Goal: Information Seeking & Learning: Learn about a topic

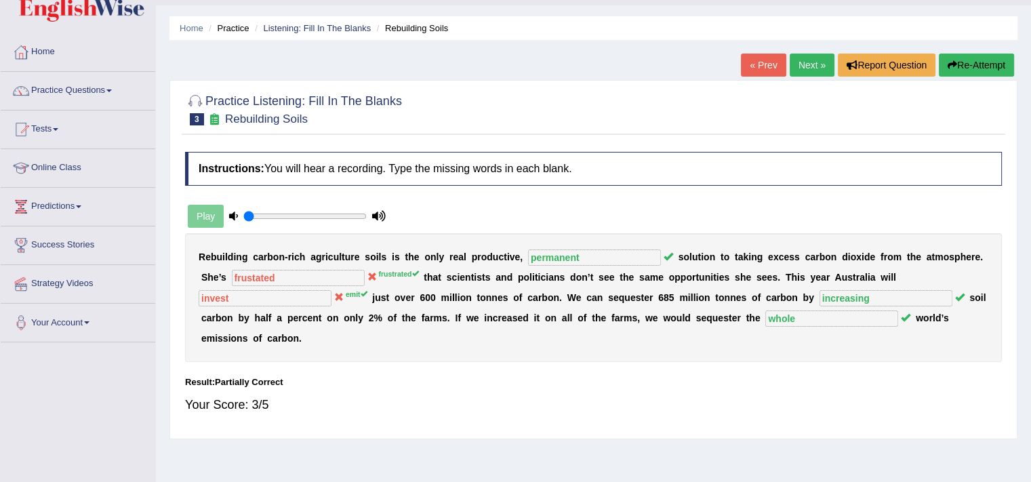
click at [814, 66] on link "Next »" at bounding box center [812, 65] width 45 height 23
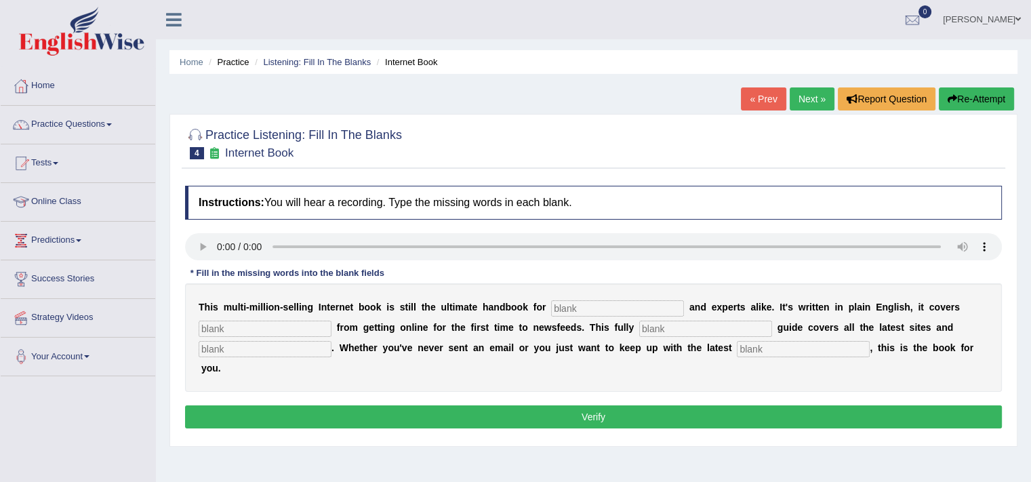
click at [483, 146] on div at bounding box center [593, 142] width 817 height 41
click at [613, 302] on input "text" at bounding box center [617, 308] width 133 height 16
click at [610, 305] on input "text" at bounding box center [617, 308] width 133 height 16
type input "novlets"
type input "everything"
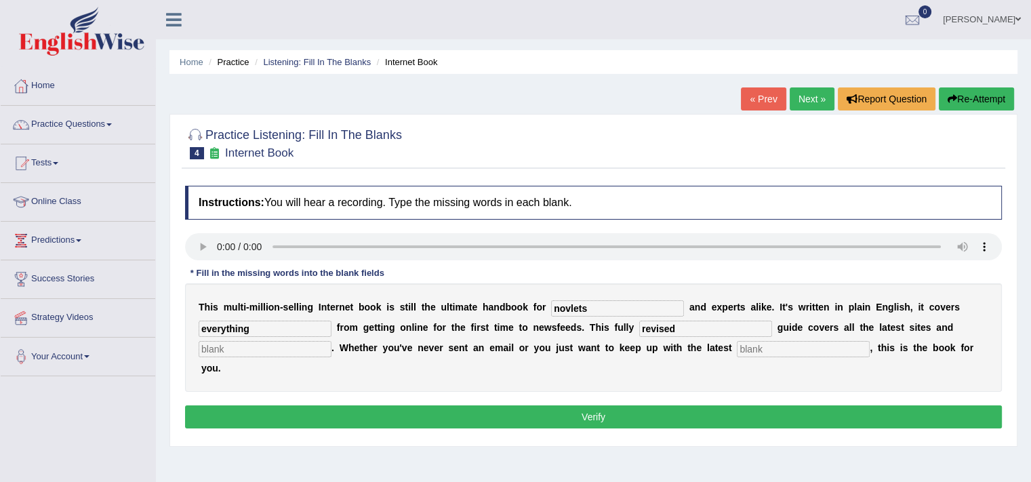
type input "revised"
type input "developments"
click at [618, 428] on div "Instructions: You will hear a recording. Type the missing words in each blank. …" at bounding box center [594, 309] width 824 height 260
click at [611, 413] on button "Verify" at bounding box center [593, 416] width 817 height 23
click at [241, 344] on input "text" at bounding box center [265, 349] width 133 height 16
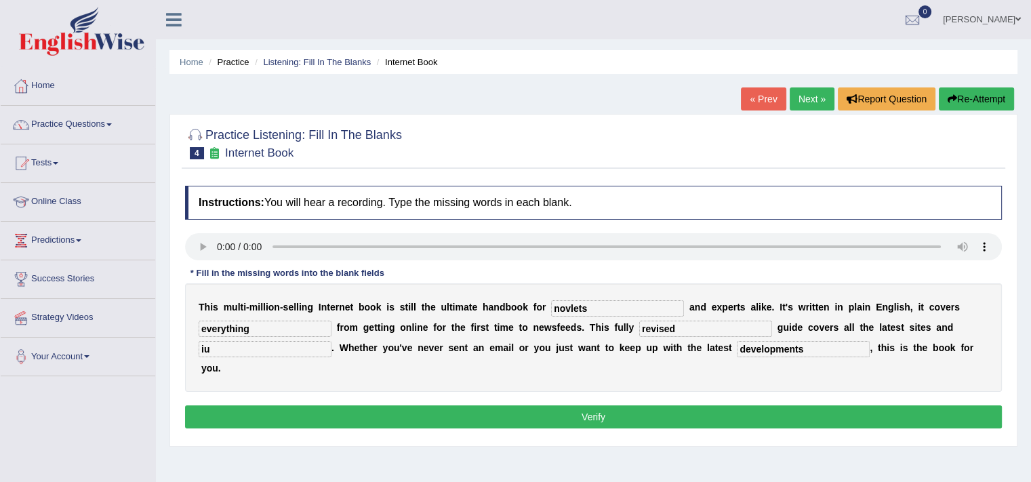
type input "iu"
click at [377, 412] on button "Verify" at bounding box center [593, 416] width 817 height 23
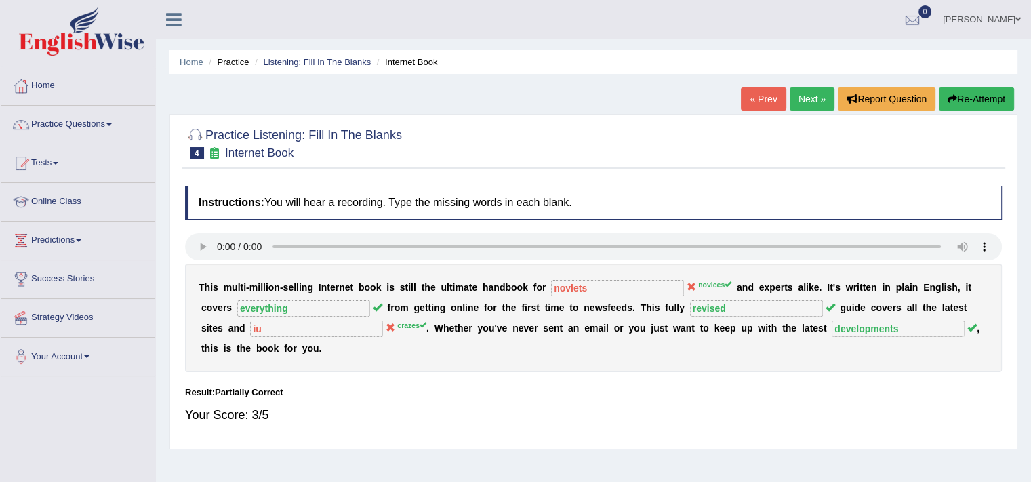
click at [797, 92] on link "Next »" at bounding box center [812, 98] width 45 height 23
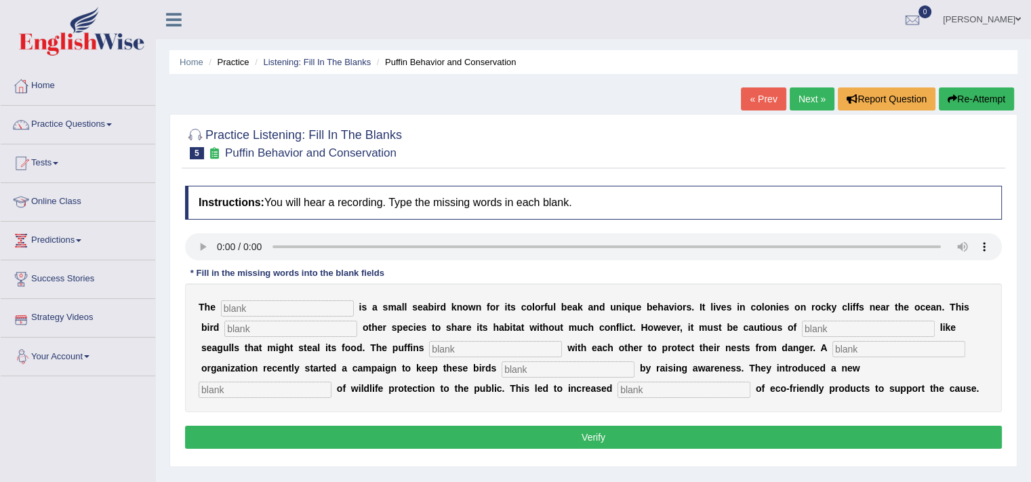
click at [271, 306] on input "text" at bounding box center [287, 308] width 133 height 16
type input "pufin"
type input "L"
type input "allows"
type input "predators"
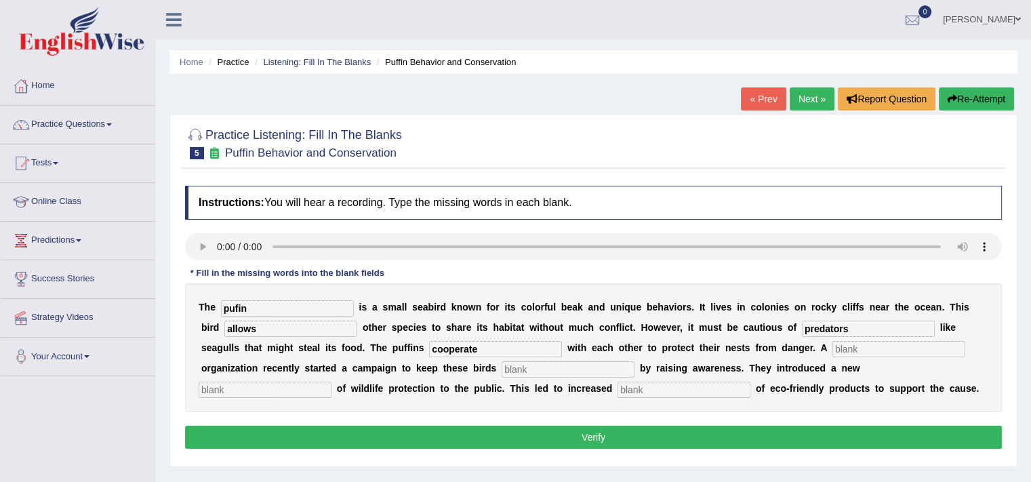
type input "cooperate"
type input "corporate"
type input "safe"
type input "cencus"
click at [405, 228] on div "Instructions: You will hear a recording. Type the missing words in each blank. …" at bounding box center [594, 319] width 824 height 281
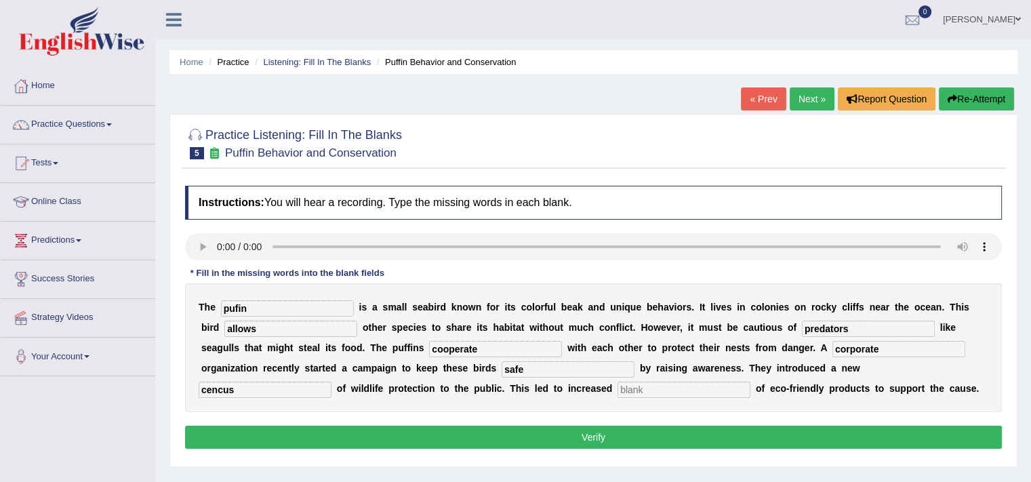
click at [658, 388] on input "text" at bounding box center [684, 390] width 133 height 16
type input "consumption"
click at [671, 437] on button "Verify" at bounding box center [593, 437] width 817 height 23
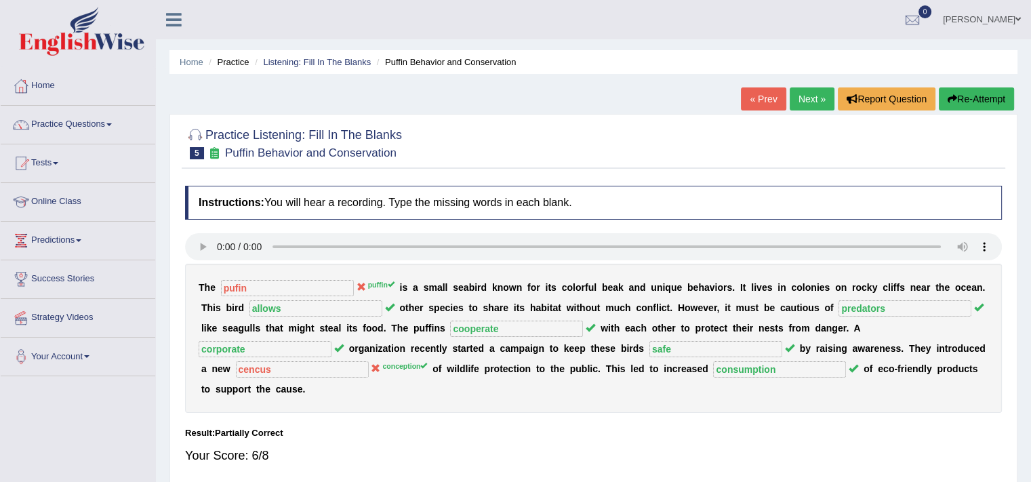
click at [807, 81] on div "Home Practice Listening: Fill In The Blanks Puffin Behavior and Conservation « …" at bounding box center [593, 339] width 875 height 678
click at [805, 92] on link "Next »" at bounding box center [812, 98] width 45 height 23
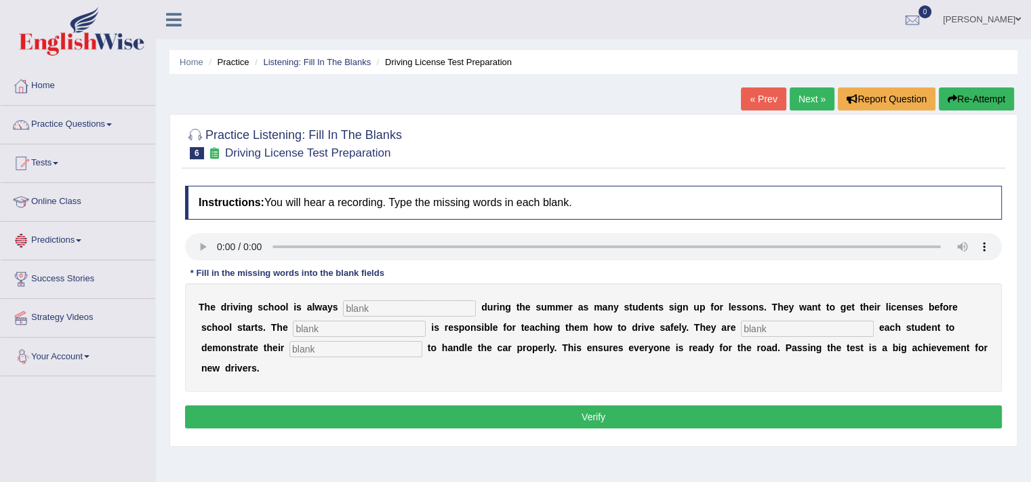
click at [378, 307] on input "text" at bounding box center [409, 308] width 133 height 16
type input "busy"
type input "instructor"
type input "requiring"
type input "ability"
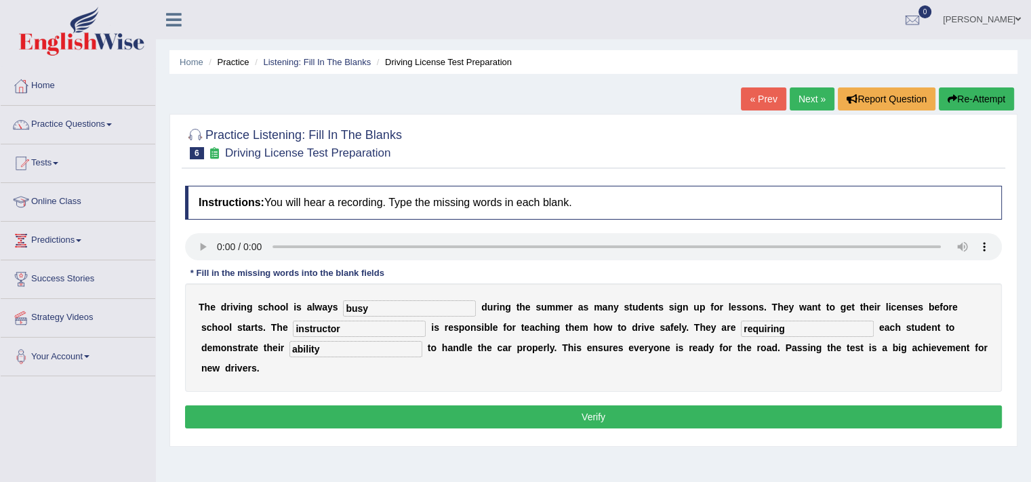
click at [455, 422] on button "Verify" at bounding box center [593, 416] width 817 height 23
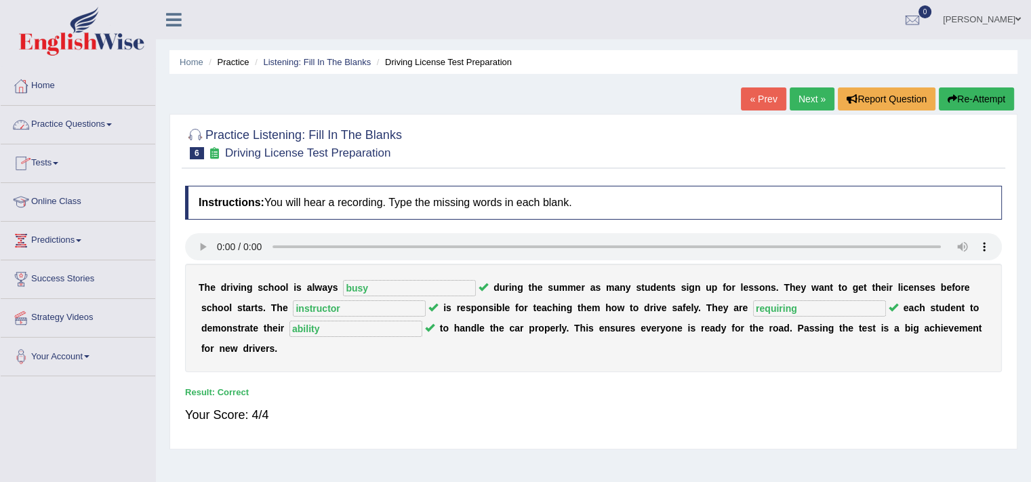
click at [54, 92] on link "Home" at bounding box center [78, 84] width 155 height 34
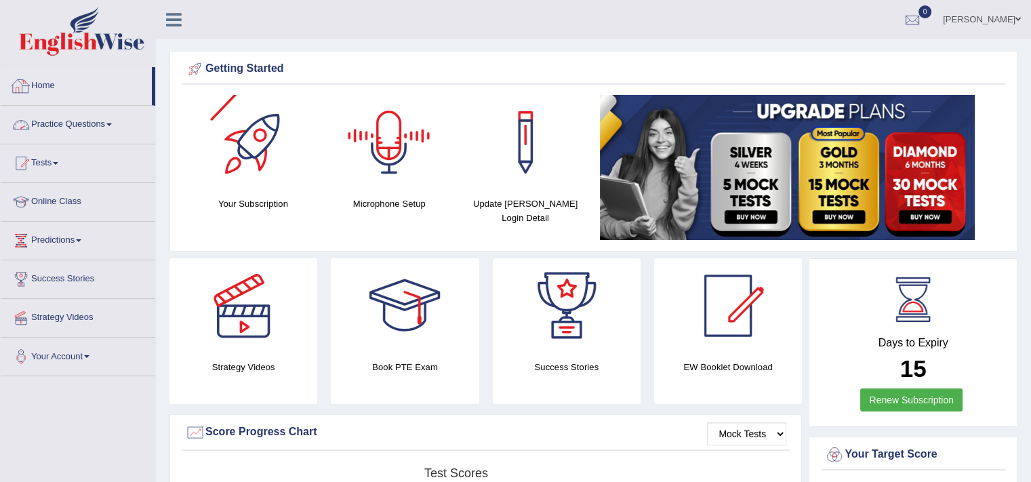
click at [28, 84] on div at bounding box center [21, 86] width 20 height 20
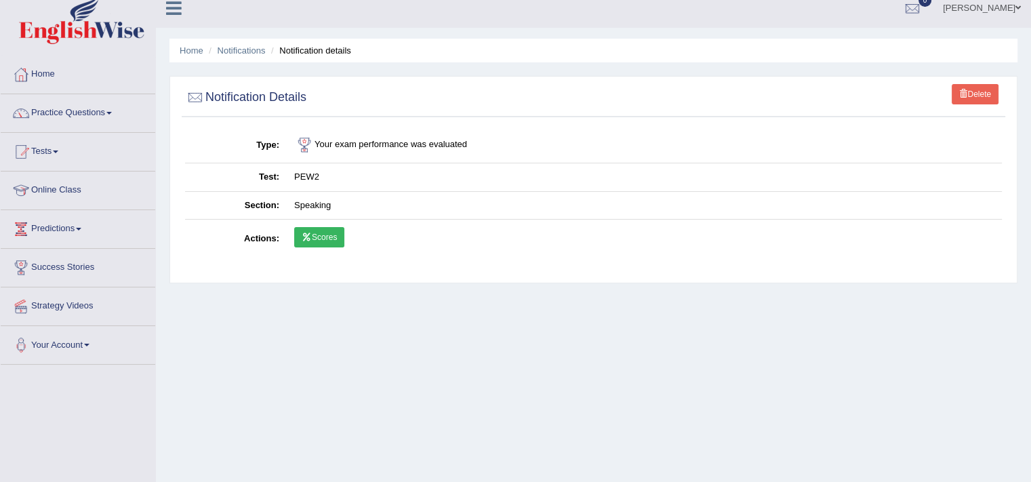
scroll to position [12, 0]
click at [50, 75] on link "Home" at bounding box center [78, 73] width 155 height 34
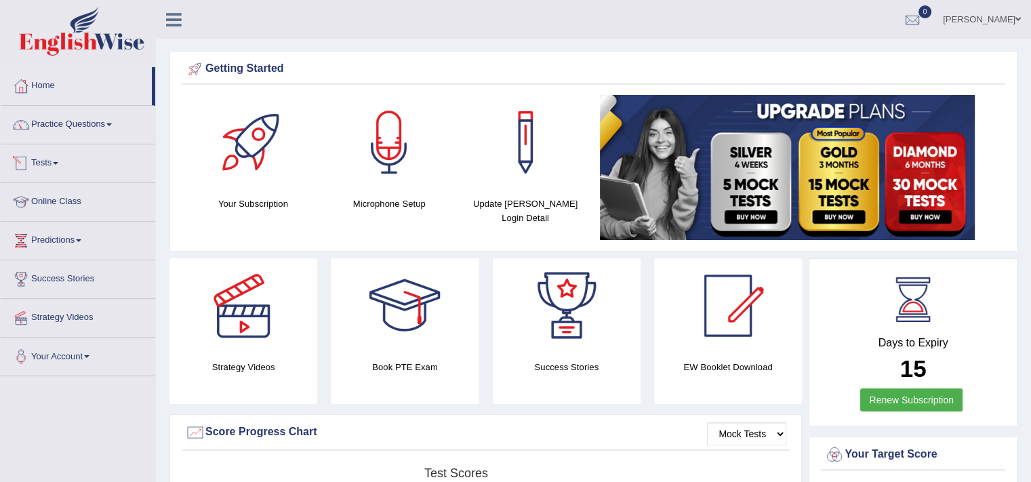
click at [56, 121] on link "Practice Questions" at bounding box center [78, 123] width 155 height 34
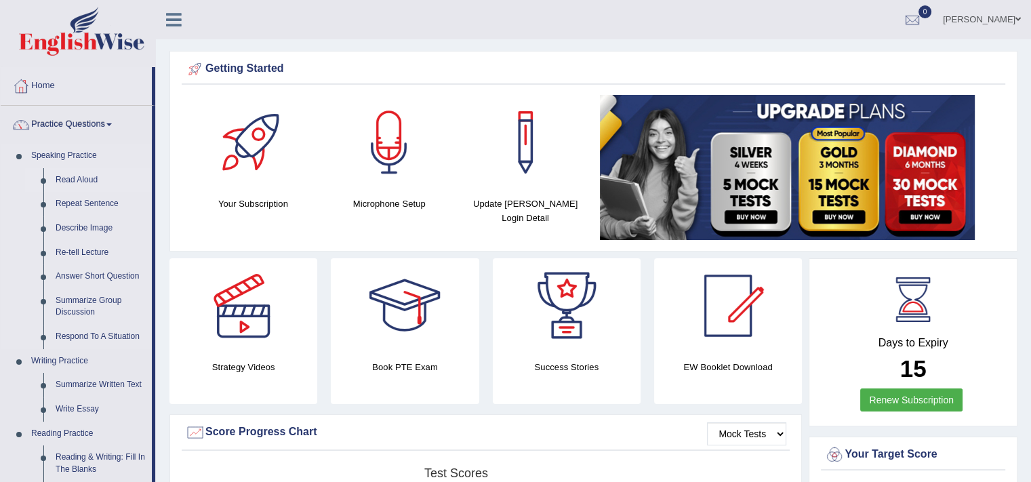
click at [75, 178] on link "Read Aloud" at bounding box center [100, 180] width 102 height 24
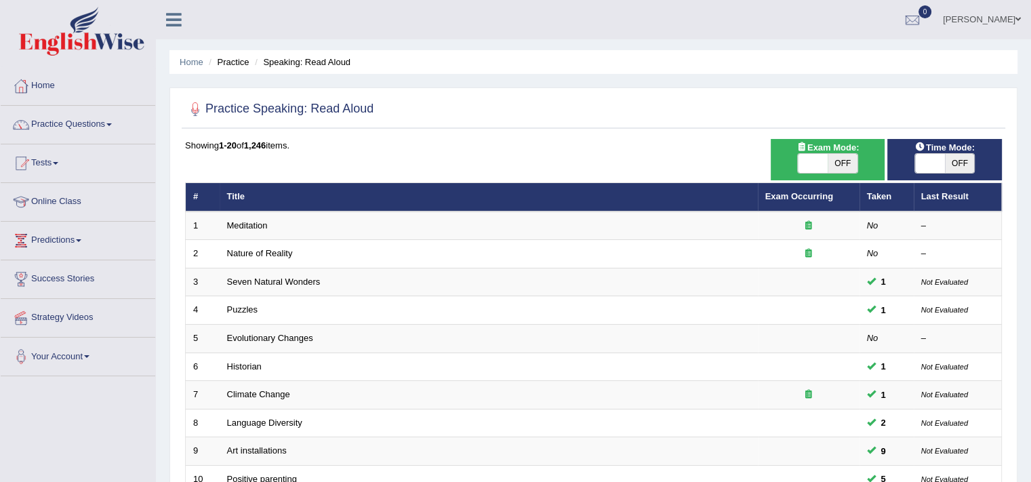
click at [952, 158] on span "OFF" at bounding box center [960, 163] width 30 height 19
checkbox input "true"
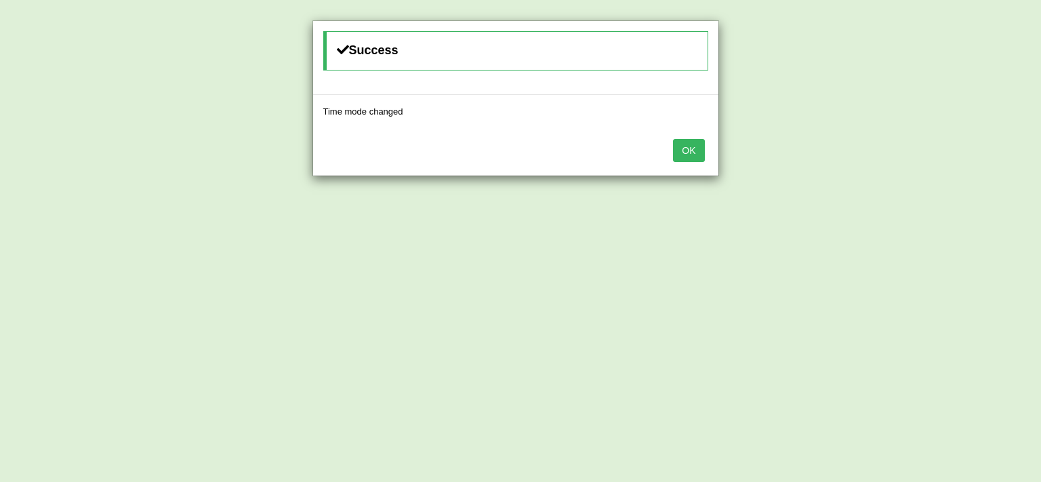
click at [694, 153] on button "OK" at bounding box center [688, 150] width 31 height 23
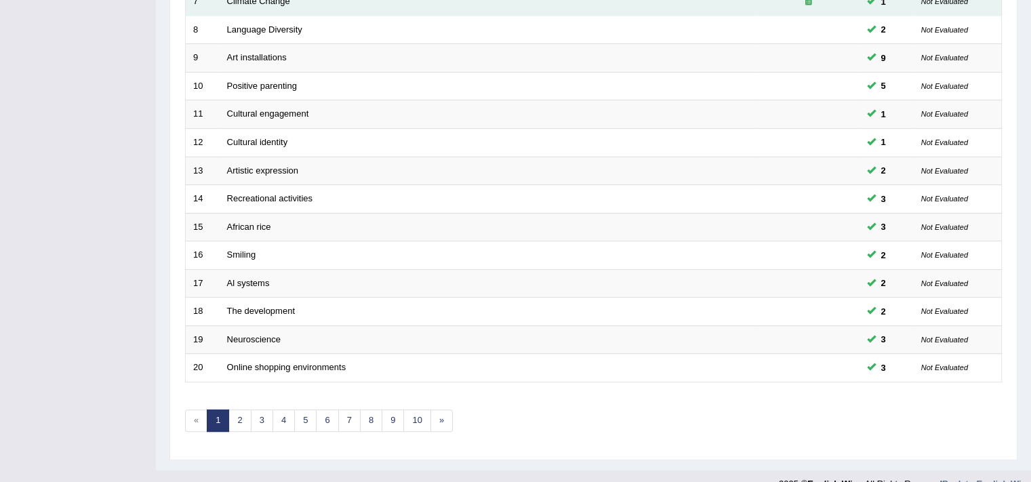
scroll to position [412, 0]
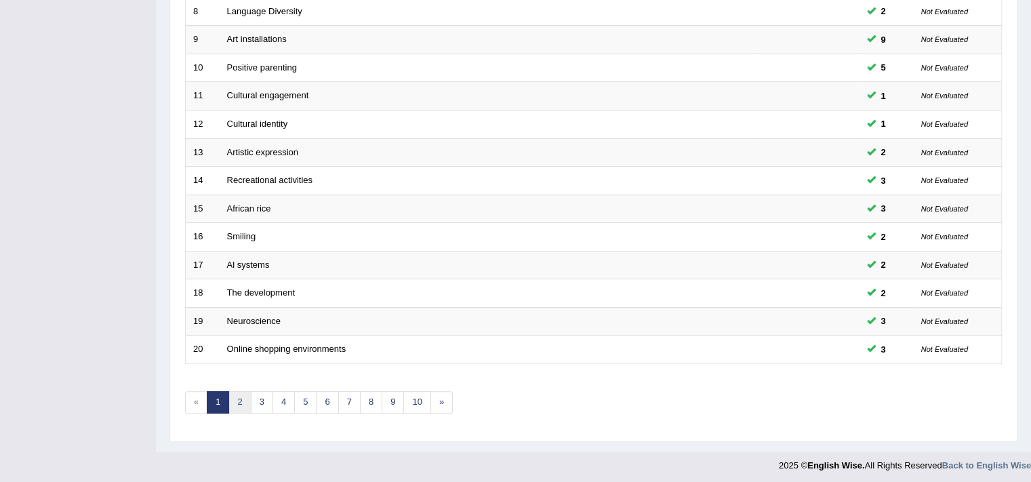
click at [236, 398] on link "2" at bounding box center [239, 402] width 22 height 22
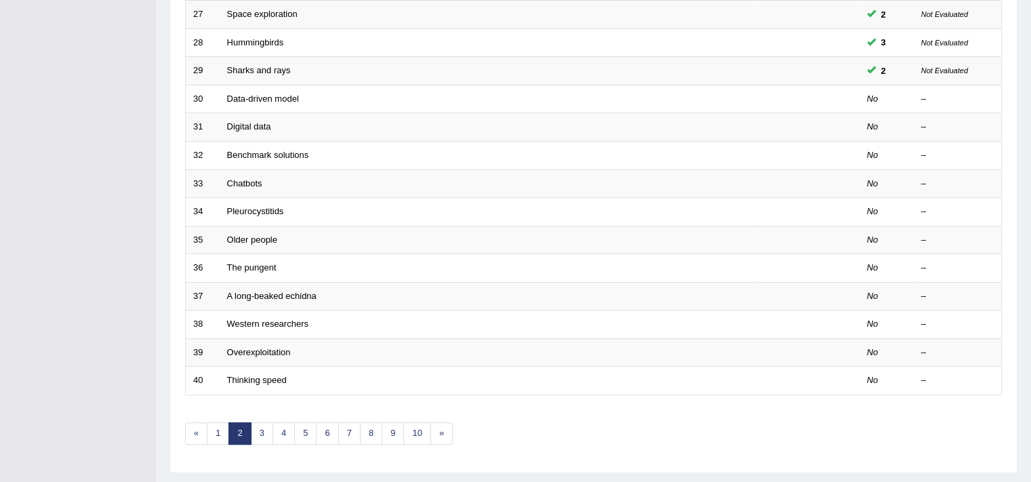
scroll to position [381, 0]
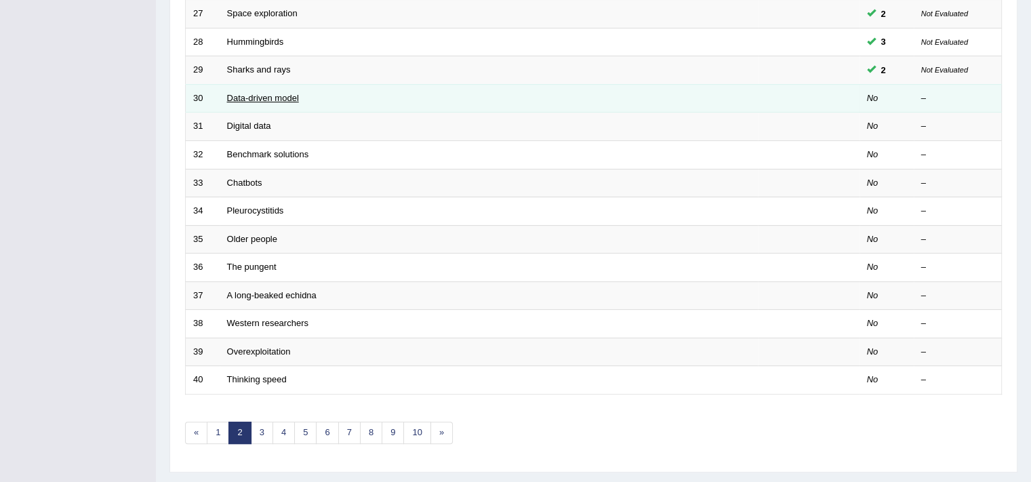
click at [247, 95] on link "Data-driven model" at bounding box center [263, 98] width 72 height 10
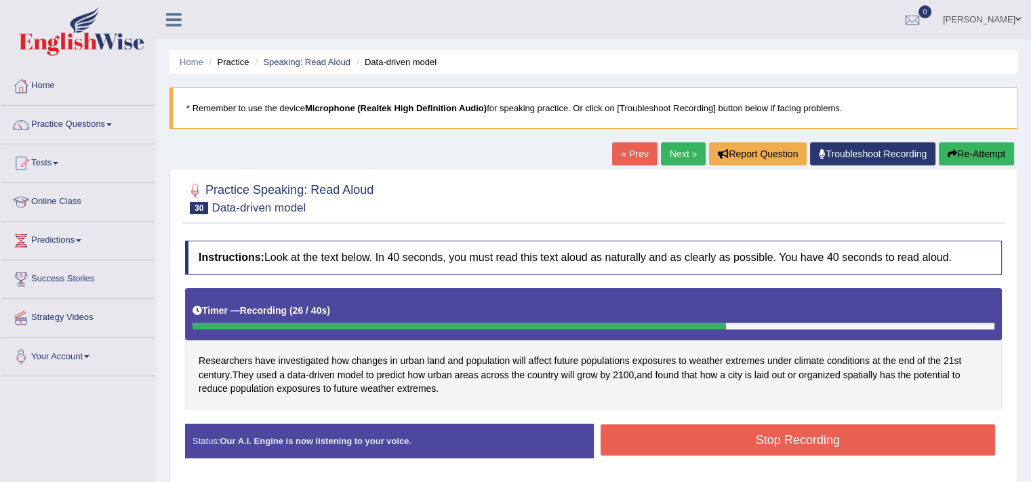
click at [773, 433] on button "Stop Recording" at bounding box center [798, 439] width 395 height 31
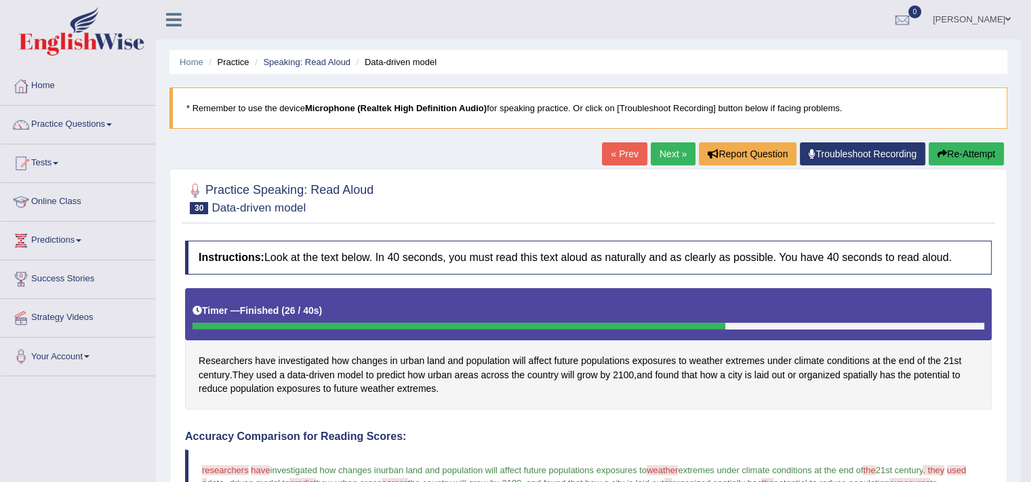
click at [658, 157] on link "Next »" at bounding box center [673, 153] width 45 height 23
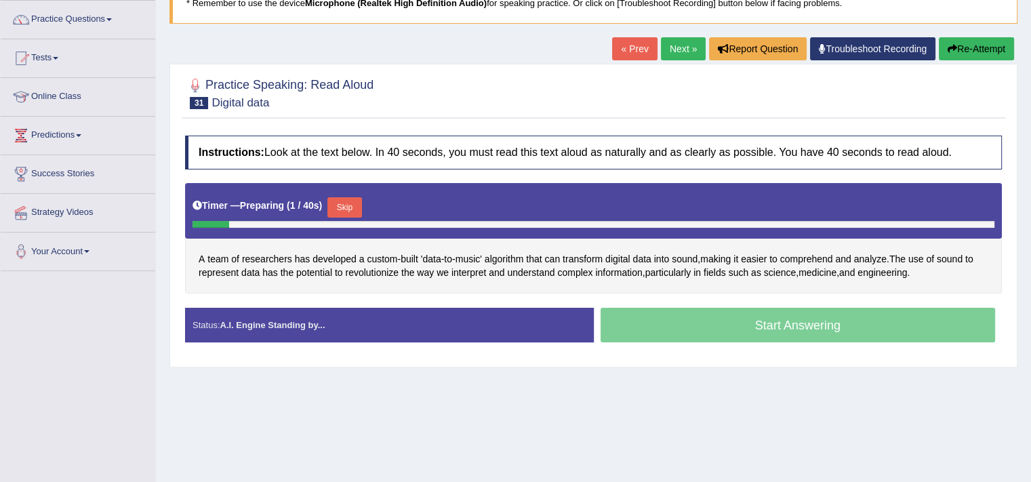
scroll to position [106, 0]
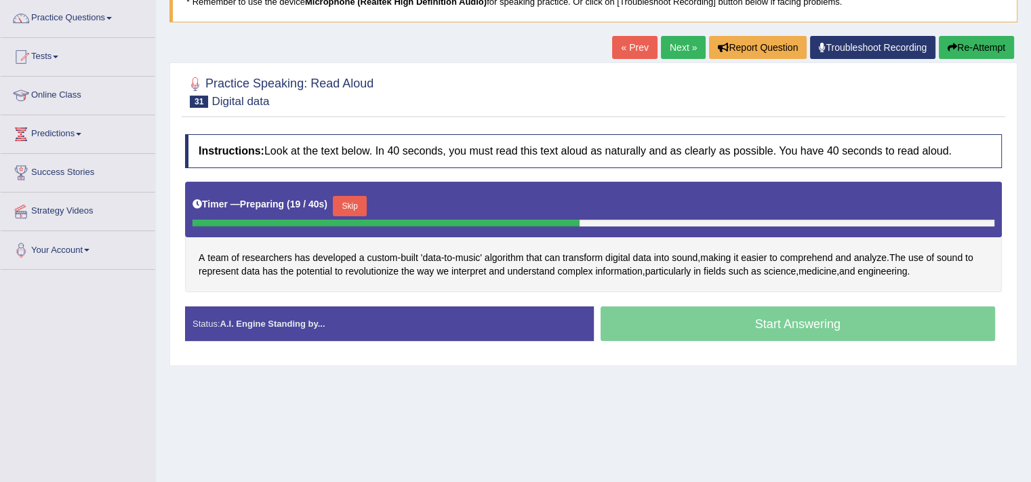
click at [361, 210] on button "Skip" at bounding box center [350, 206] width 34 height 20
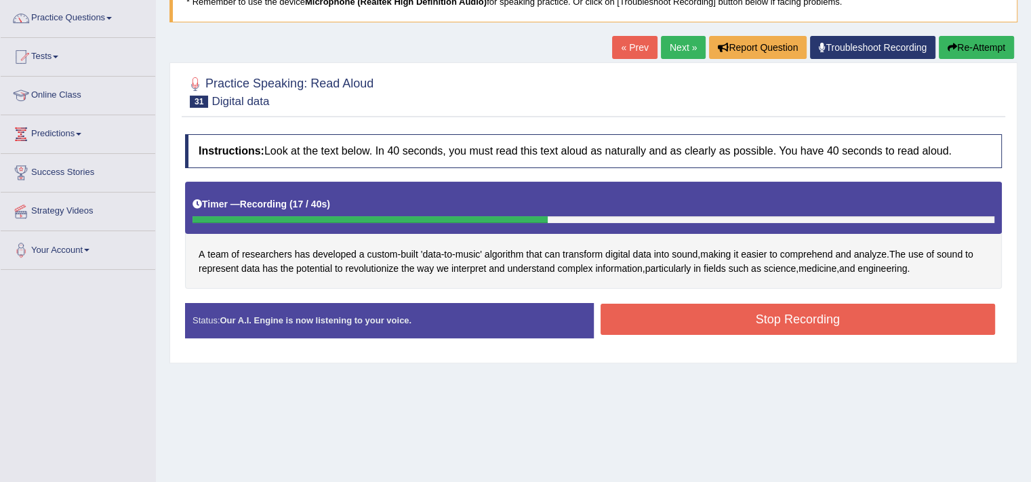
click at [717, 308] on button "Stop Recording" at bounding box center [798, 319] width 395 height 31
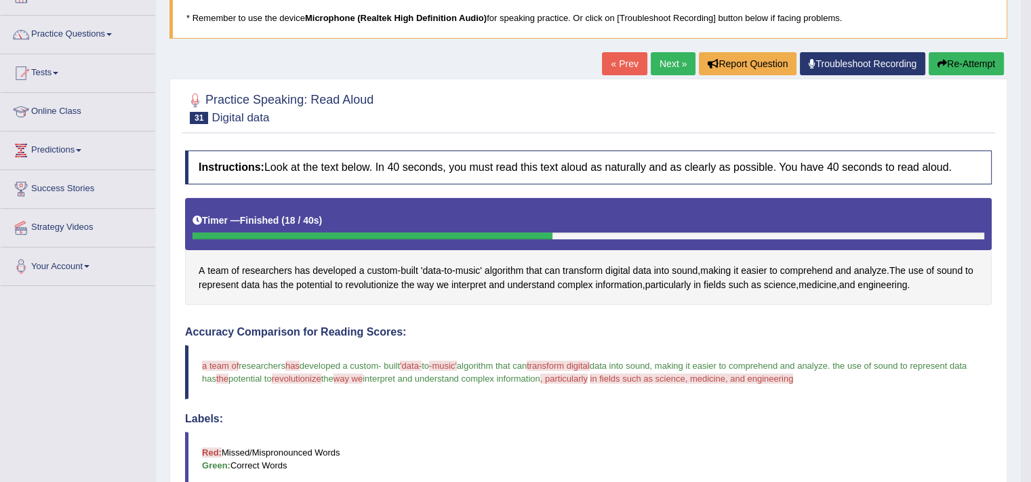
scroll to position [0, 0]
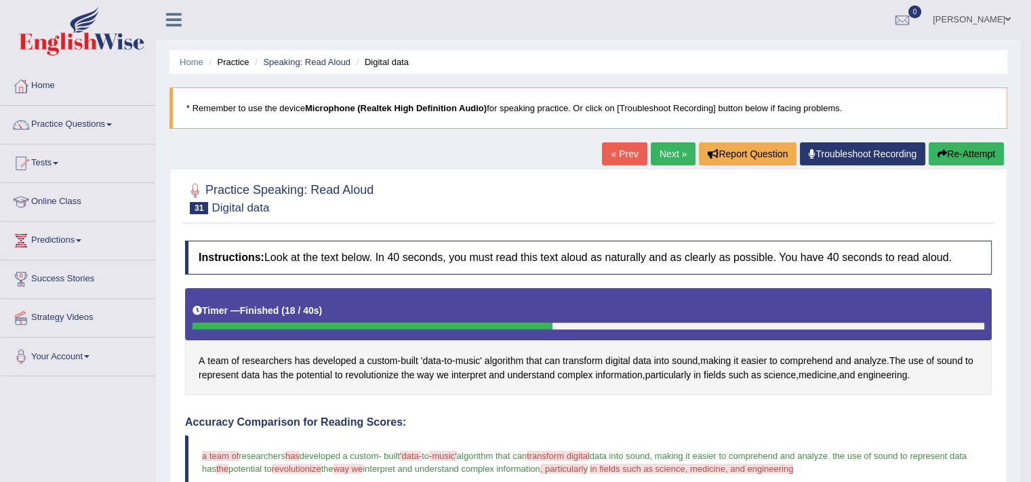
click at [667, 149] on link "Next »" at bounding box center [673, 153] width 45 height 23
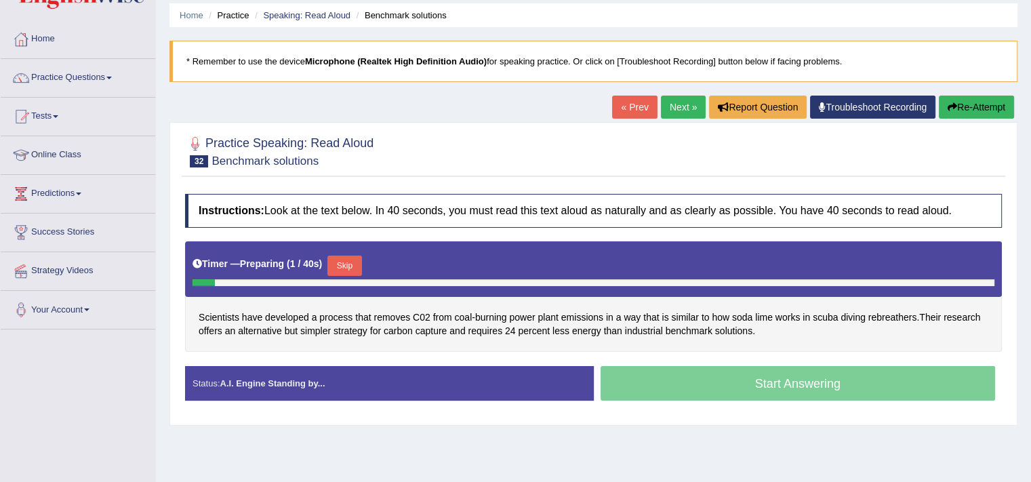
scroll to position [56, 0]
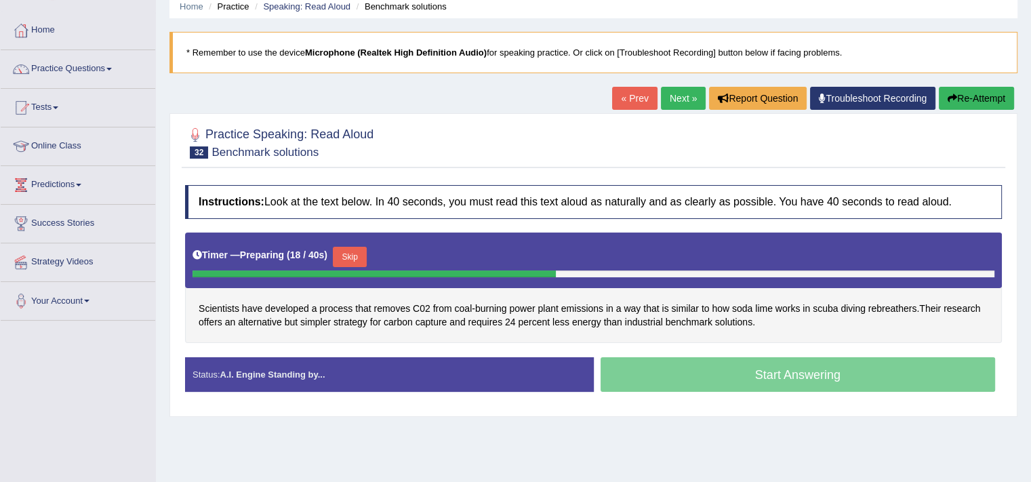
click at [353, 260] on button "Skip" at bounding box center [350, 257] width 34 height 20
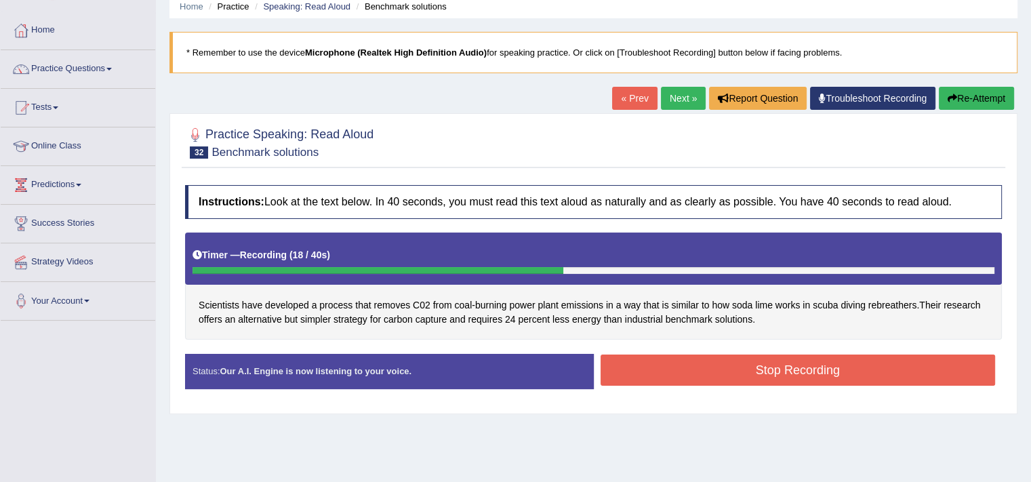
click at [694, 368] on button "Stop Recording" at bounding box center [798, 370] width 395 height 31
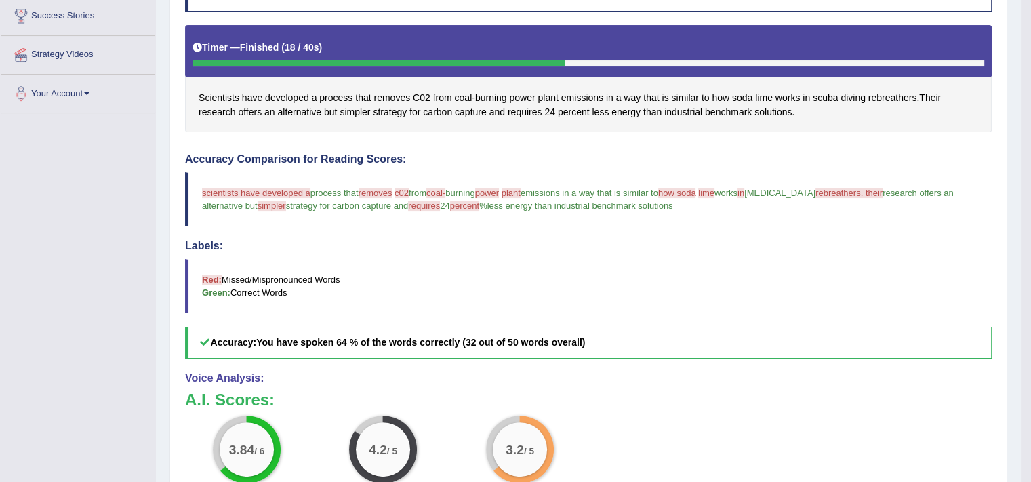
scroll to position [222, 0]
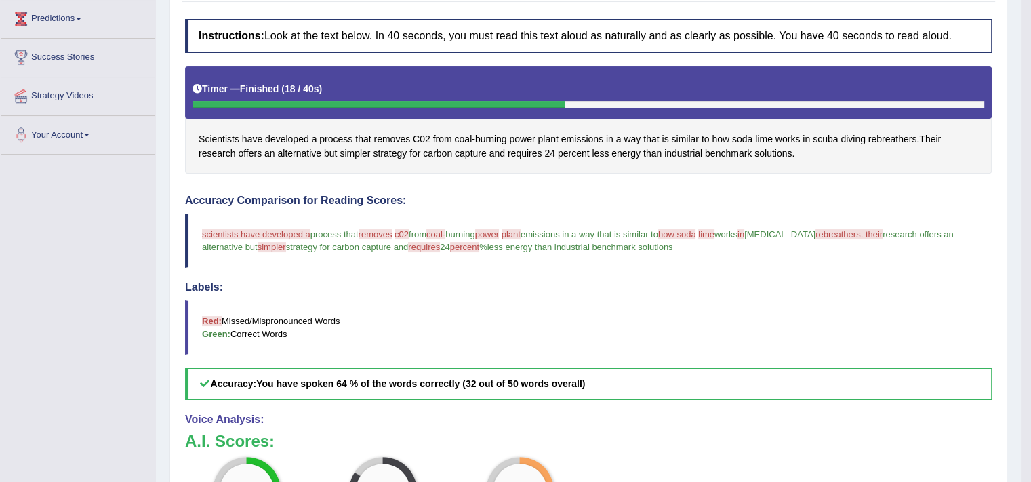
click at [687, 325] on blockquote "Red: Missed/Mispronounced Words Green: Correct Words" at bounding box center [588, 327] width 807 height 54
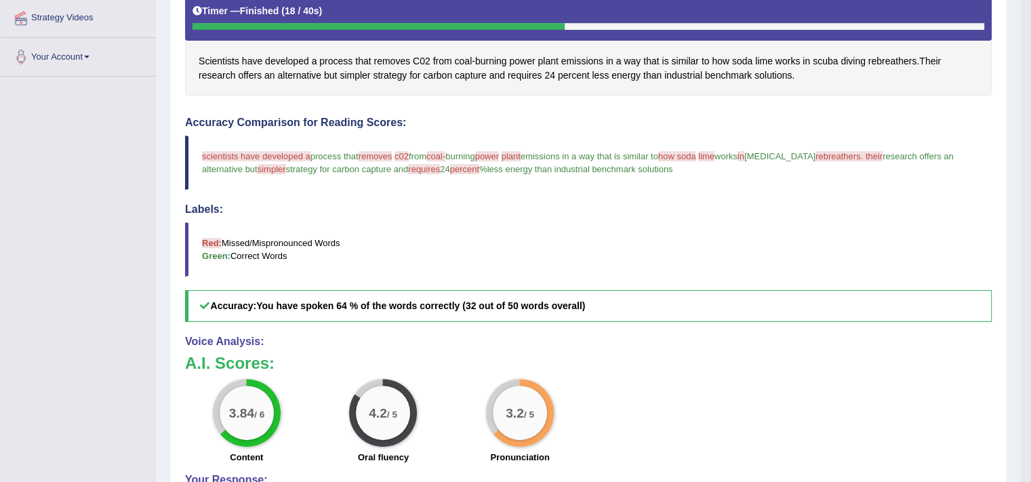
scroll to position [0, 0]
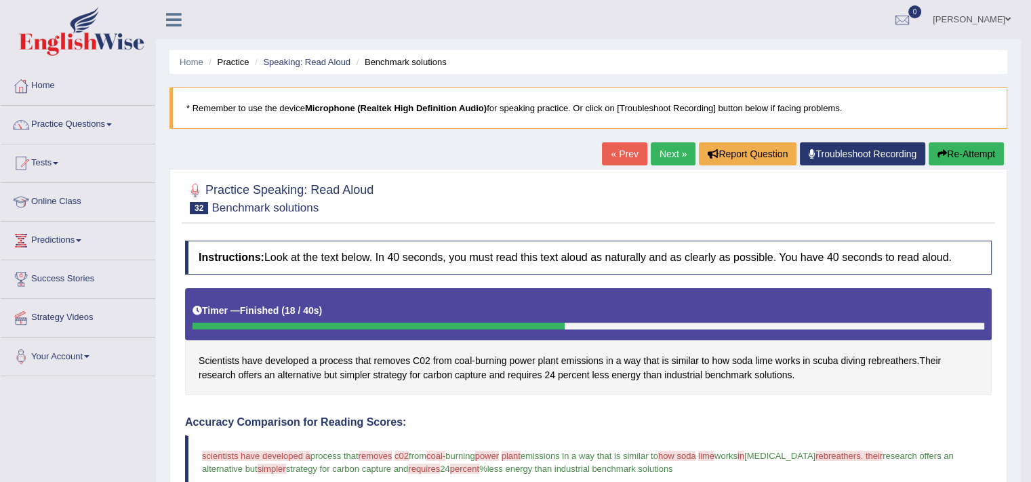
click at [675, 155] on link "Next »" at bounding box center [673, 153] width 45 height 23
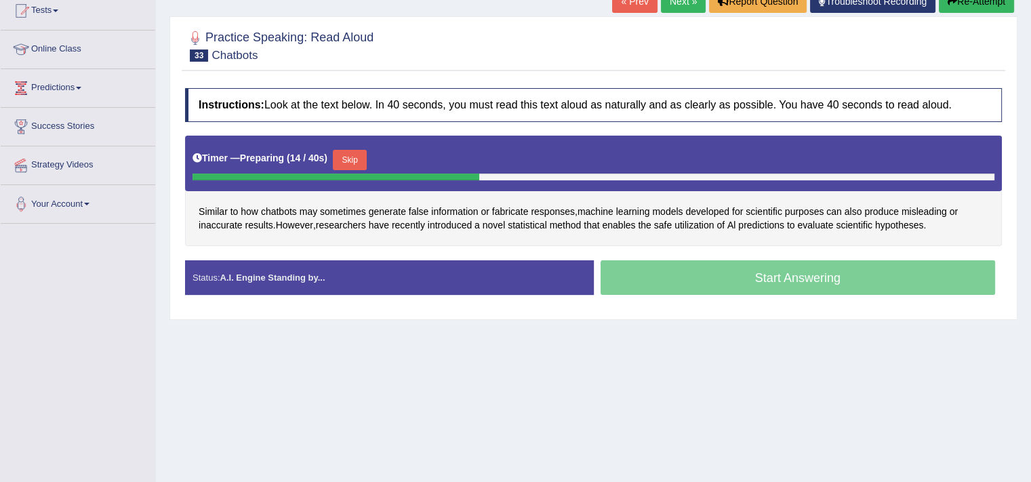
scroll to position [157, 0]
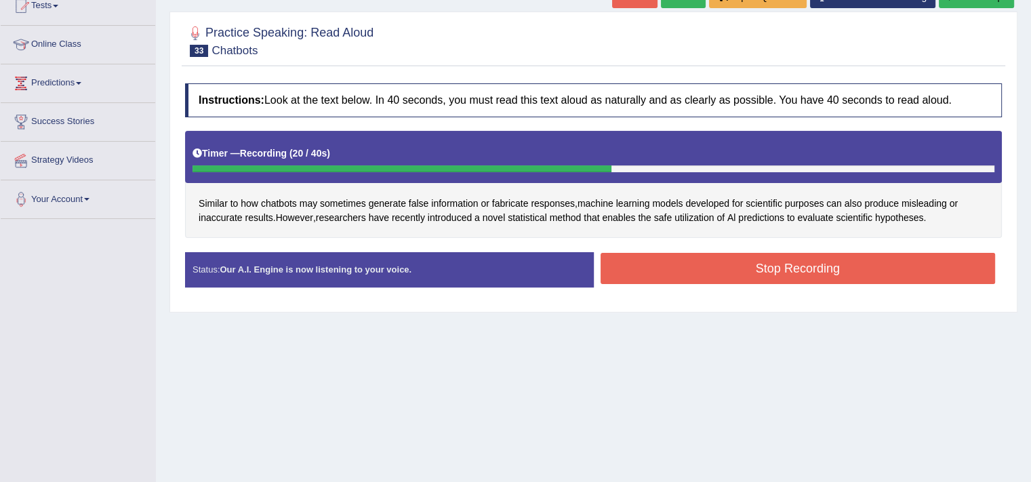
click at [816, 269] on button "Stop Recording" at bounding box center [798, 268] width 395 height 31
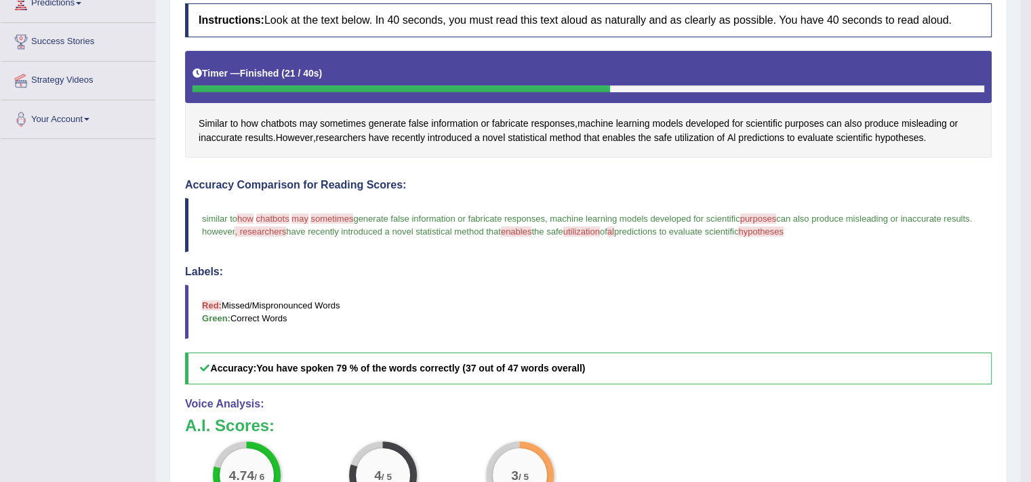
scroll to position [0, 0]
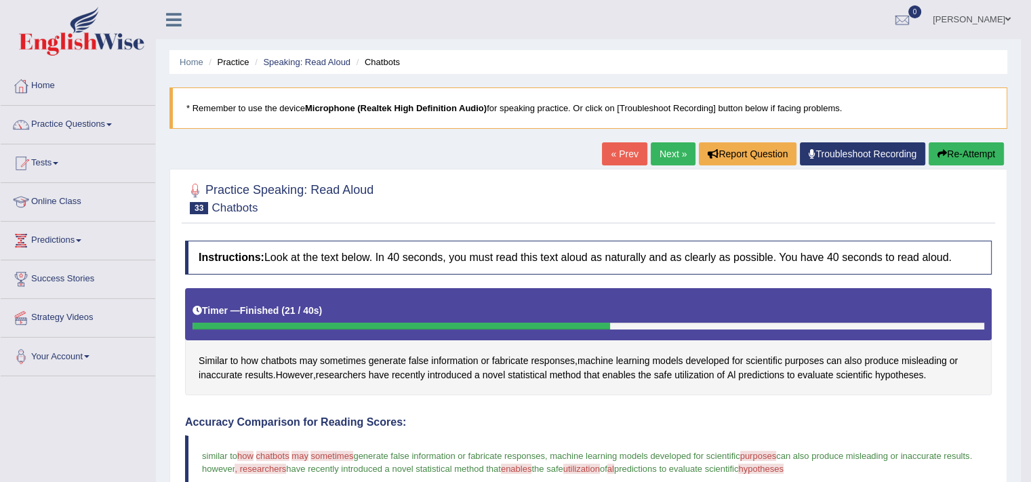
click at [673, 155] on link "Next »" at bounding box center [673, 153] width 45 height 23
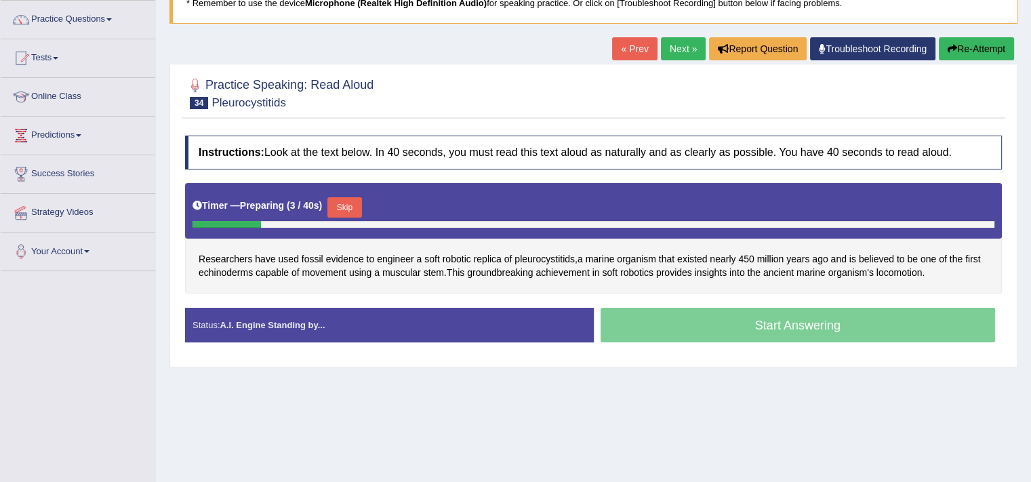
click at [351, 207] on button "Skip" at bounding box center [344, 207] width 34 height 20
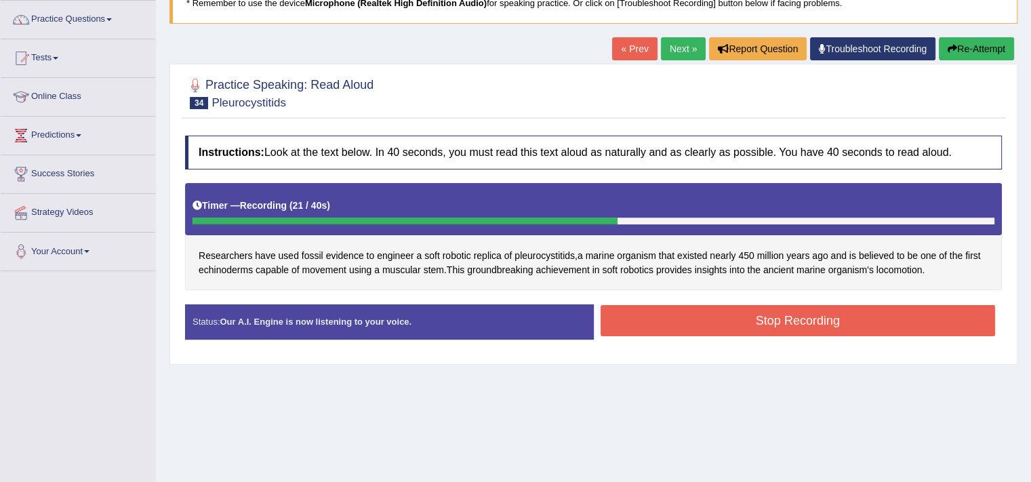
click at [702, 318] on button "Stop Recording" at bounding box center [798, 320] width 395 height 31
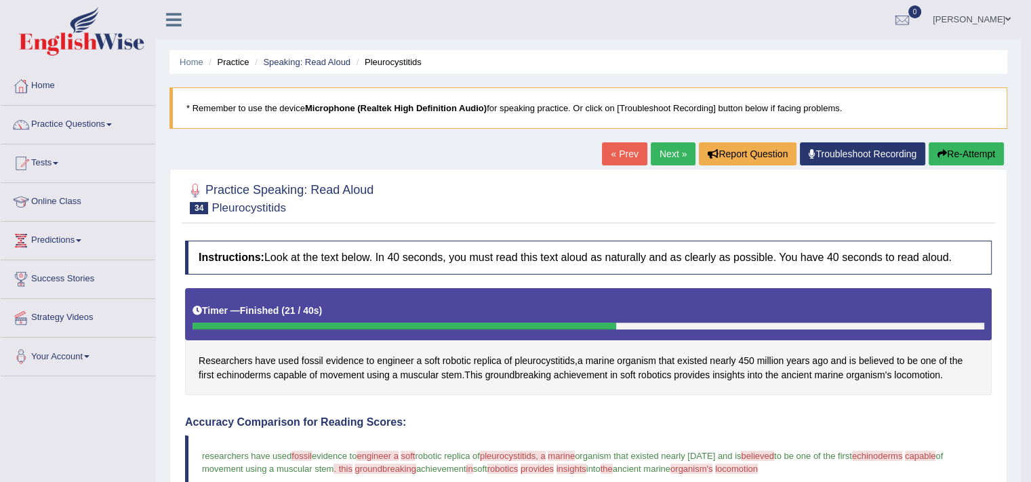
click at [667, 154] on link "Next »" at bounding box center [673, 153] width 45 height 23
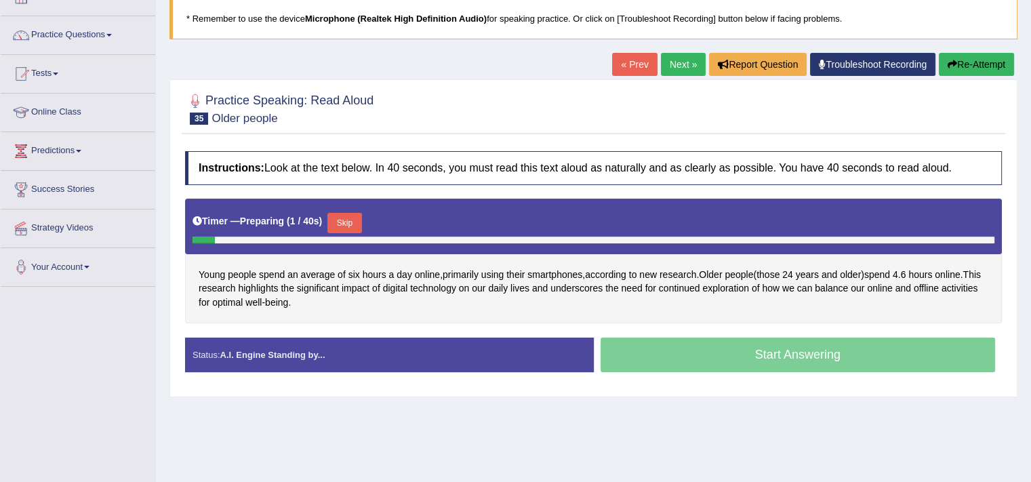
scroll to position [89, 0]
click at [356, 222] on button "Skip" at bounding box center [344, 223] width 34 height 20
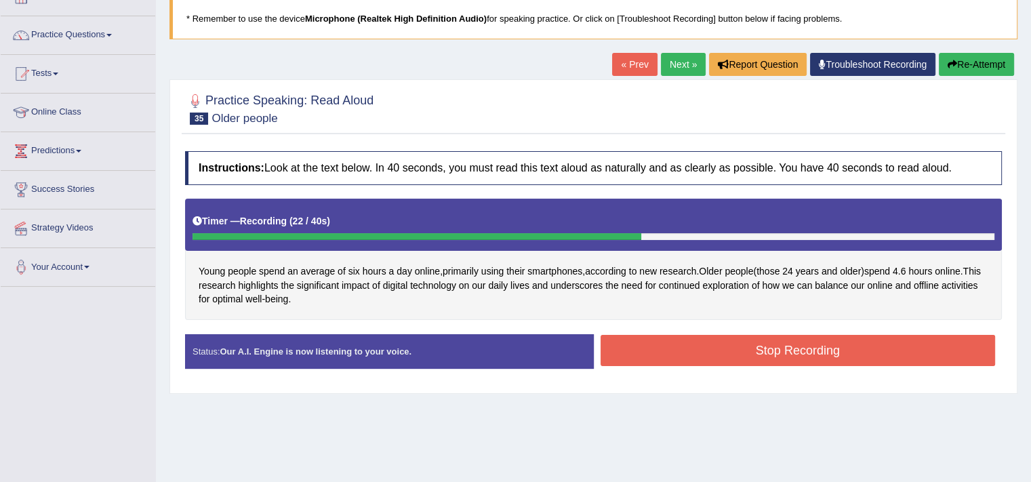
click at [708, 346] on button "Stop Recording" at bounding box center [798, 350] width 395 height 31
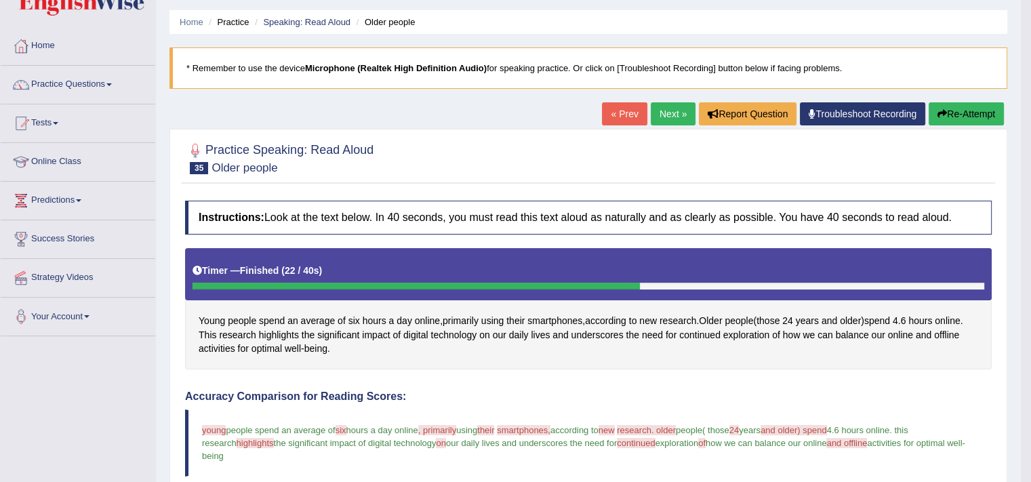
scroll to position [0, 0]
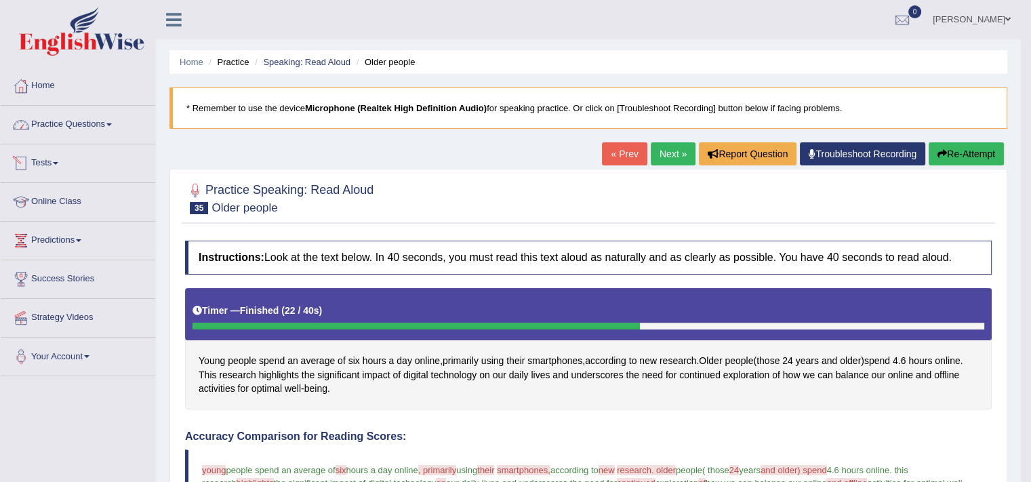
click at [60, 117] on link "Practice Questions" at bounding box center [78, 123] width 155 height 34
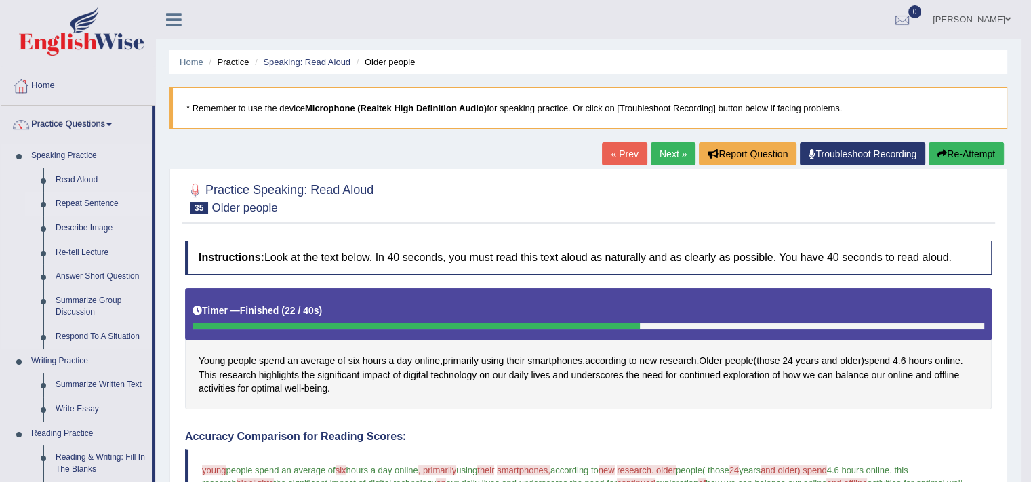
click at [78, 213] on link "Repeat Sentence" at bounding box center [100, 204] width 102 height 24
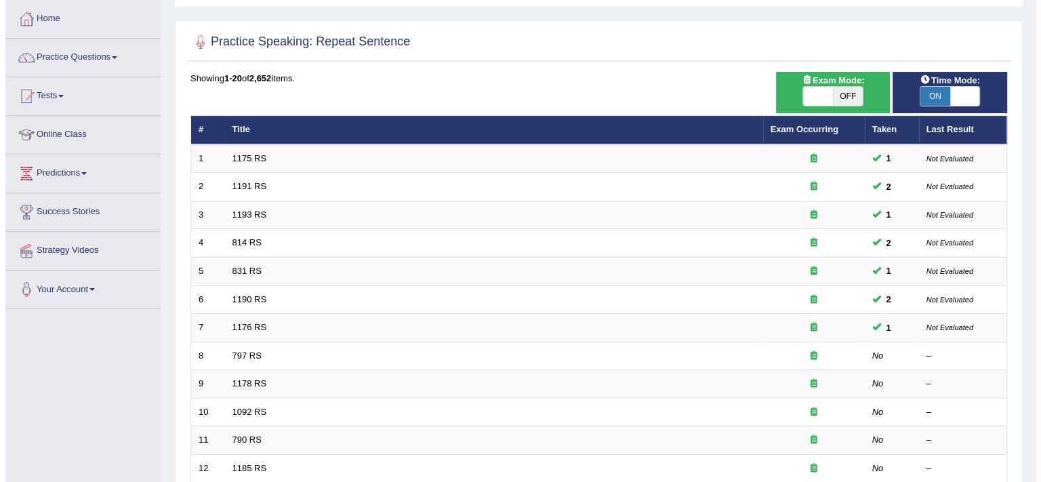
scroll to position [75, 0]
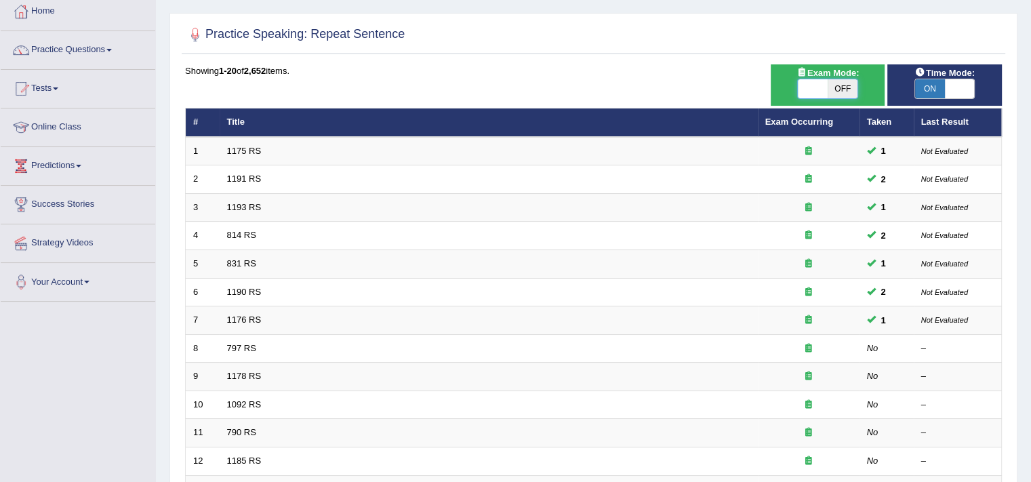
click at [812, 91] on span at bounding box center [813, 88] width 30 height 19
checkbox input "true"
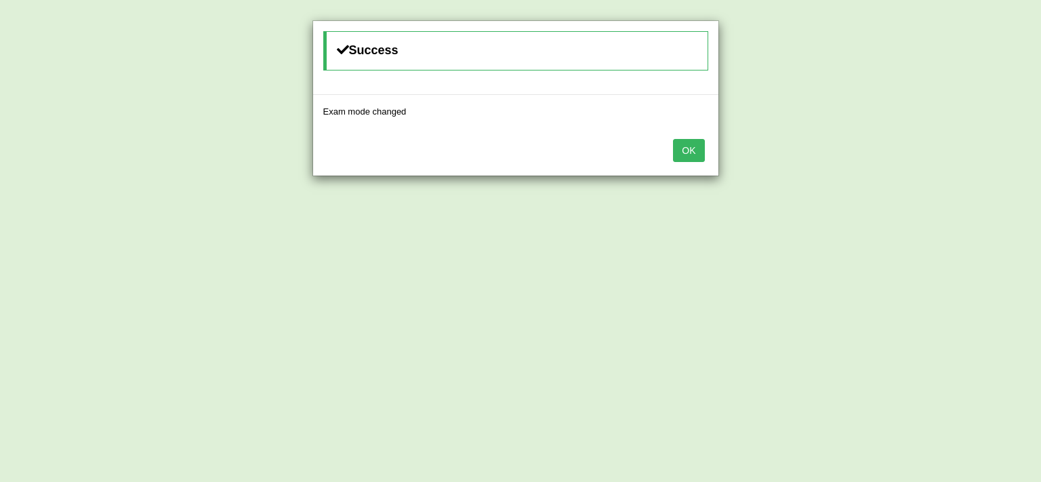
click at [690, 146] on button "OK" at bounding box center [688, 150] width 31 height 23
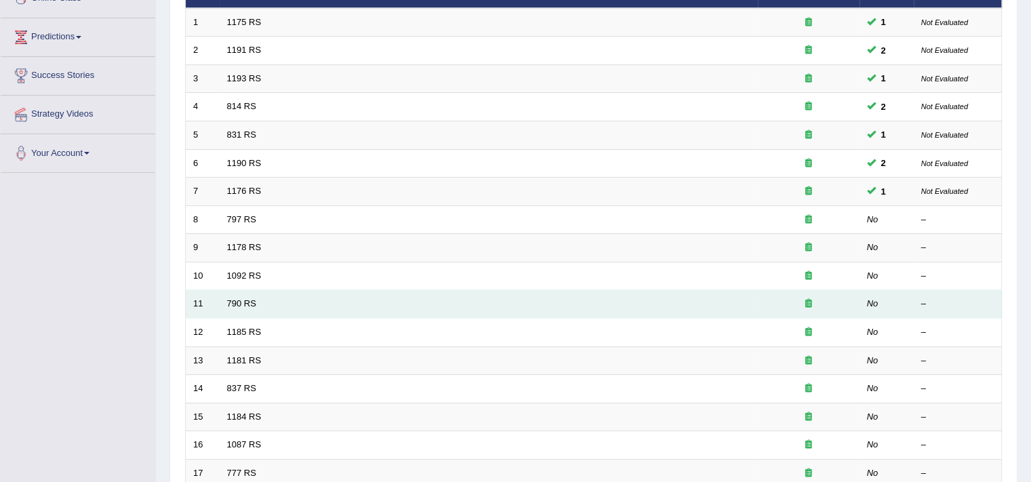
scroll to position [203, 0]
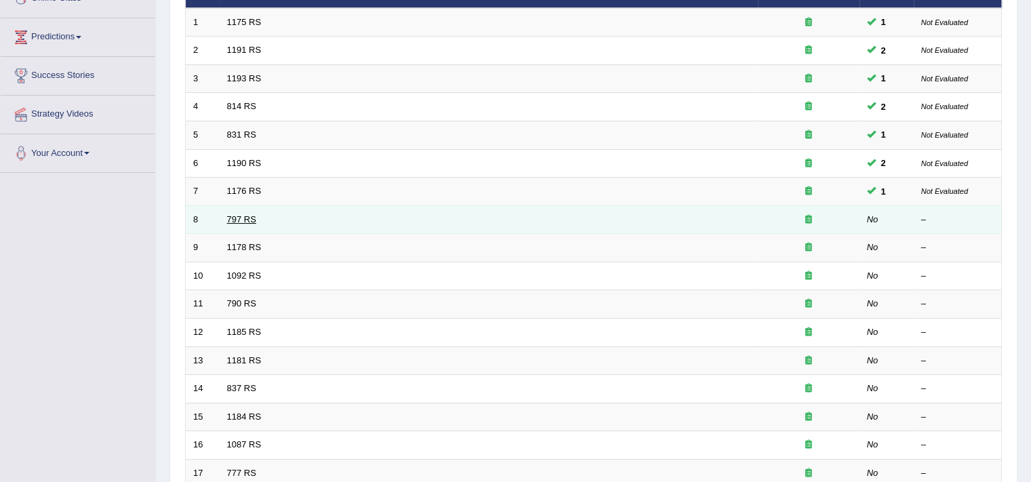
click at [244, 214] on link "797 RS" at bounding box center [241, 219] width 29 height 10
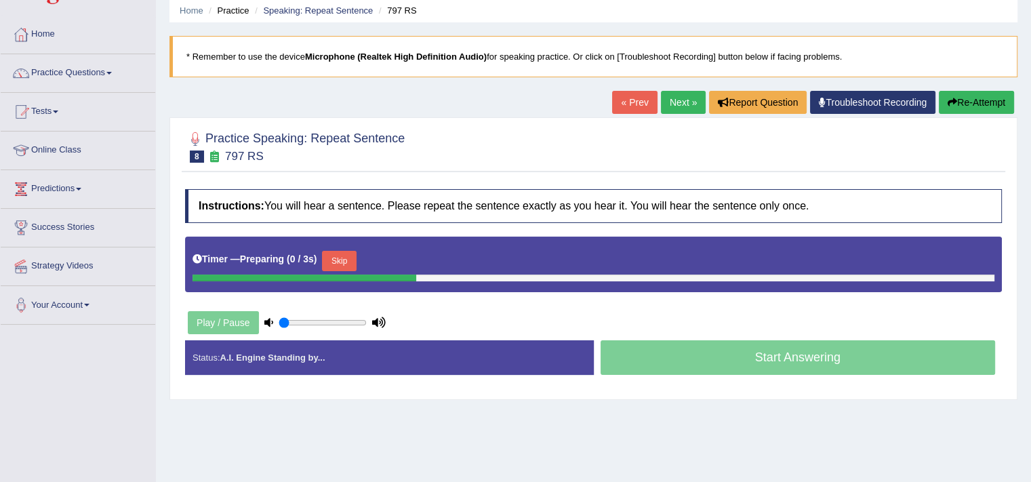
scroll to position [69, 0]
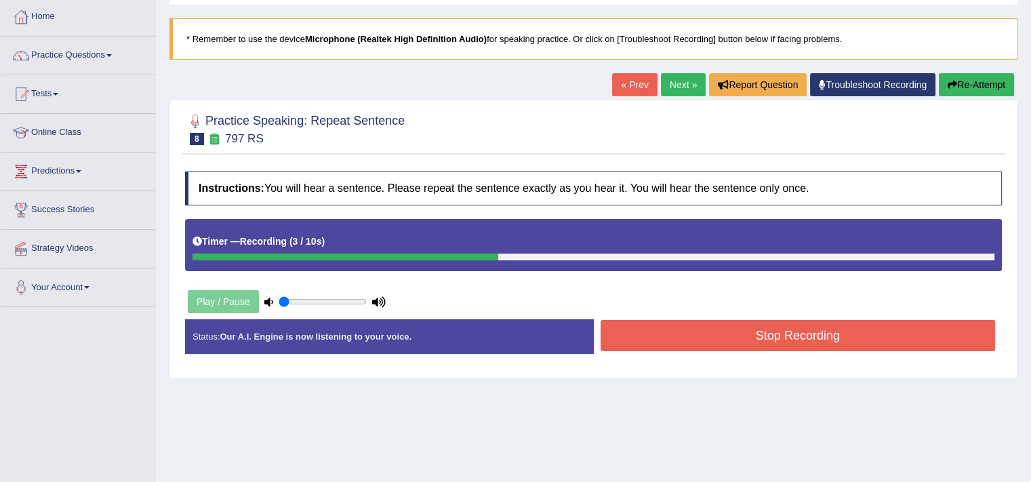
click at [857, 340] on button "Stop Recording" at bounding box center [798, 335] width 395 height 31
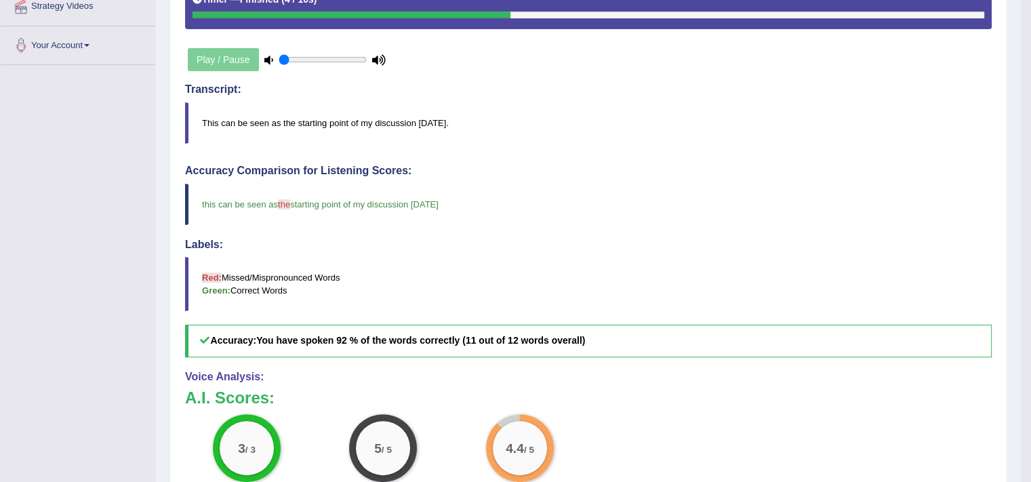
scroll to position [119, 0]
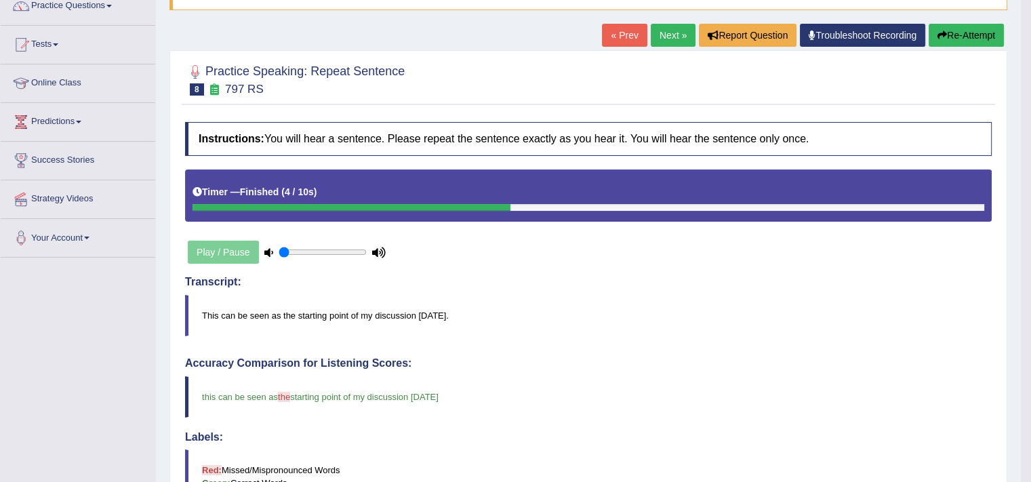
click at [653, 39] on link "Next »" at bounding box center [673, 35] width 45 height 23
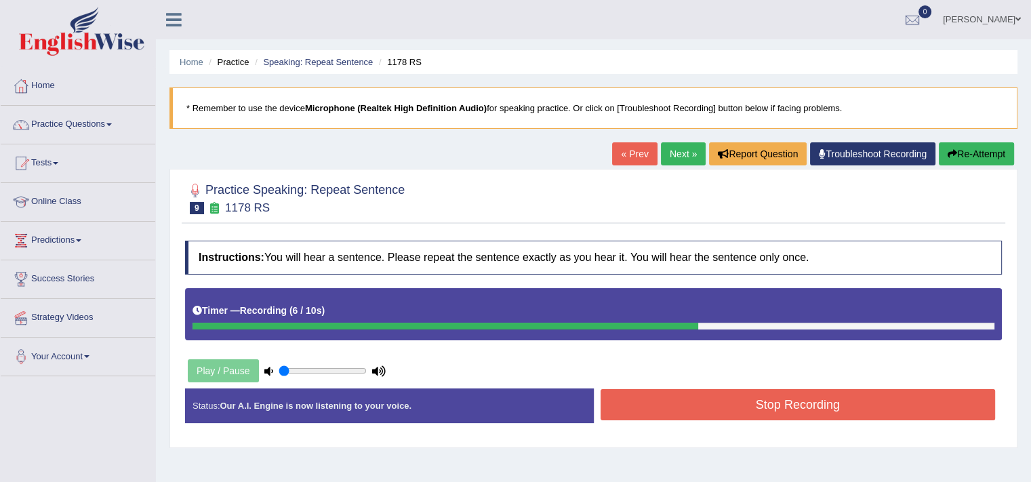
click at [735, 403] on button "Stop Recording" at bounding box center [798, 404] width 395 height 31
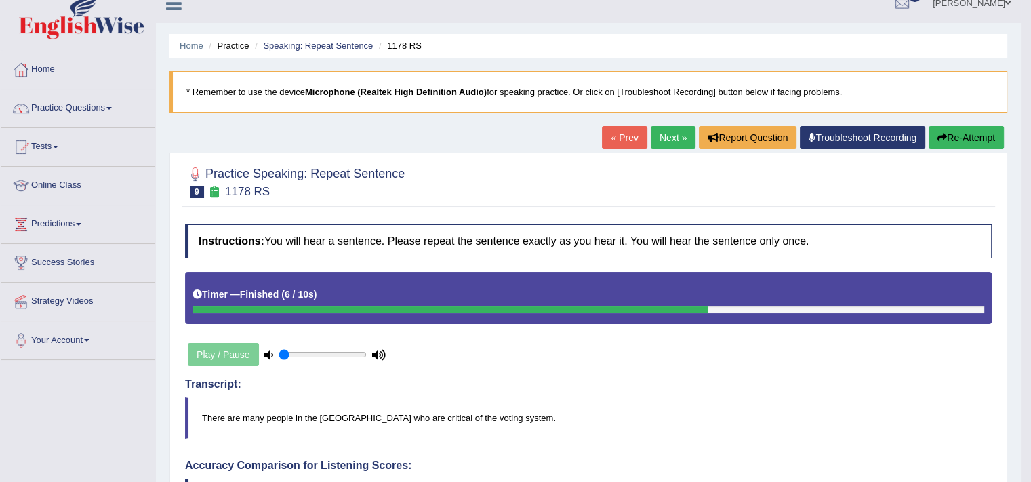
scroll to position [15, 0]
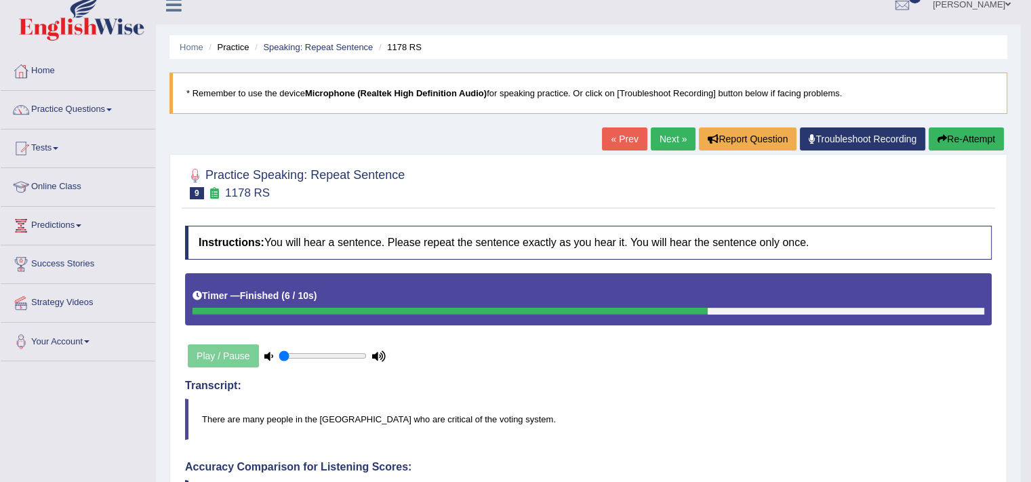
click at [673, 148] on link "Next »" at bounding box center [673, 138] width 45 height 23
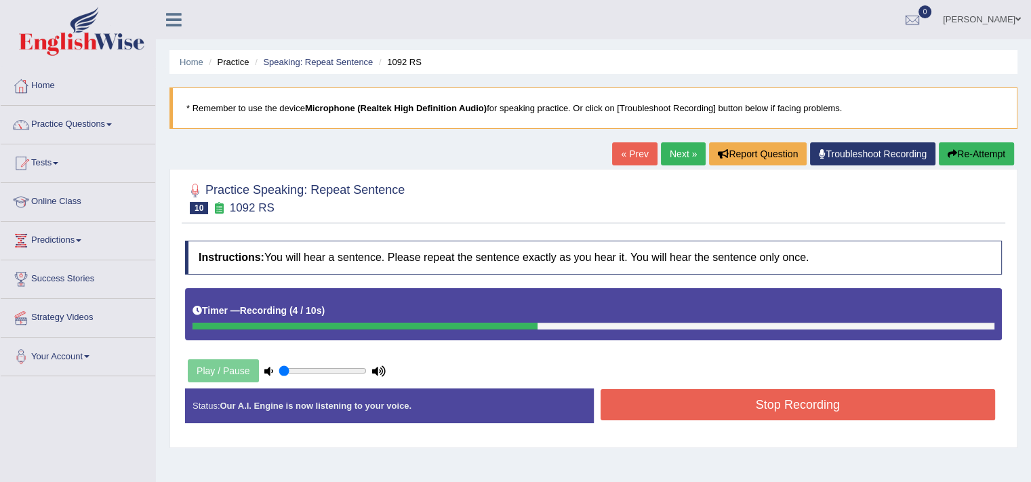
click at [752, 414] on button "Stop Recording" at bounding box center [798, 404] width 395 height 31
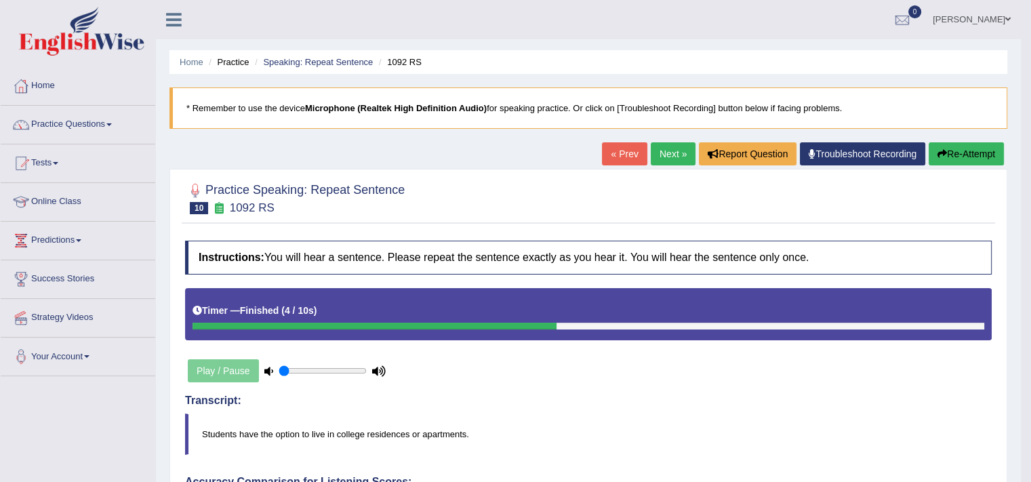
click at [651, 140] on div "Home Practice Speaking: Repeat Sentence 1092 RS * Remember to use the device Mi…" at bounding box center [588, 469] width 865 height 939
click at [664, 157] on link "Next »" at bounding box center [673, 153] width 45 height 23
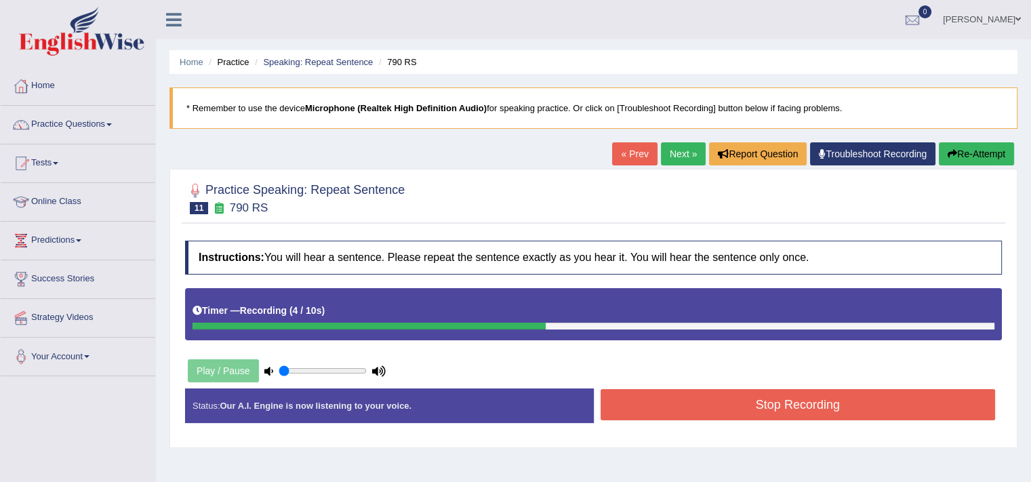
click at [740, 404] on button "Stop Recording" at bounding box center [798, 404] width 395 height 31
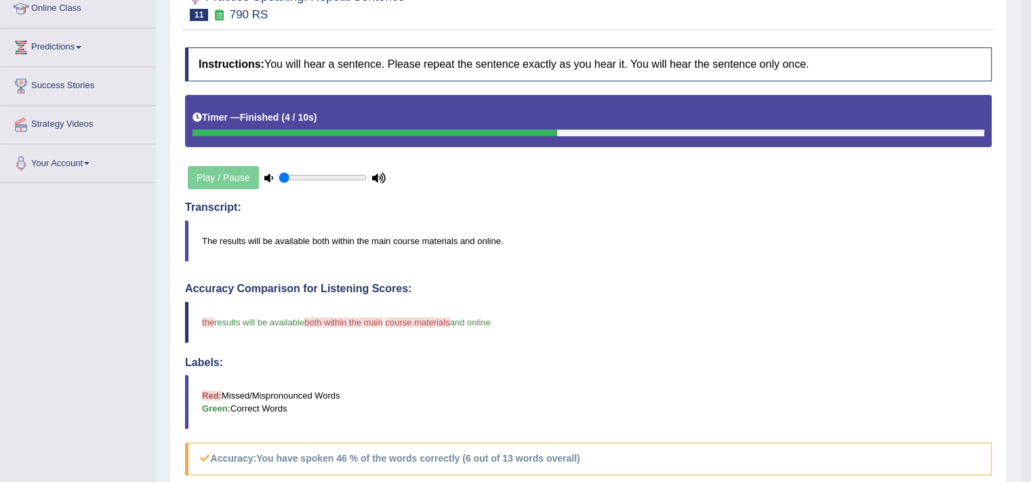
scroll to position [200, 0]
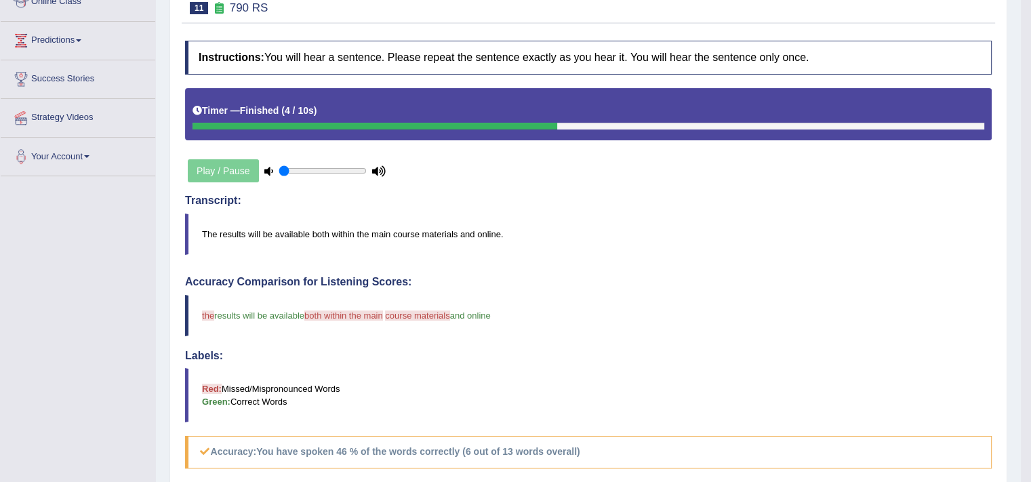
click at [676, 384] on blockquote "Red: Missed/Mispronounced Words Green: Correct Words" at bounding box center [588, 395] width 807 height 54
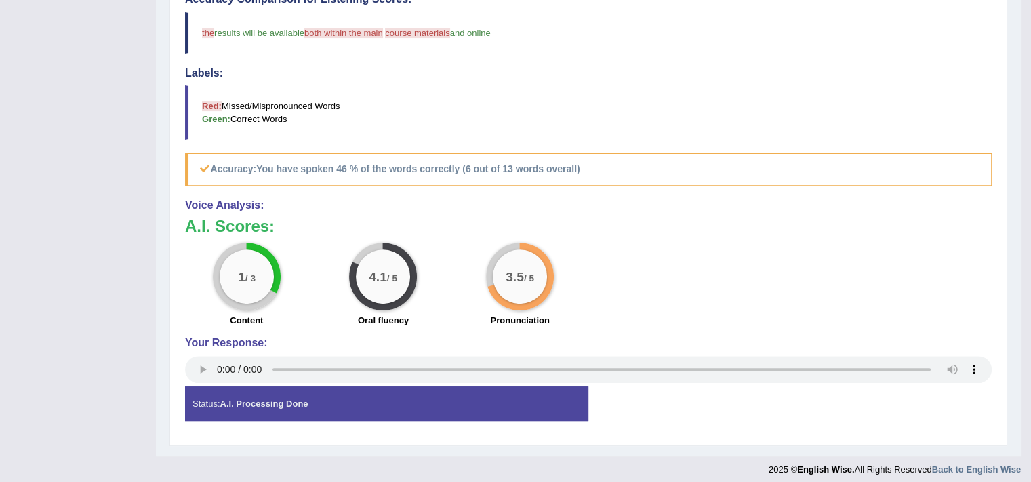
scroll to position [0, 0]
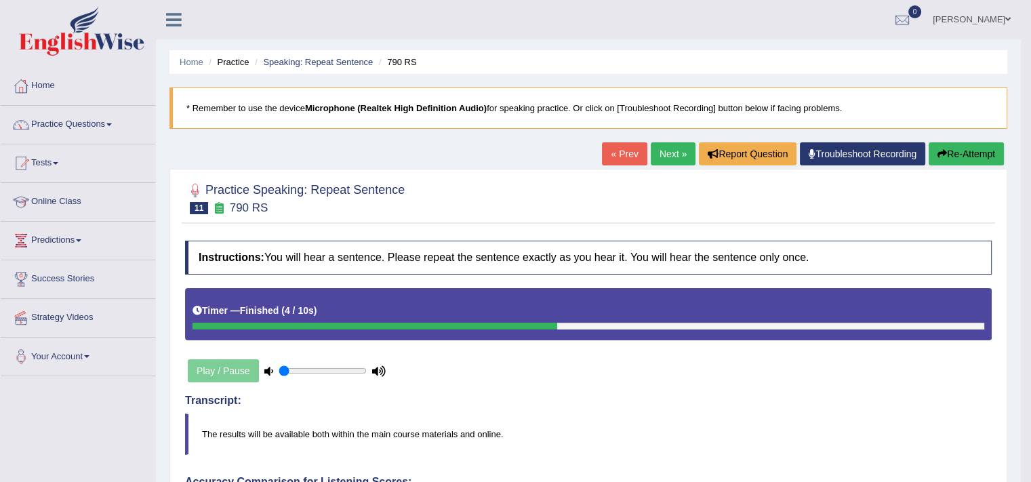
click at [949, 160] on button "Re-Attempt" at bounding box center [966, 153] width 75 height 23
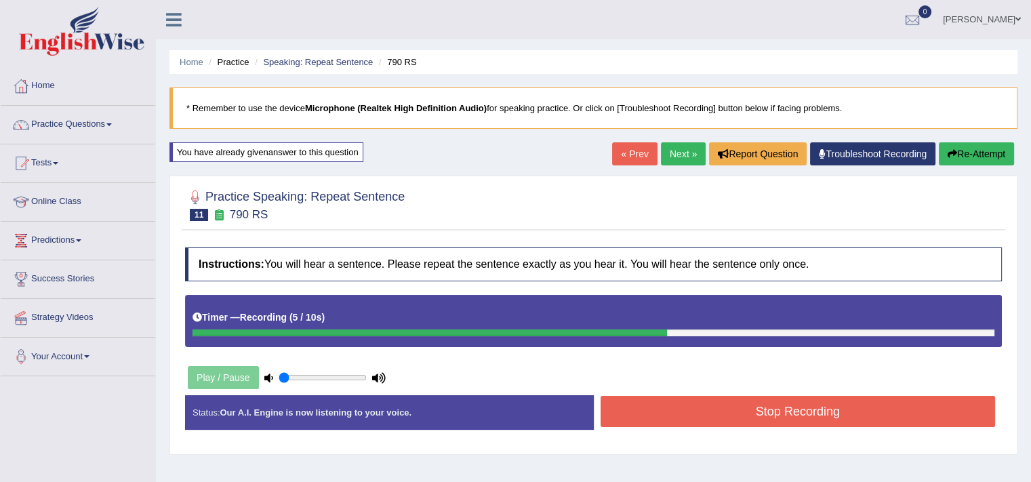
click at [900, 424] on button "Stop Recording" at bounding box center [798, 411] width 395 height 31
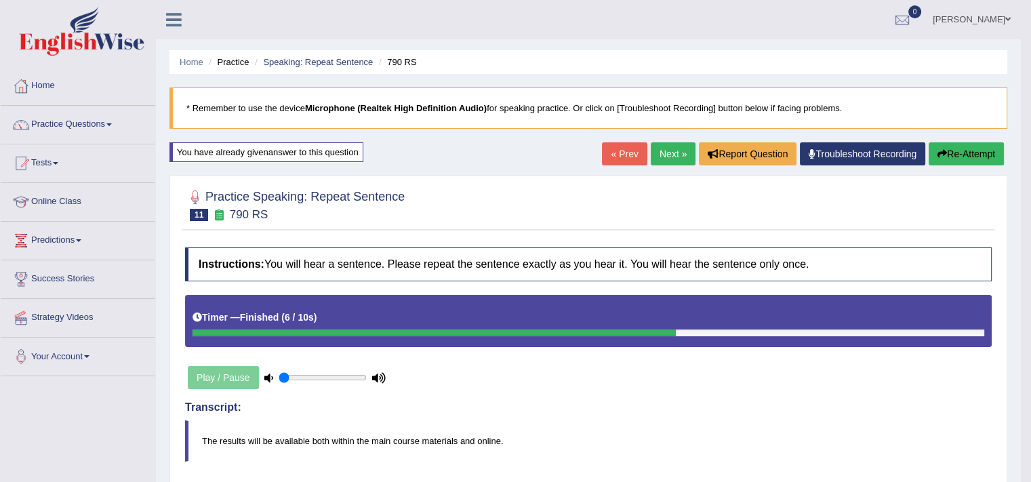
click at [662, 146] on link "Next »" at bounding box center [673, 153] width 45 height 23
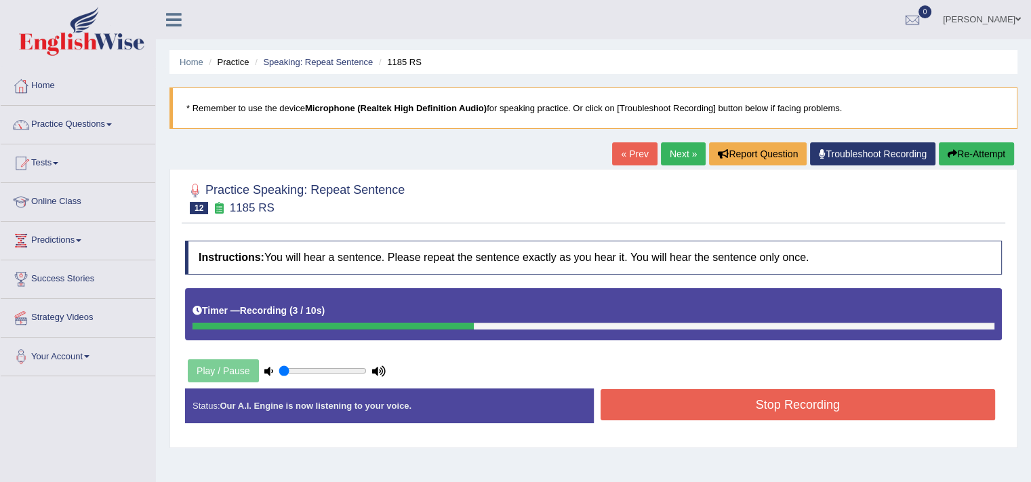
click at [778, 410] on button "Stop Recording" at bounding box center [798, 404] width 395 height 31
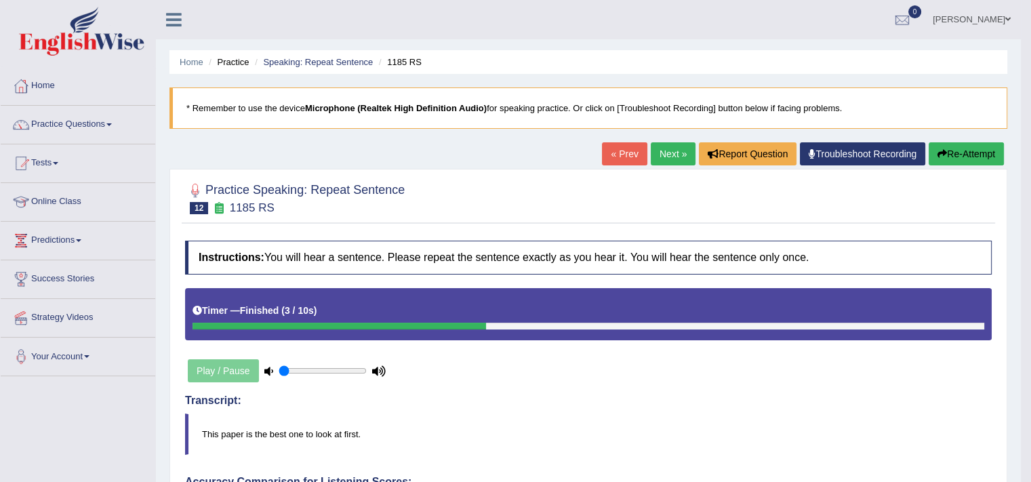
click at [682, 159] on link "Next »" at bounding box center [673, 153] width 45 height 23
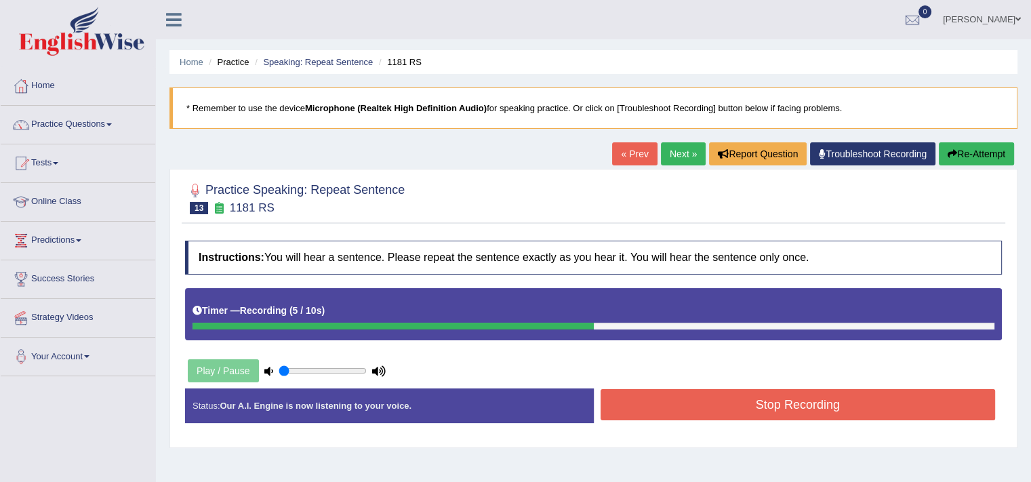
click at [811, 402] on button "Stop Recording" at bounding box center [798, 404] width 395 height 31
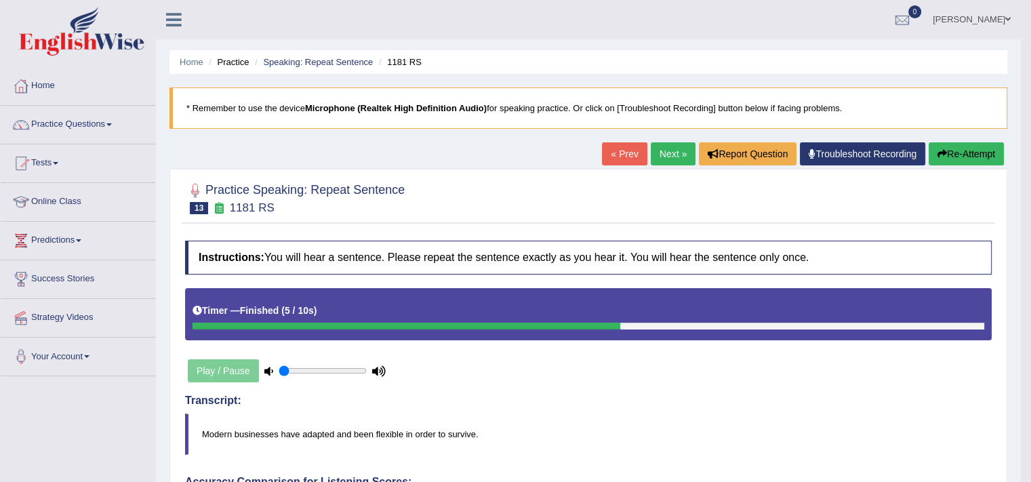
click at [974, 155] on button "Re-Attempt" at bounding box center [966, 153] width 75 height 23
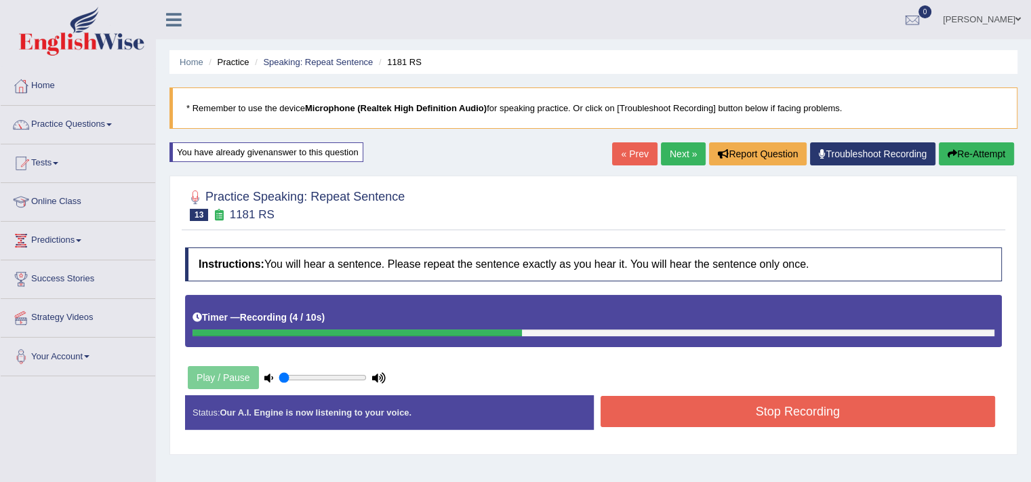
click at [793, 411] on button "Stop Recording" at bounding box center [798, 411] width 395 height 31
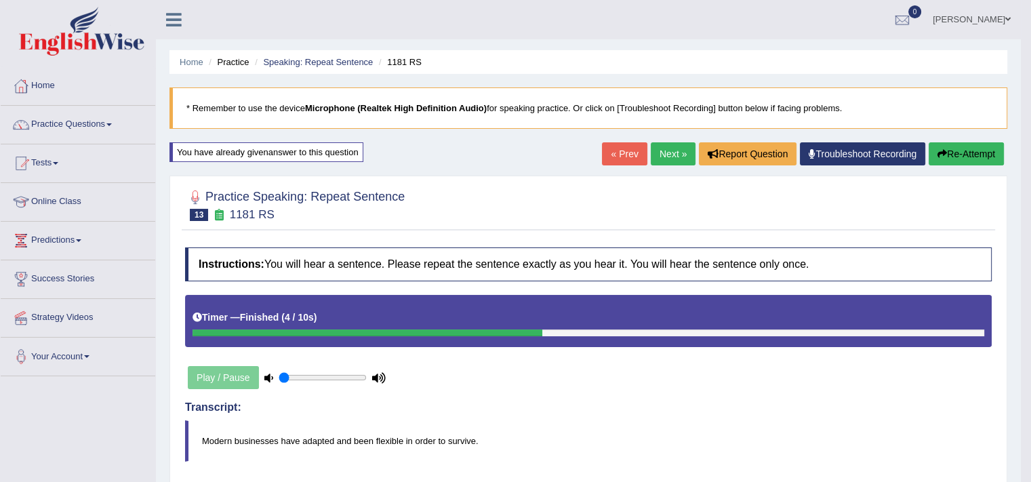
click at [668, 159] on link "Next »" at bounding box center [673, 153] width 45 height 23
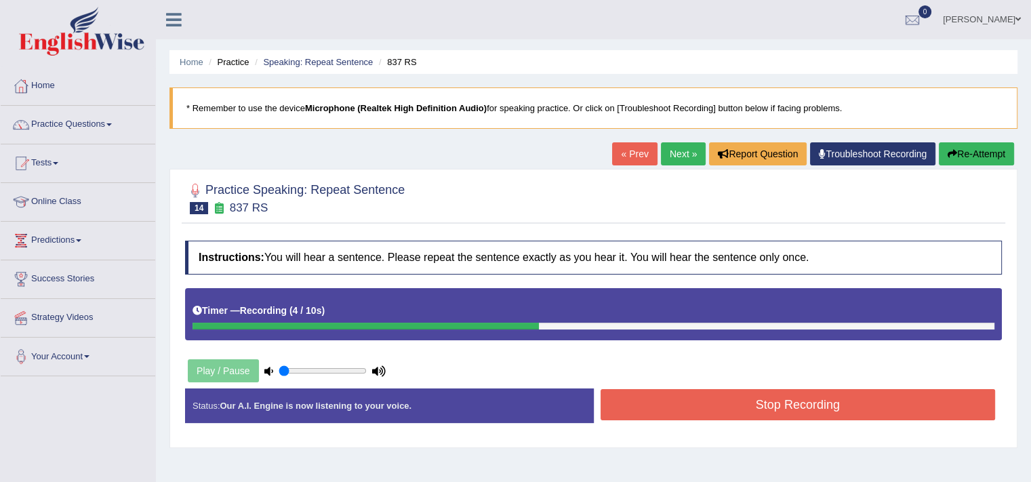
click at [789, 410] on button "Stop Recording" at bounding box center [798, 404] width 395 height 31
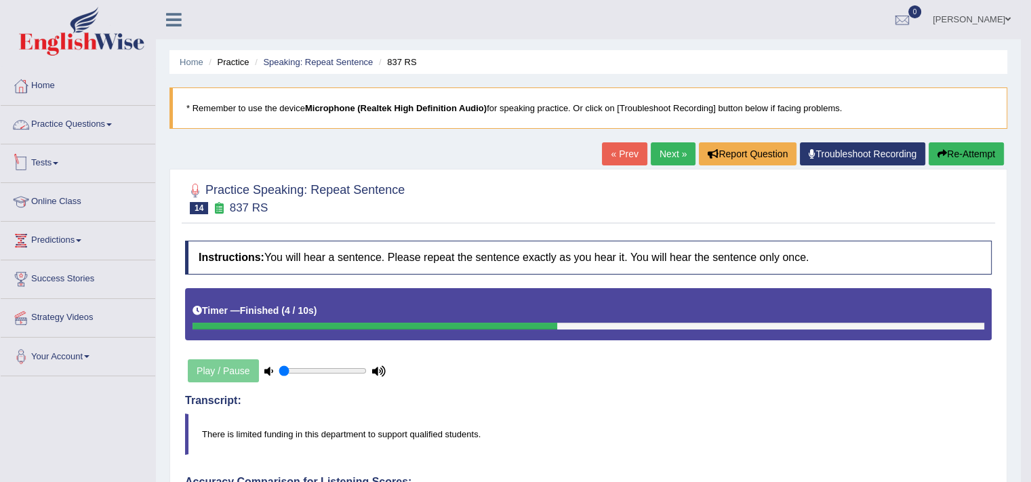
click at [52, 130] on link "Practice Questions" at bounding box center [78, 123] width 155 height 34
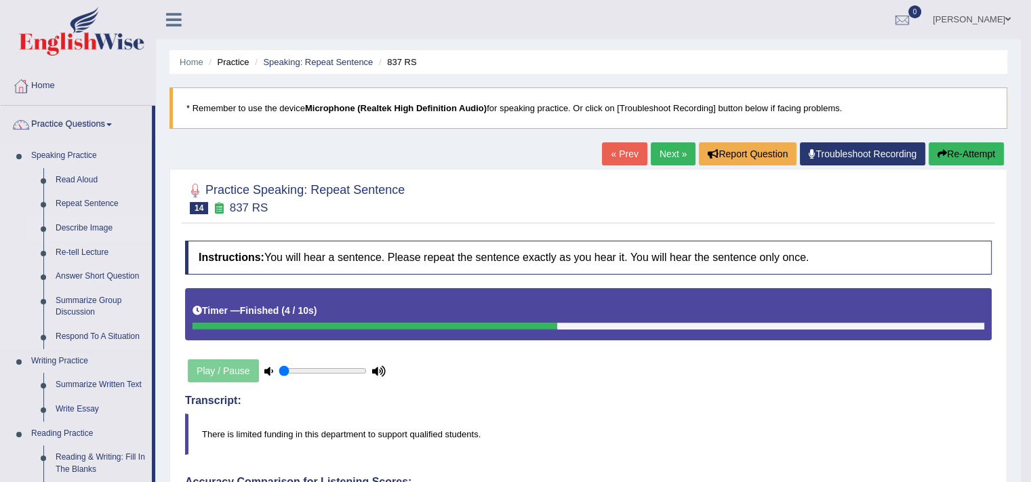
click at [89, 226] on link "Describe Image" at bounding box center [100, 228] width 102 height 24
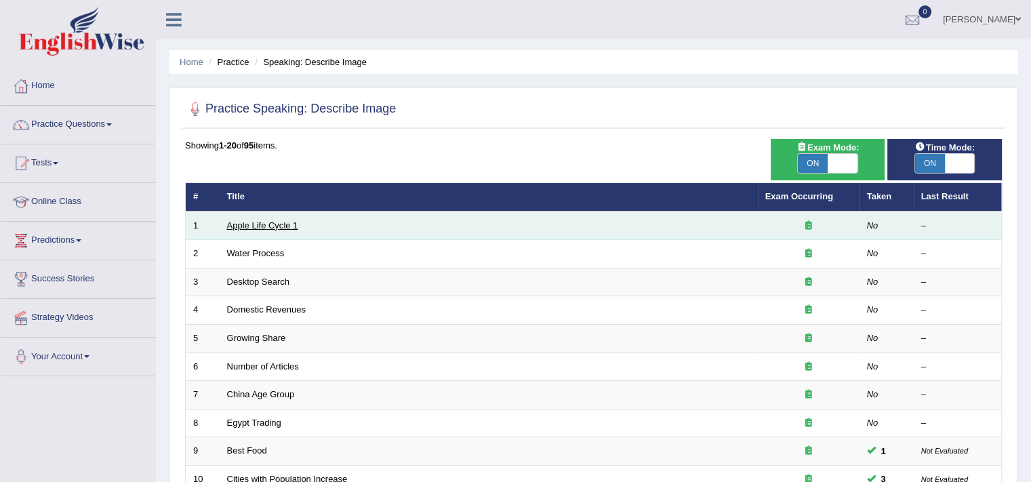
click at [252, 226] on link "Apple Life Cycle 1" at bounding box center [262, 225] width 71 height 10
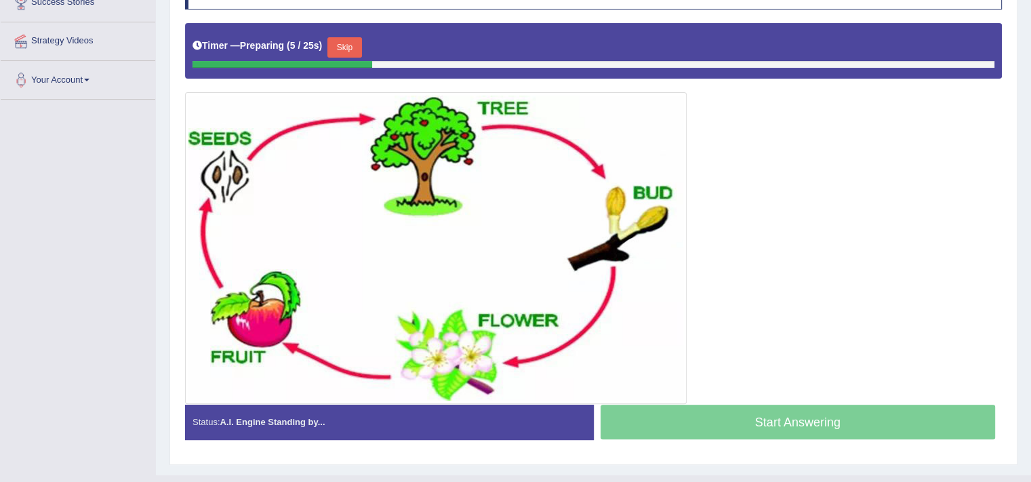
scroll to position [275, 0]
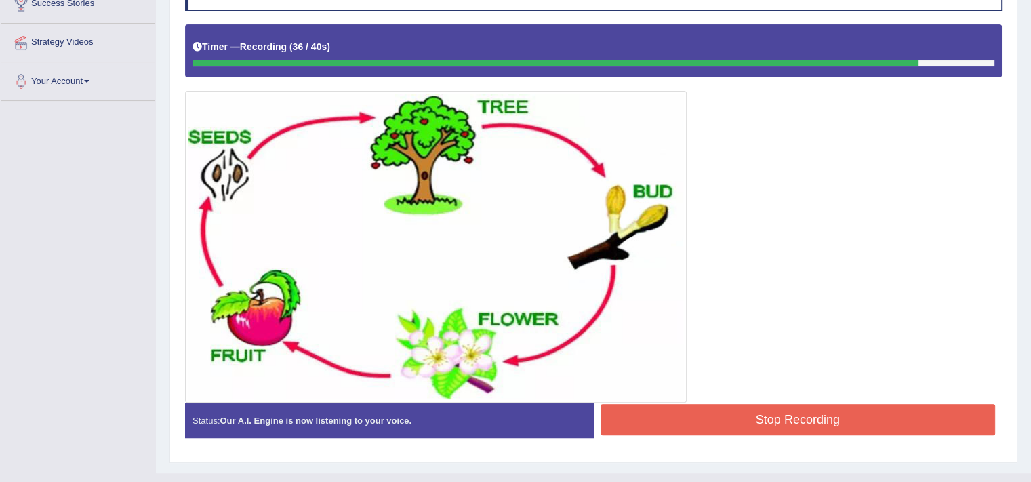
click at [776, 417] on button "Stop Recording" at bounding box center [798, 419] width 395 height 31
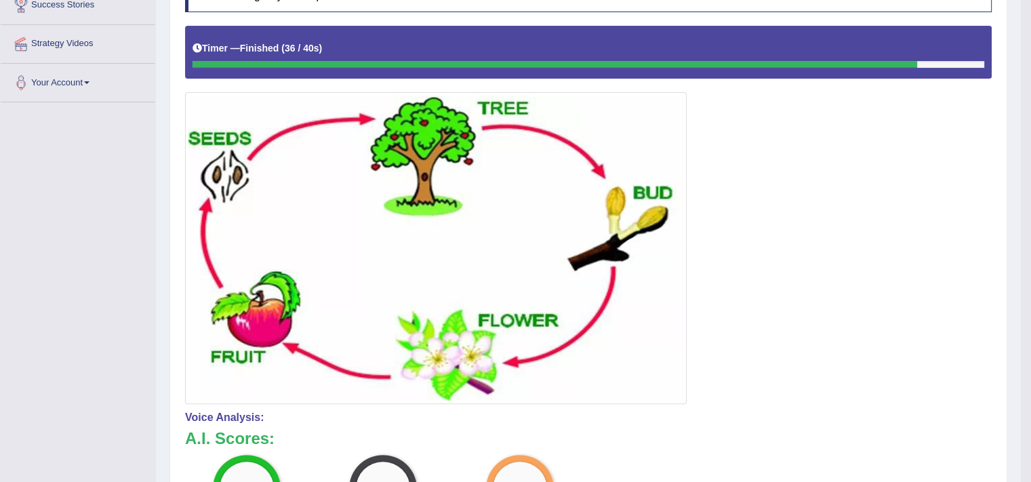
scroll to position [0, 0]
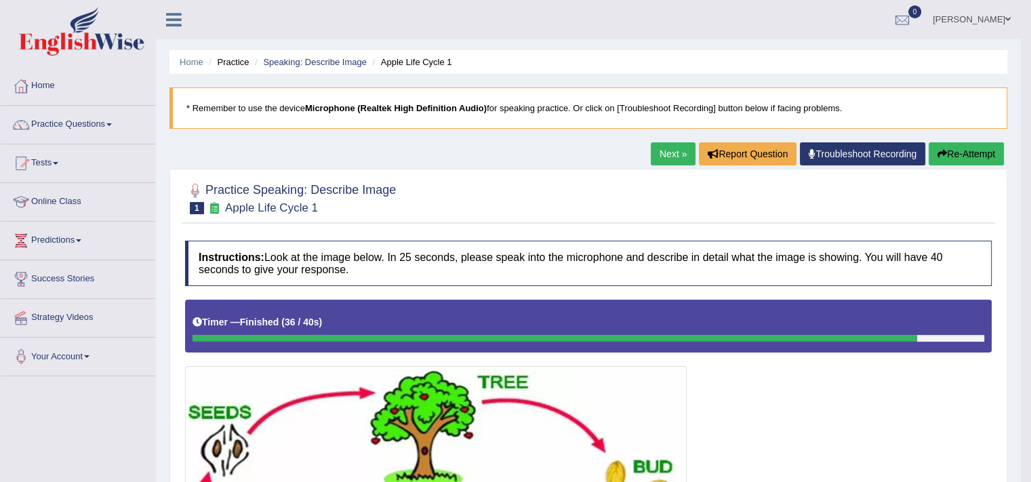
click at [651, 159] on link "Next »" at bounding box center [673, 153] width 45 height 23
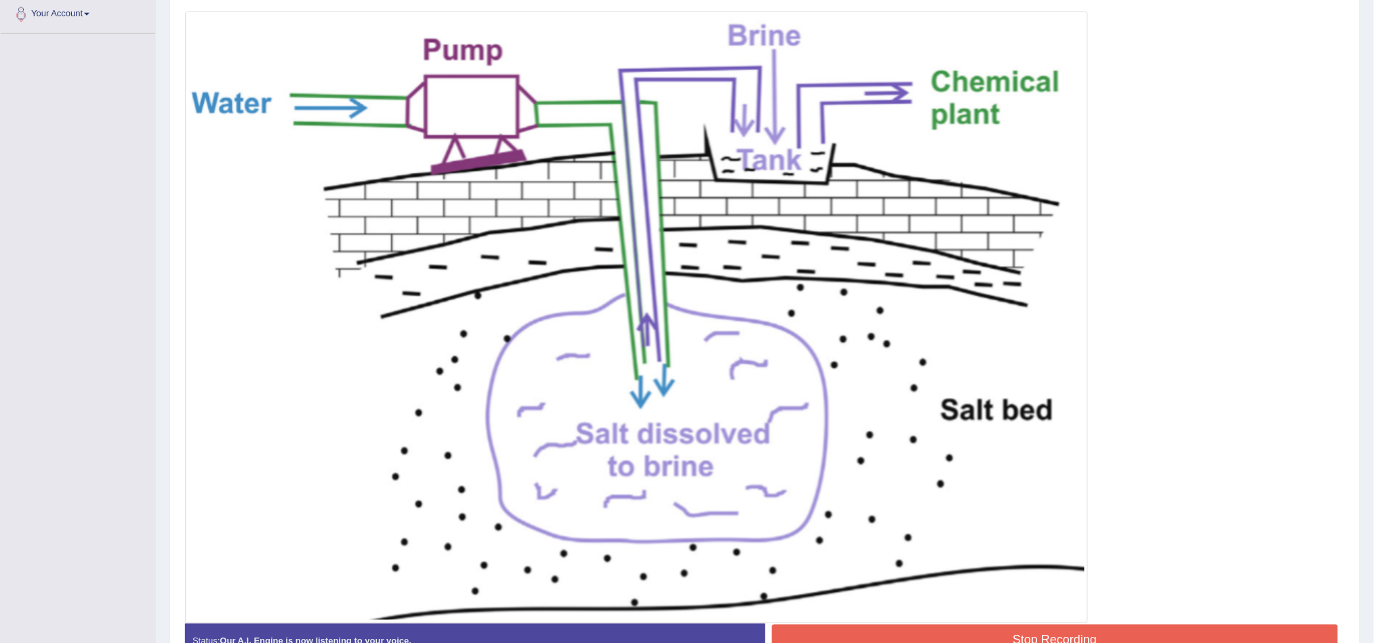
scroll to position [428, 0]
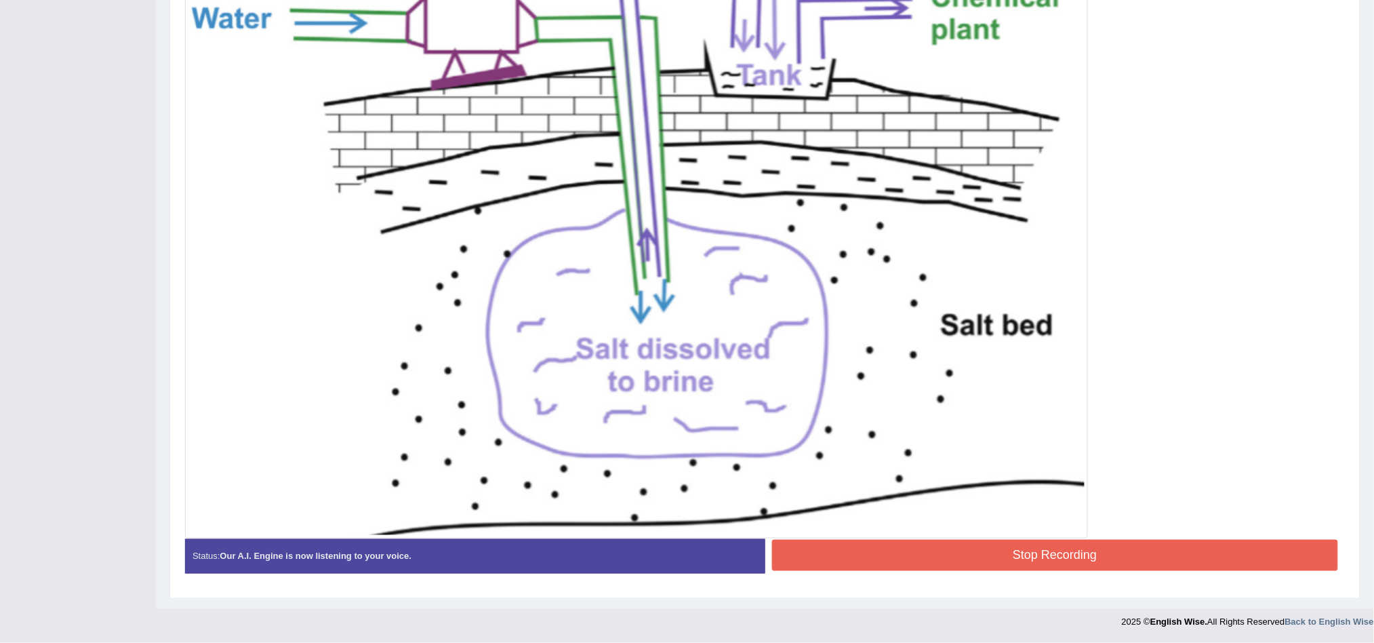
drag, startPoint x: 1083, startPoint y: 572, endPoint x: 1071, endPoint y: 553, distance: 22.6
click at [1031, 481] on div "Stop Recording" at bounding box center [1055, 557] width 580 height 35
click at [1031, 481] on button "Stop Recording" at bounding box center [1055, 555] width 567 height 31
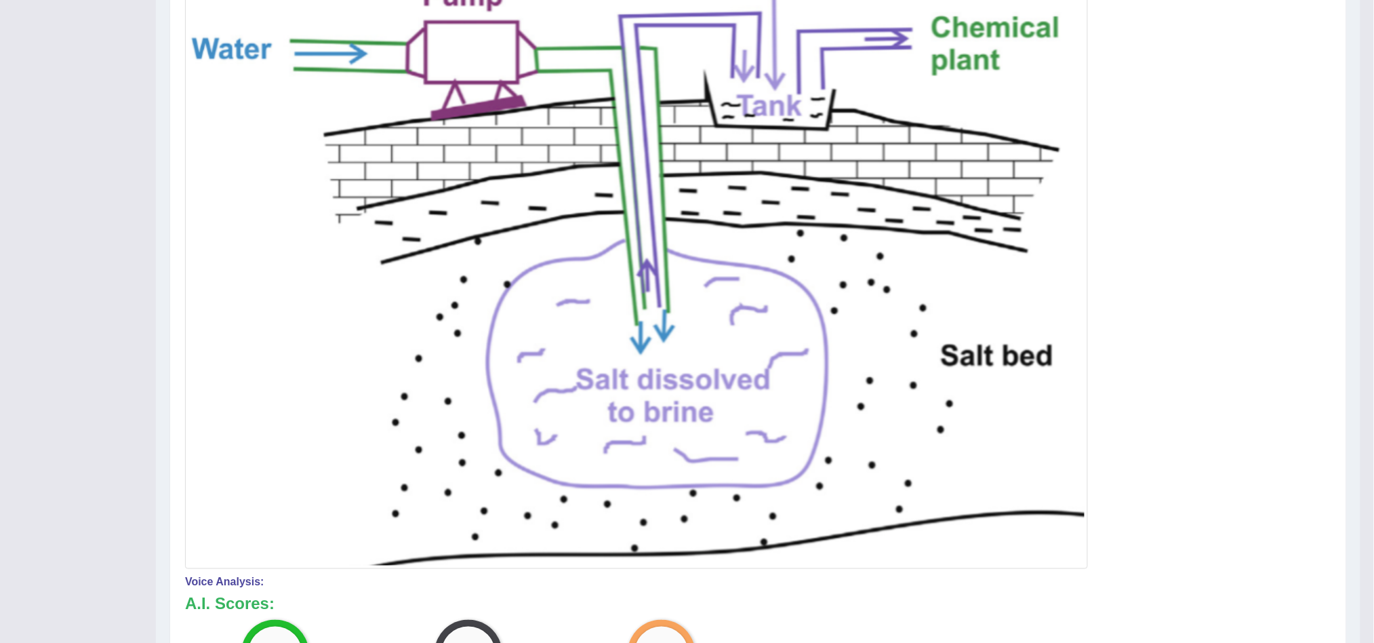
scroll to position [0, 0]
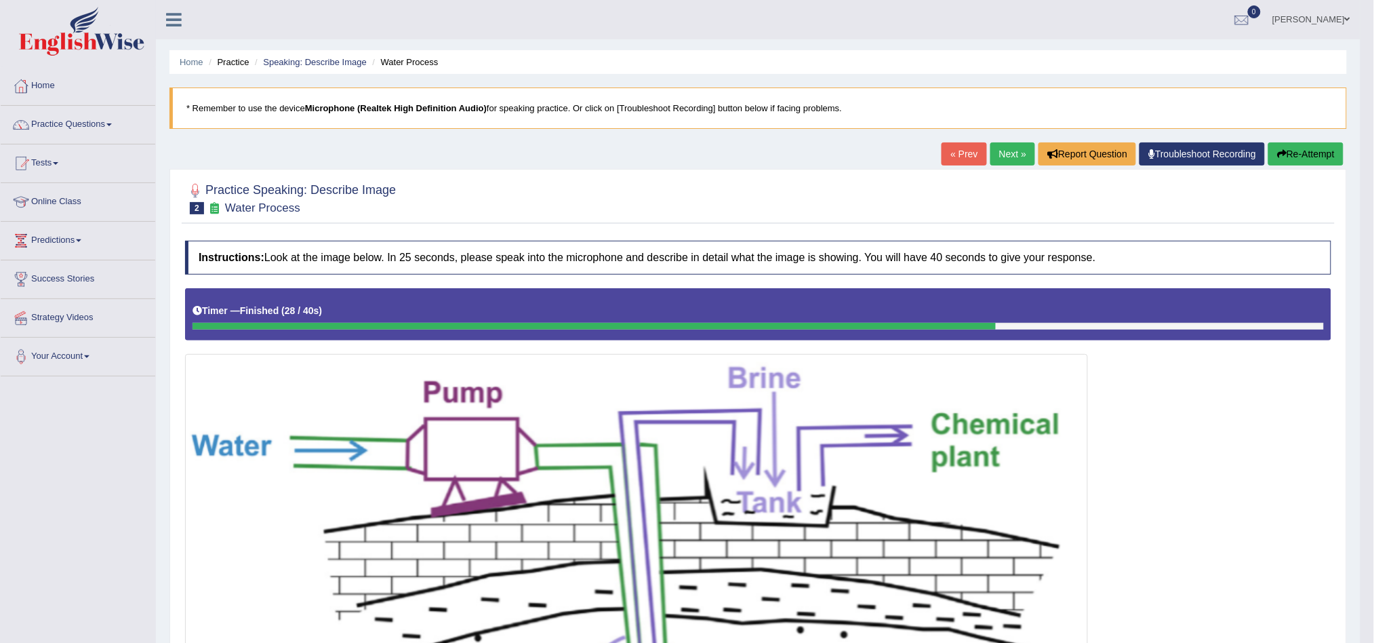
click at [1002, 153] on link "Next »" at bounding box center [1013, 153] width 45 height 23
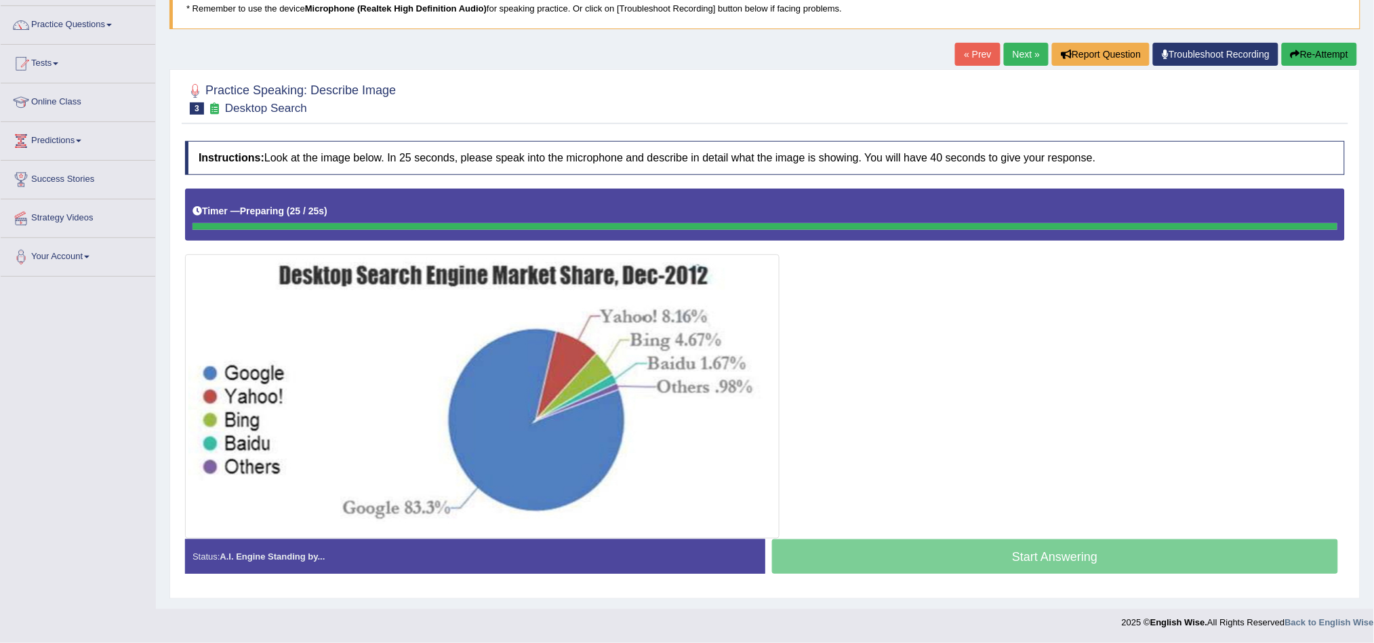
scroll to position [100, 0]
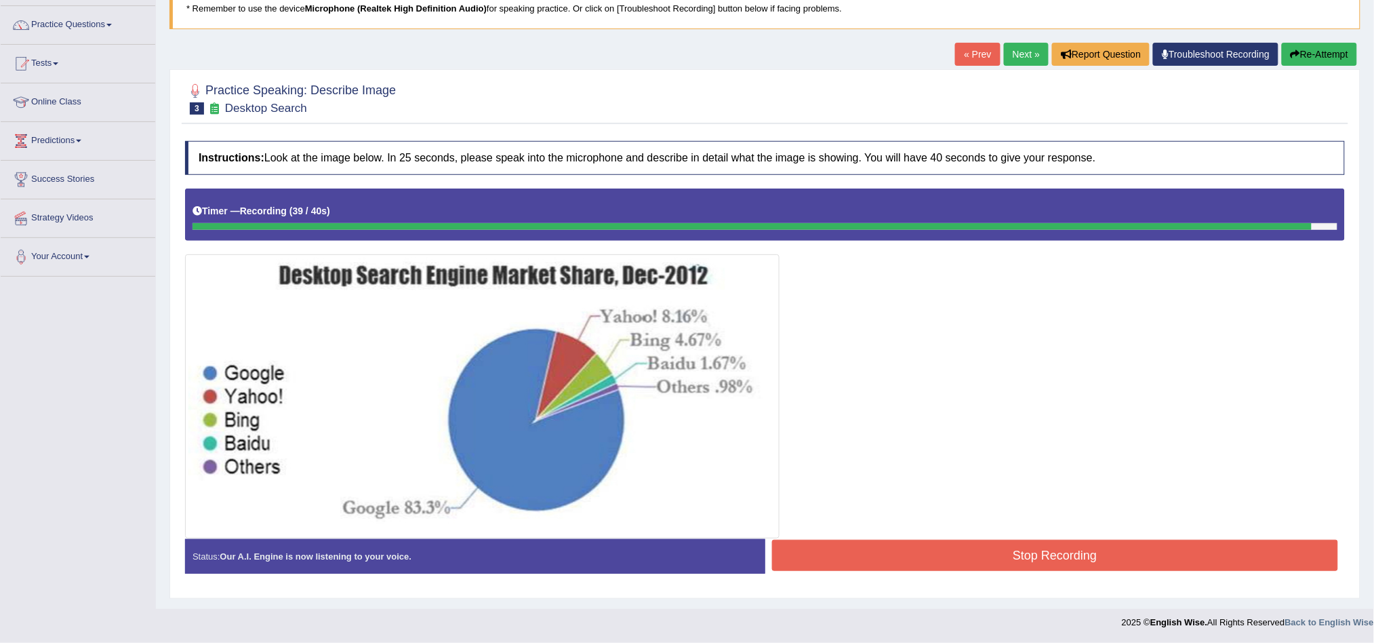
click at [1036, 551] on button "Stop Recording" at bounding box center [1055, 555] width 567 height 31
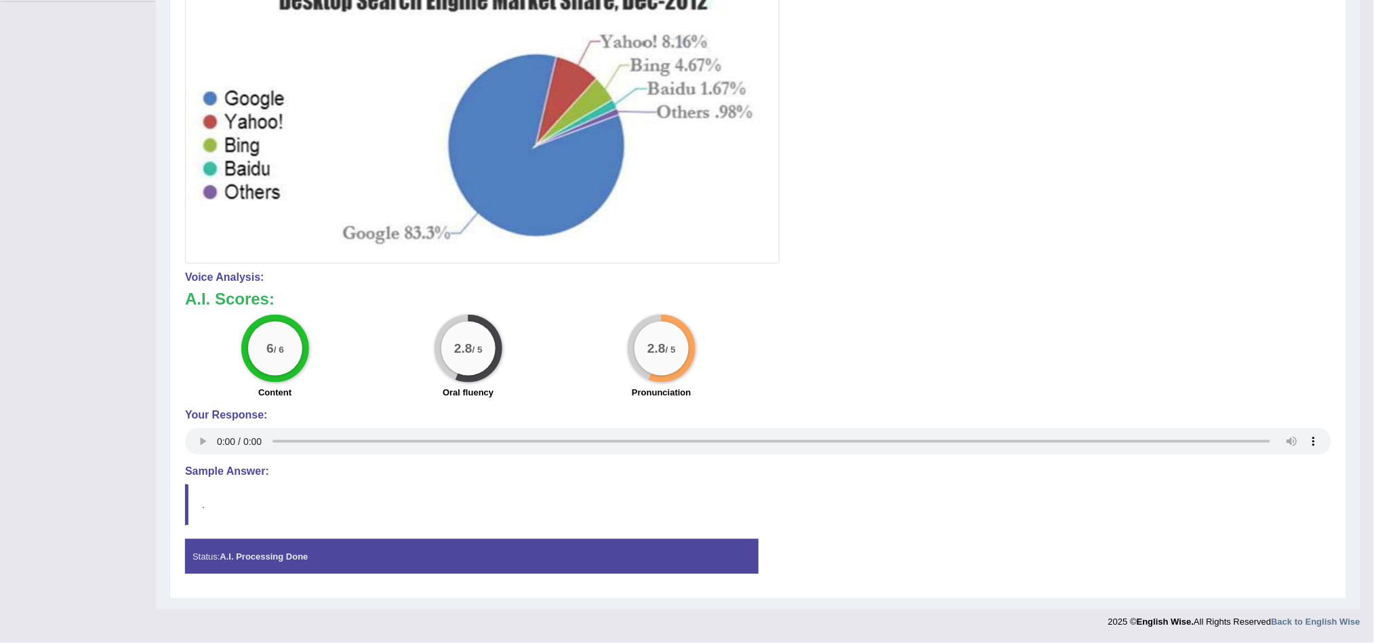
scroll to position [0, 0]
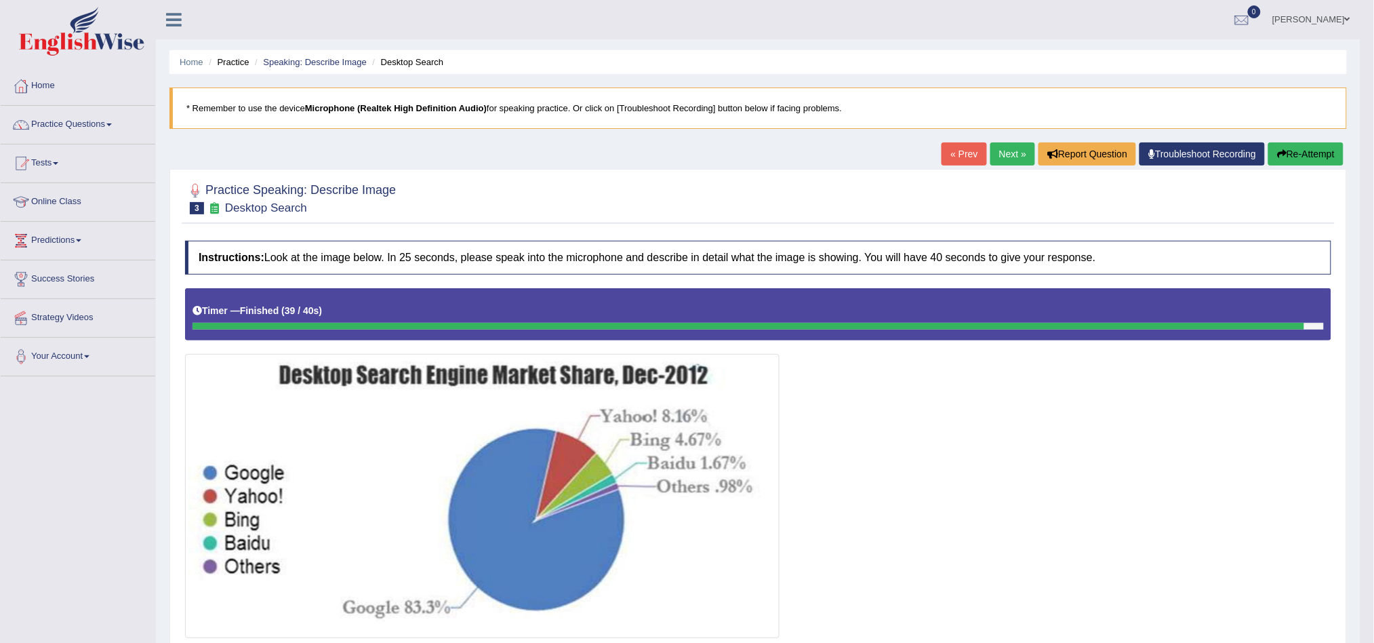
click at [1007, 147] on link "Next »" at bounding box center [1013, 153] width 45 height 23
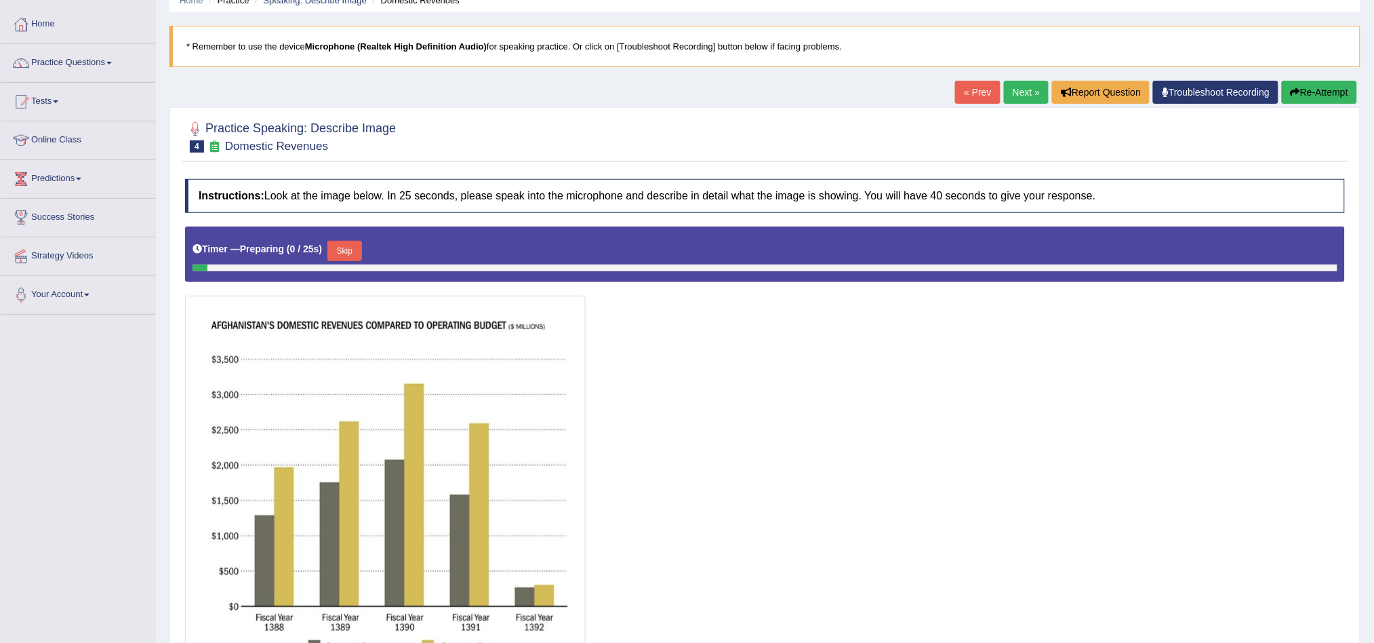
scroll to position [189, 0]
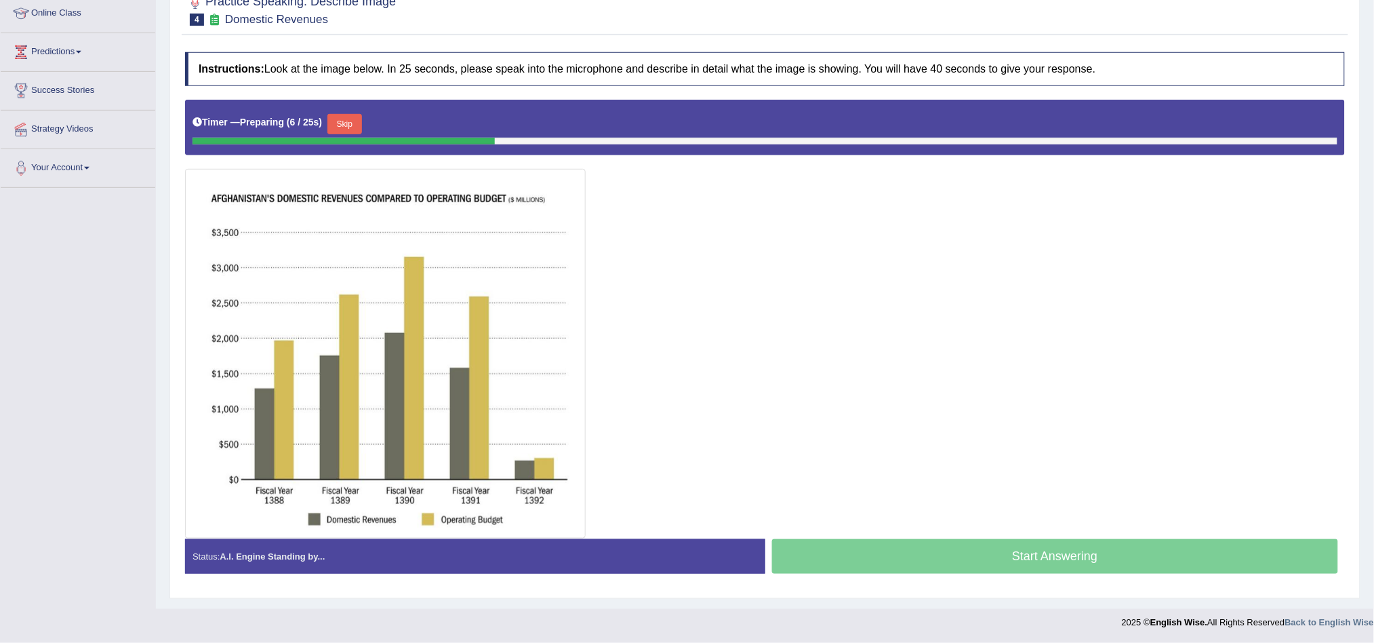
click at [351, 116] on button "Skip" at bounding box center [344, 124] width 34 height 20
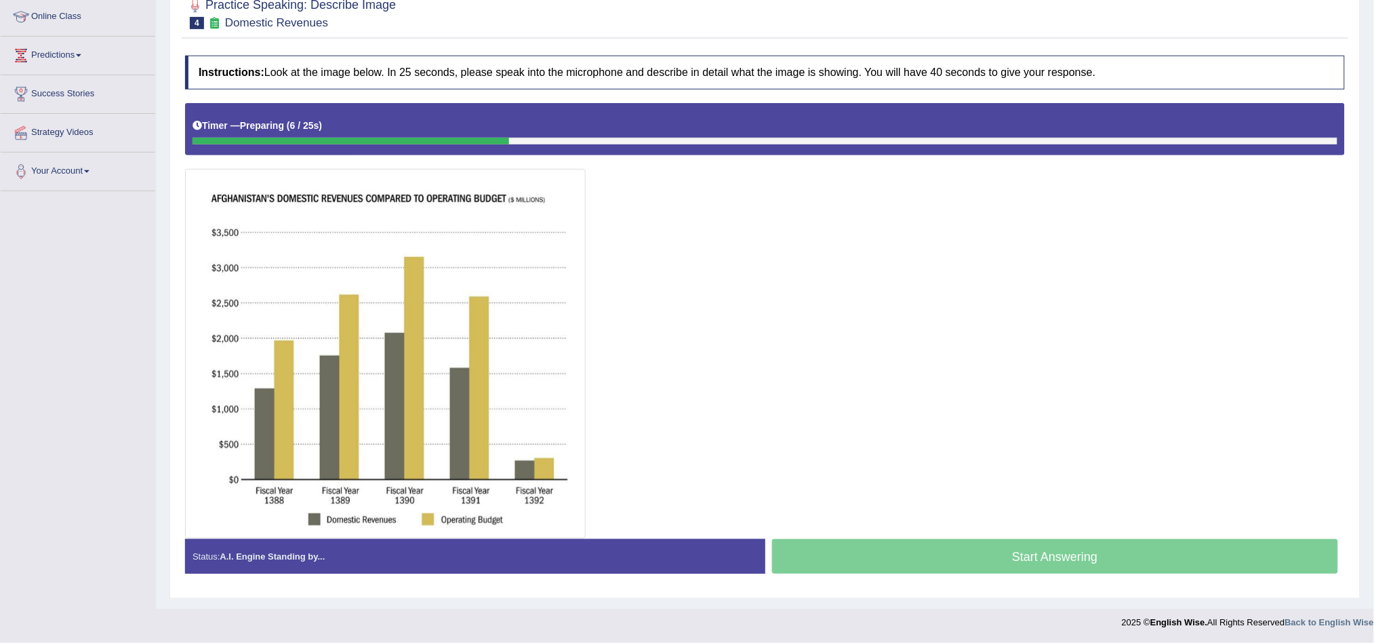
scroll to position [186, 0]
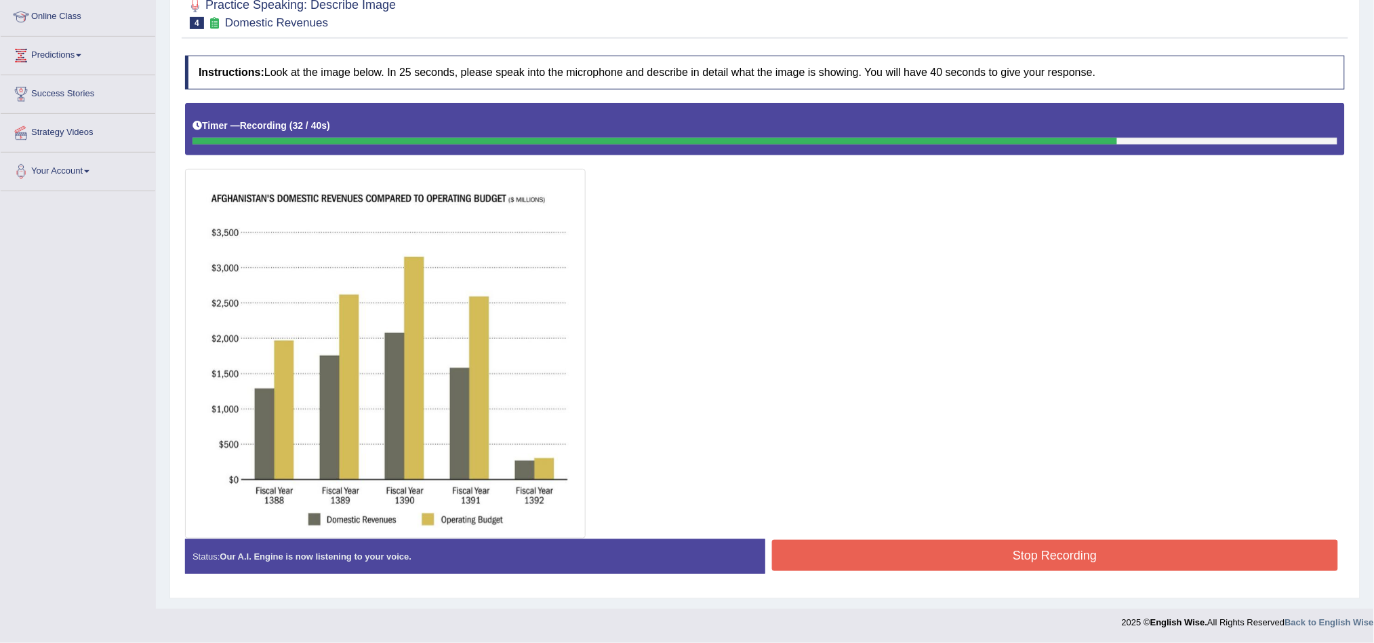
click at [887, 559] on button "Stop Recording" at bounding box center [1055, 555] width 567 height 31
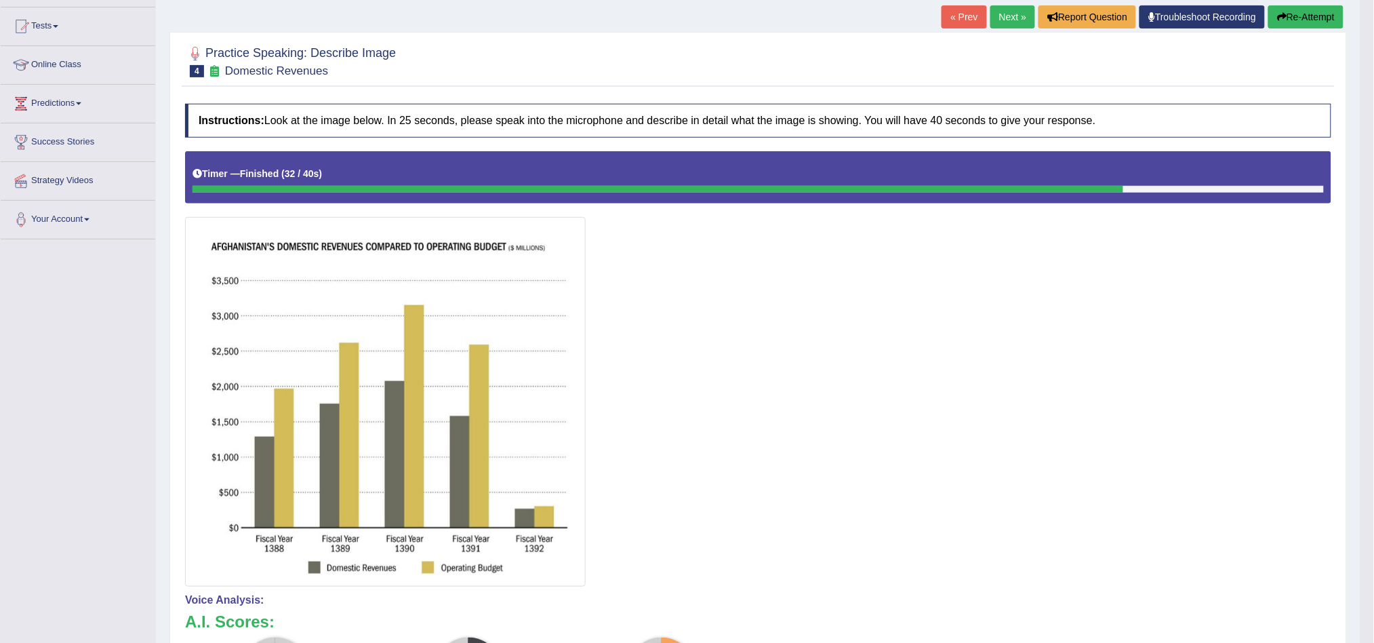
scroll to position [0, 0]
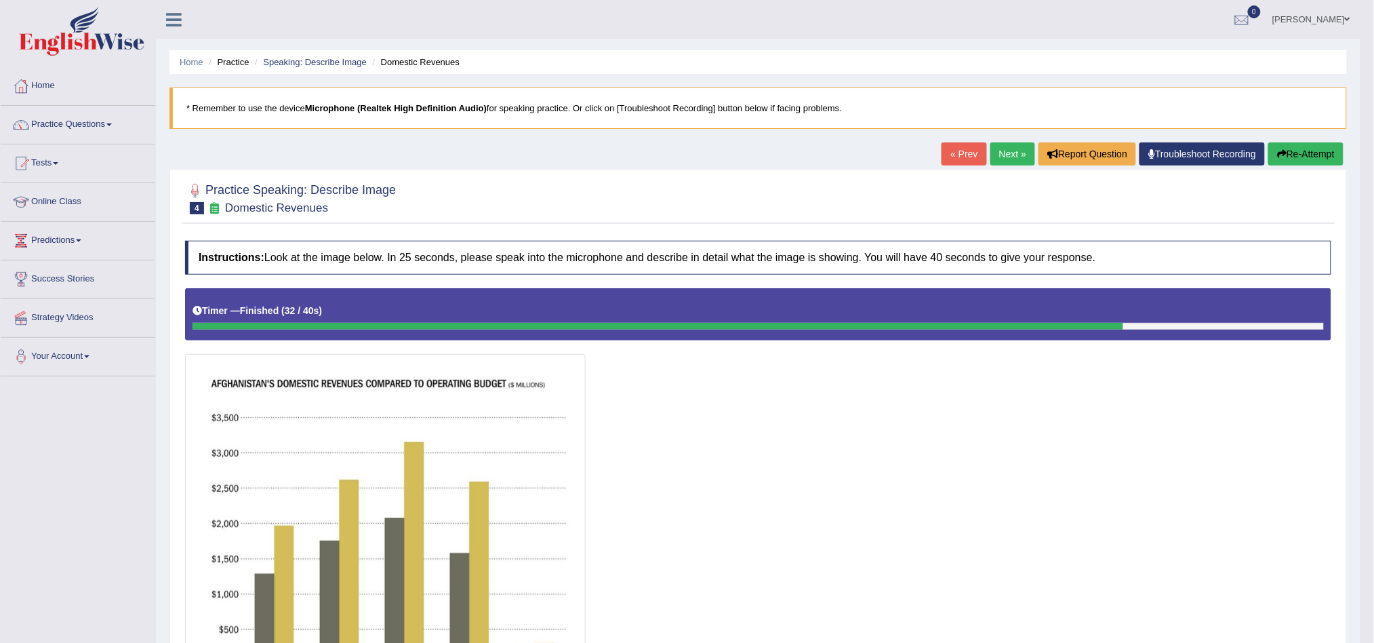
click at [992, 163] on link "Next »" at bounding box center [1013, 153] width 45 height 23
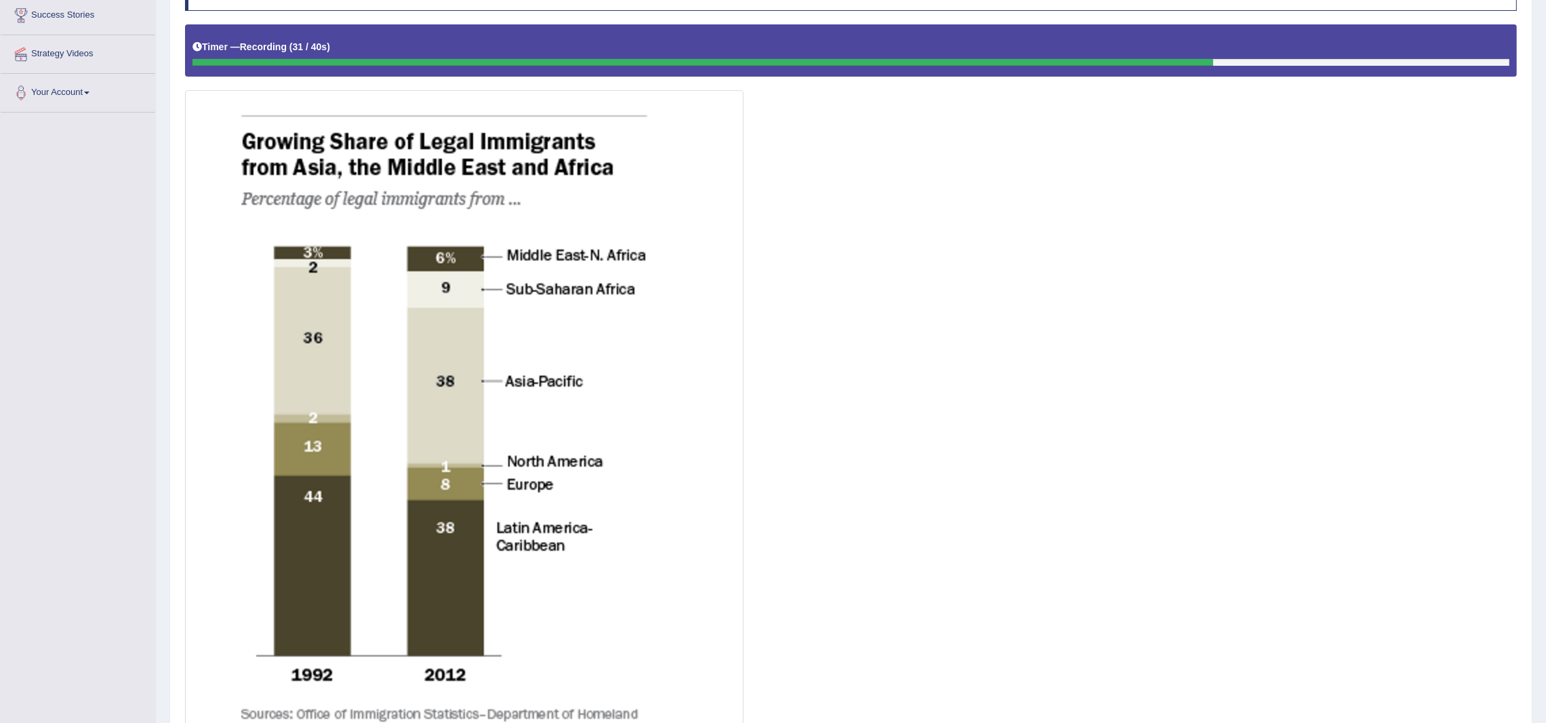
scroll to position [460, 0]
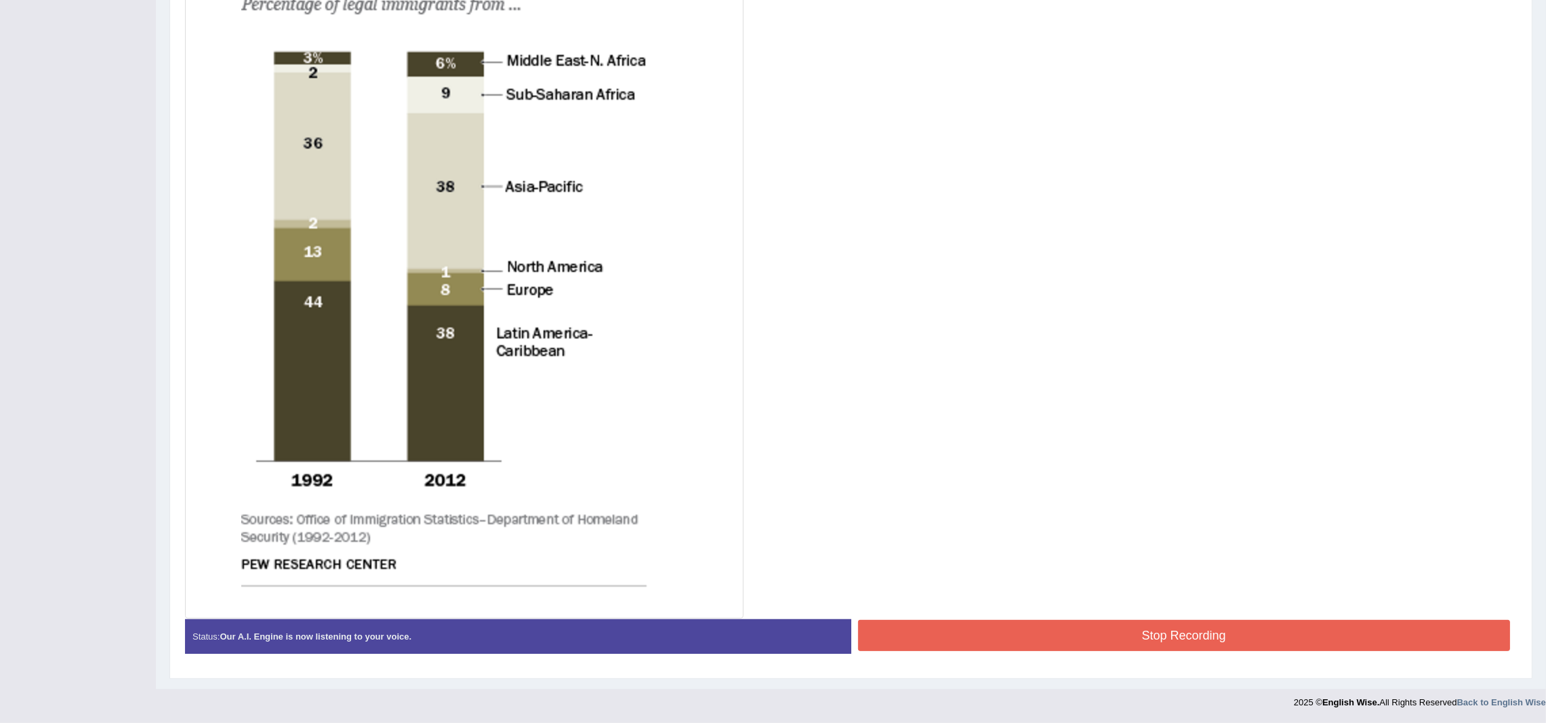
click at [1270, 641] on button "Stop Recording" at bounding box center [1184, 635] width 653 height 31
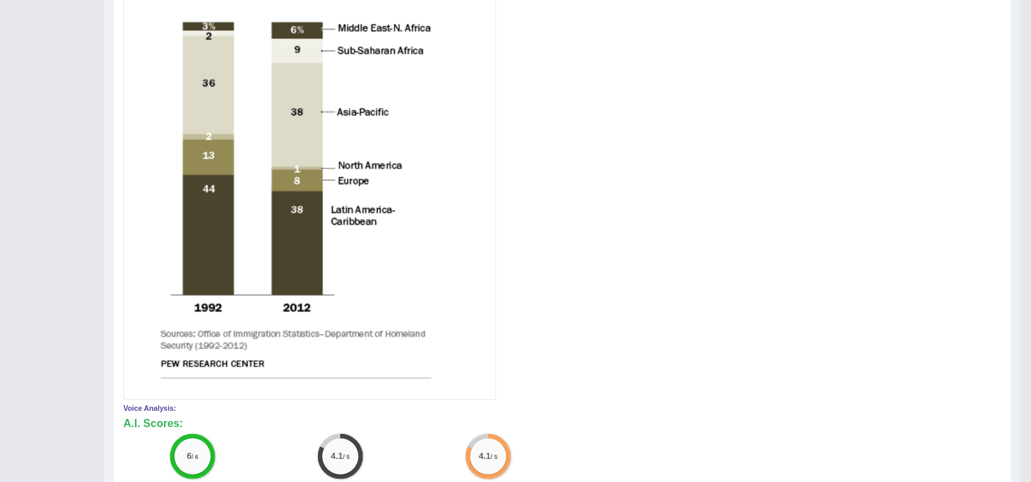
scroll to position [0, 0]
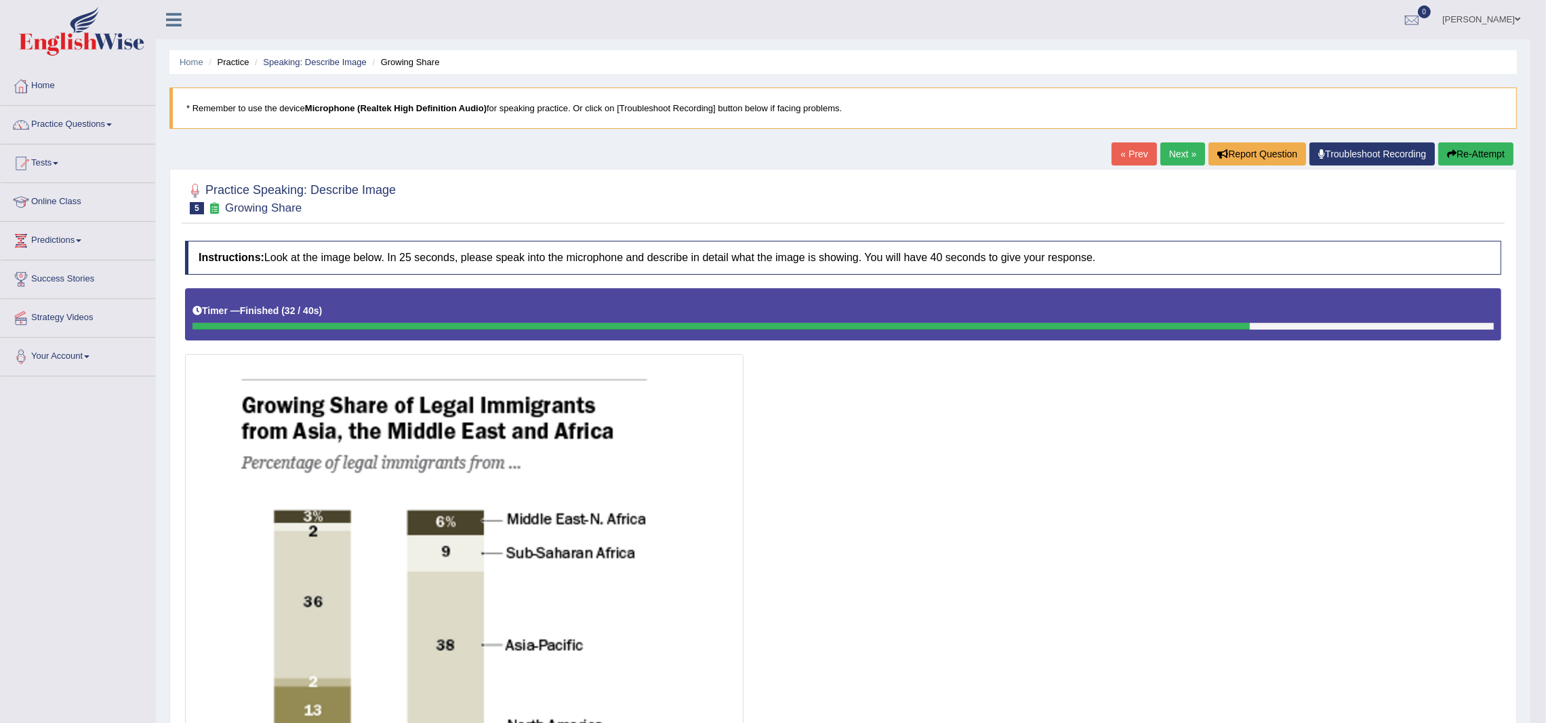
drag, startPoint x: 853, startPoint y: 559, endPoint x: 631, endPoint y: 479, distance: 235.7
click at [631, 479] on div at bounding box center [843, 682] width 1317 height 788
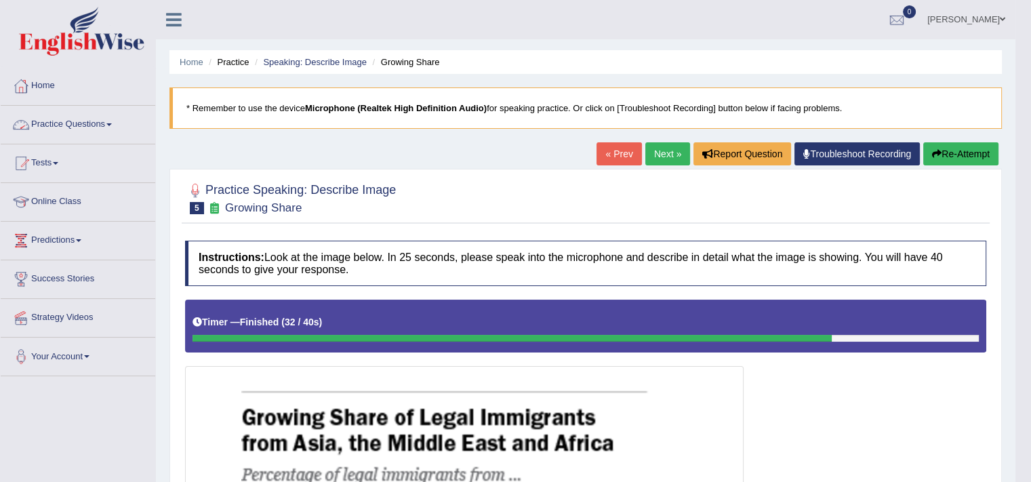
click at [92, 135] on link "Practice Questions" at bounding box center [78, 123] width 155 height 34
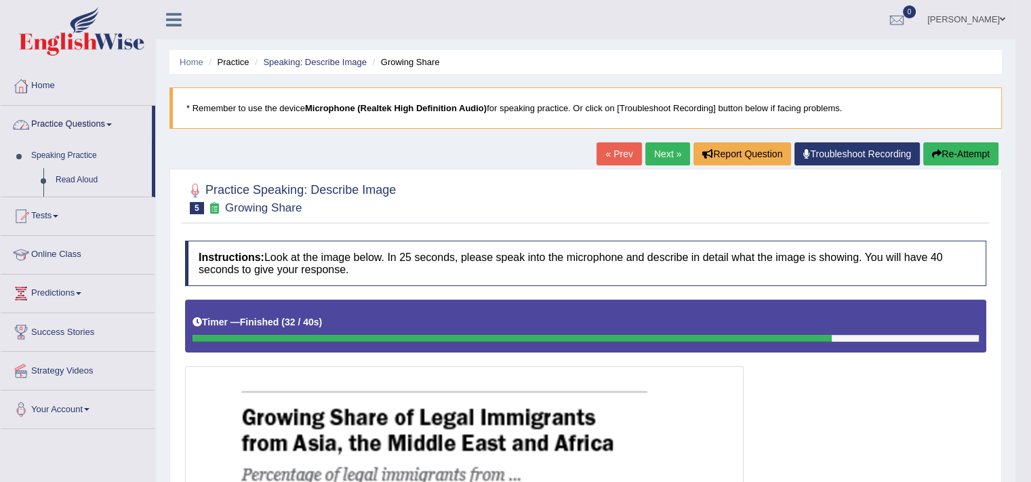
click at [87, 125] on link "Practice Questions" at bounding box center [76, 123] width 151 height 34
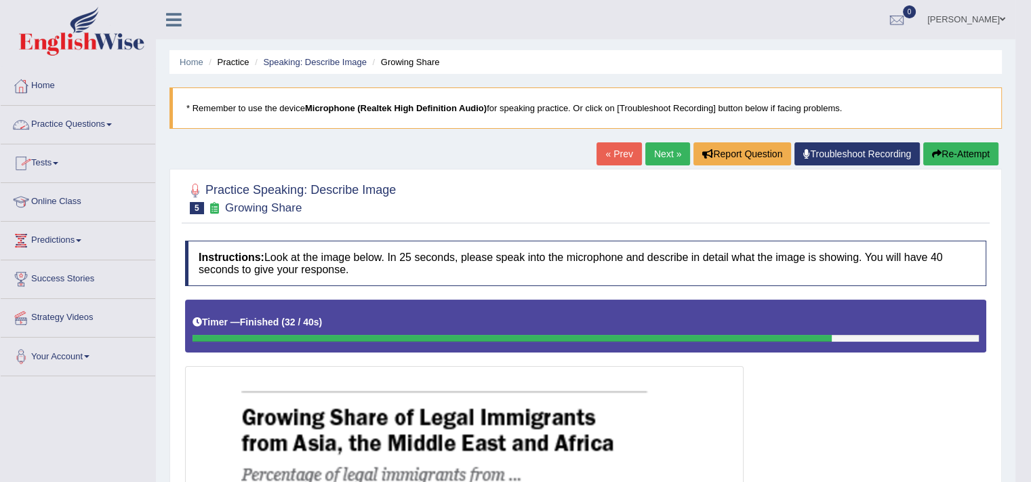
click at [67, 129] on link "Practice Questions" at bounding box center [78, 123] width 155 height 34
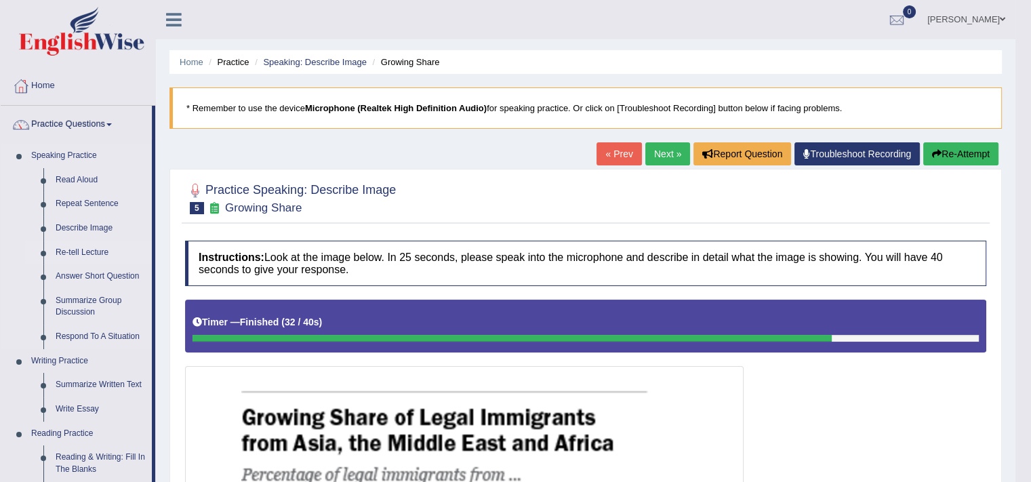
click at [60, 251] on link "Re-tell Lecture" at bounding box center [100, 253] width 102 height 24
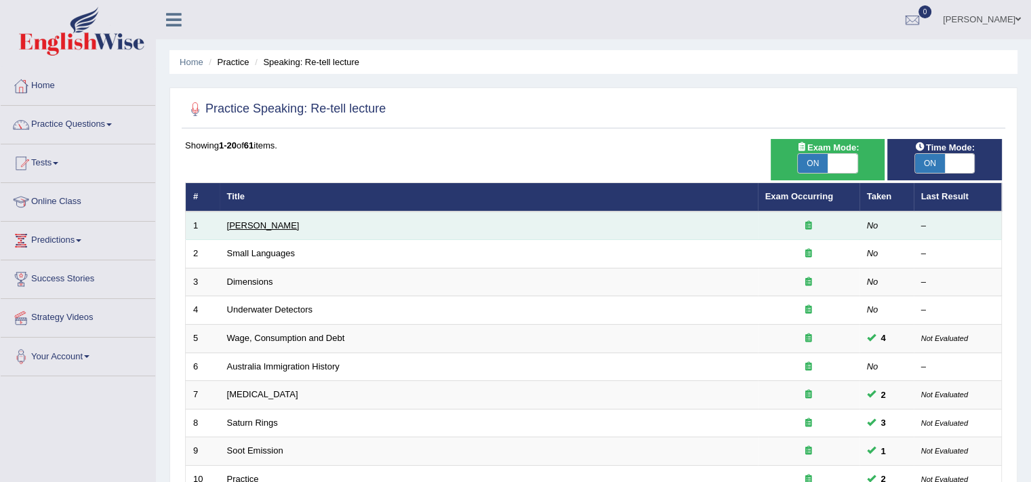
click at [243, 227] on link "[PERSON_NAME]" at bounding box center [263, 225] width 73 height 10
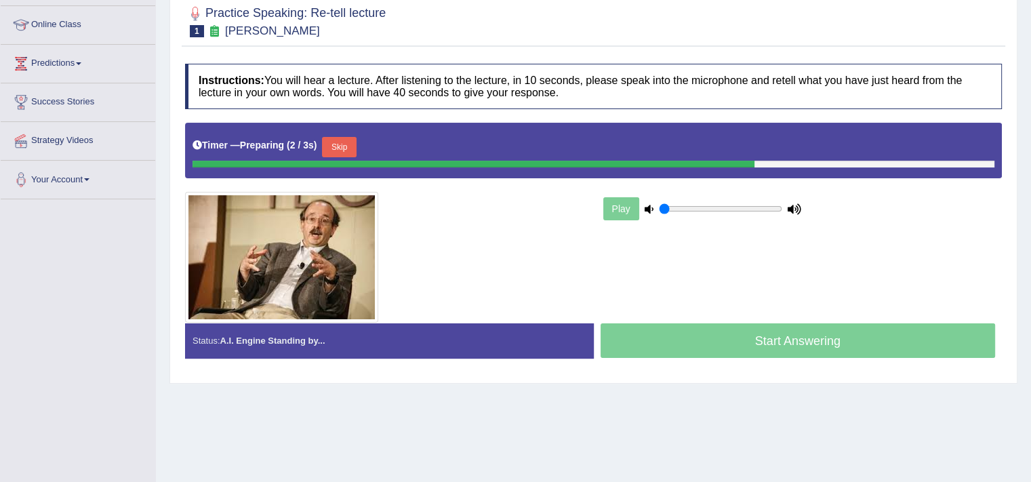
scroll to position [173, 0]
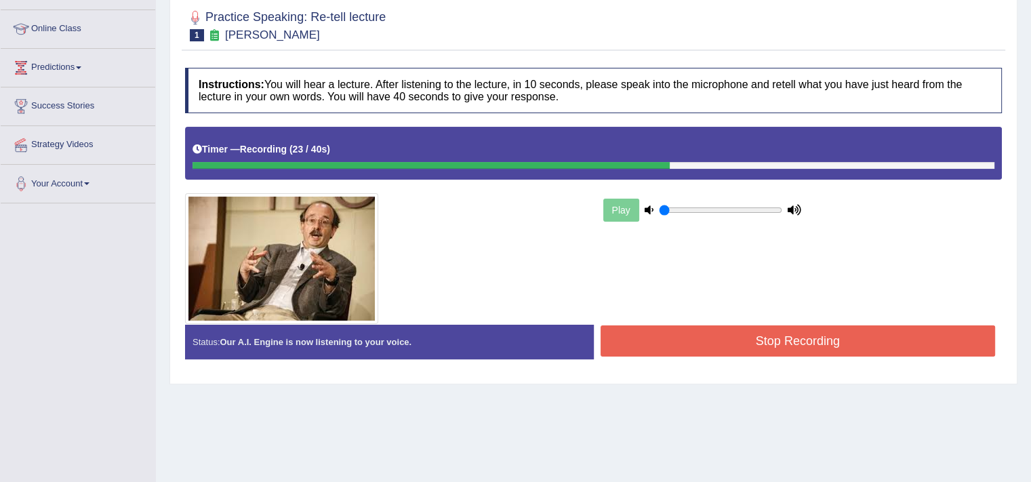
click at [855, 338] on button "Stop Recording" at bounding box center [798, 340] width 395 height 31
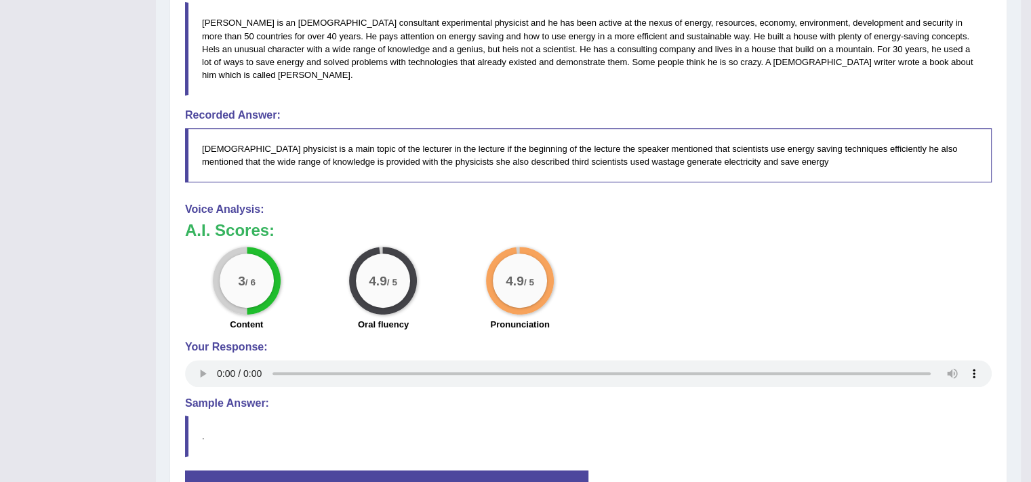
scroll to position [0, 0]
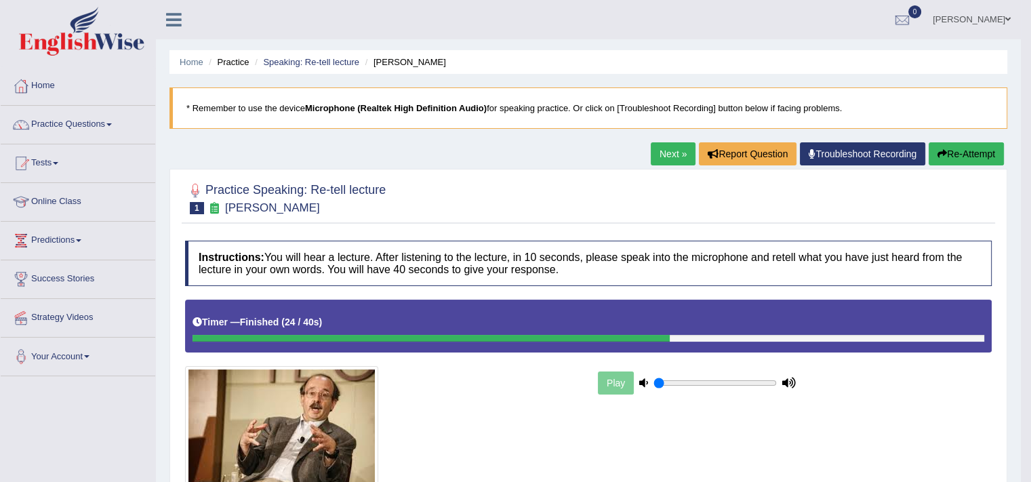
click at [659, 159] on link "Next »" at bounding box center [673, 153] width 45 height 23
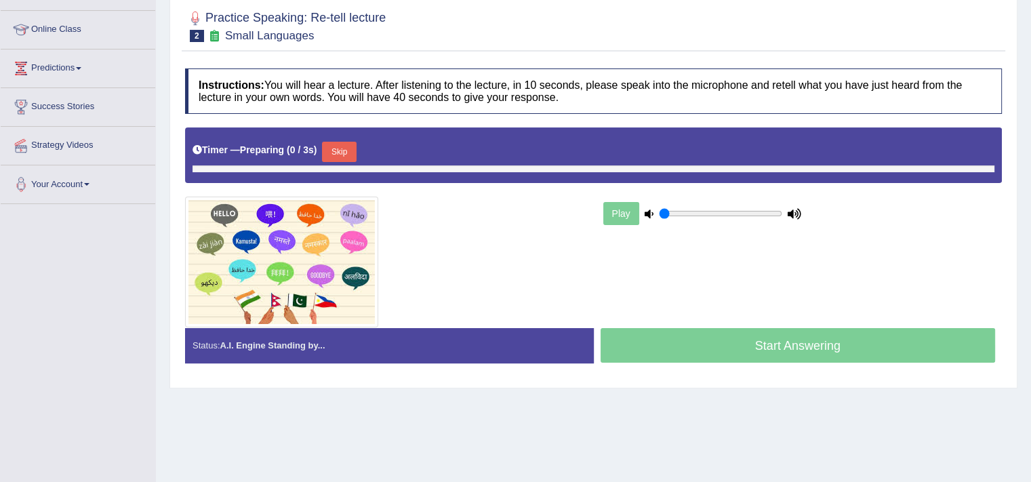
scroll to position [173, 0]
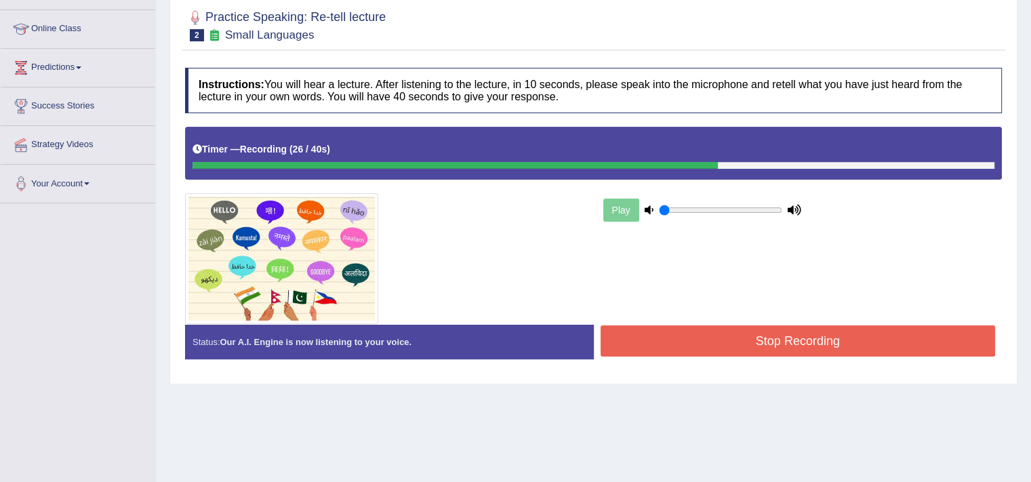
click at [839, 349] on button "Stop Recording" at bounding box center [798, 340] width 395 height 31
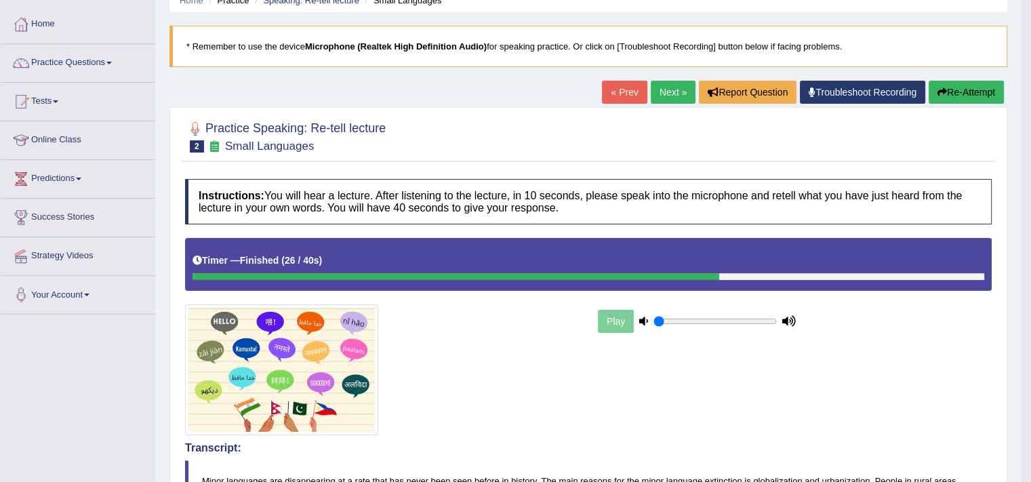
scroll to position [0, 0]
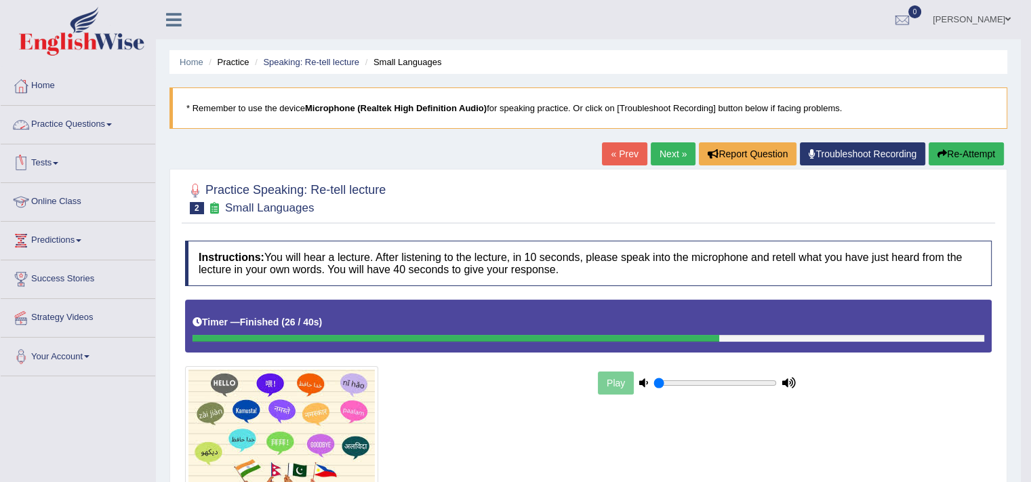
click at [76, 125] on link "Practice Questions" at bounding box center [78, 123] width 155 height 34
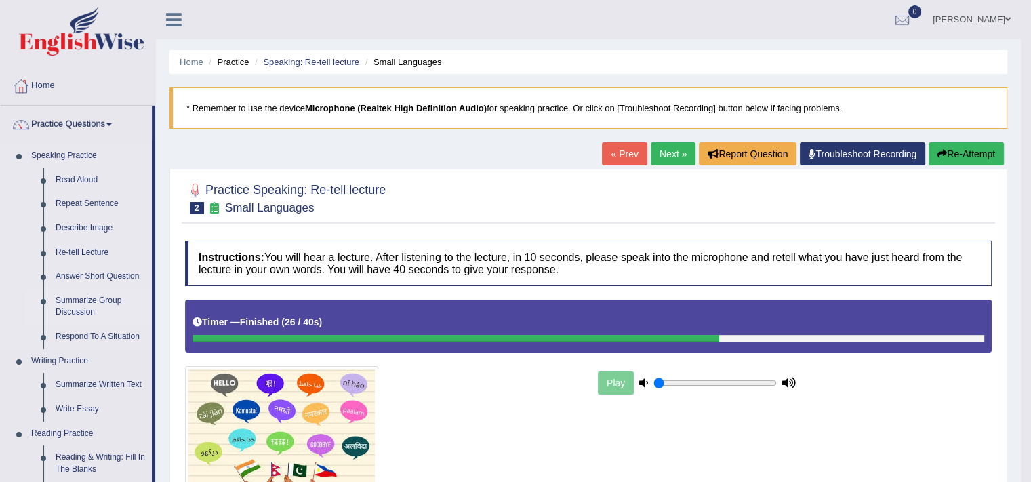
click at [81, 308] on link "Summarize Group Discussion" at bounding box center [100, 307] width 102 height 36
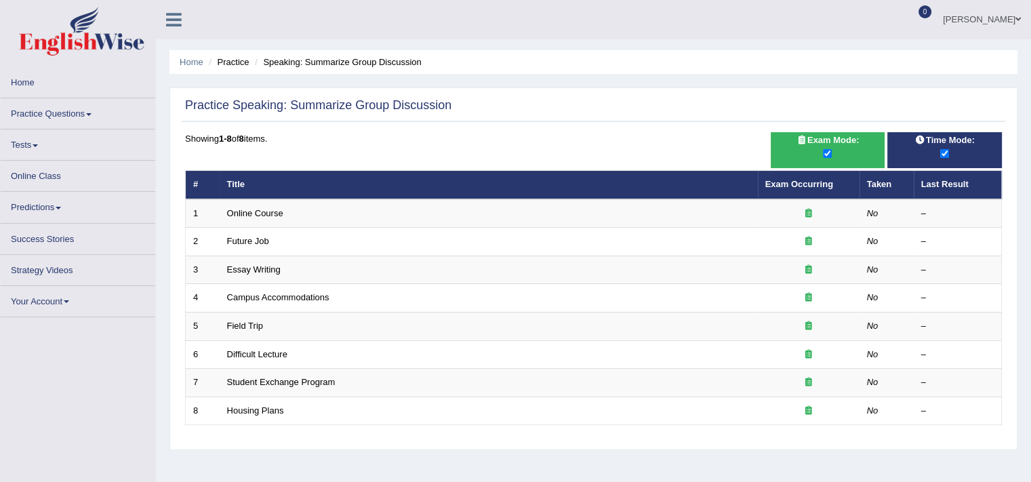
click at [52, 115] on link "Practice Questions" at bounding box center [78, 111] width 155 height 26
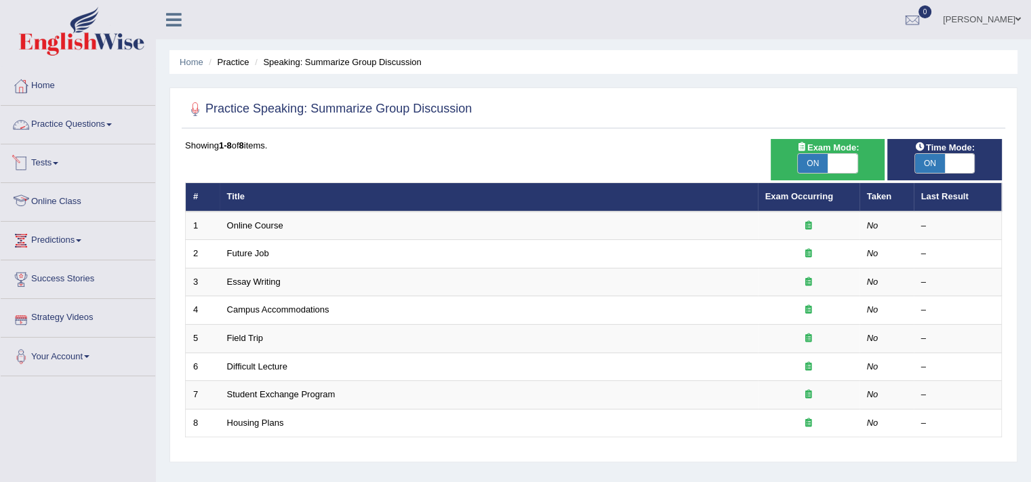
click at [62, 129] on link "Practice Questions" at bounding box center [78, 123] width 155 height 34
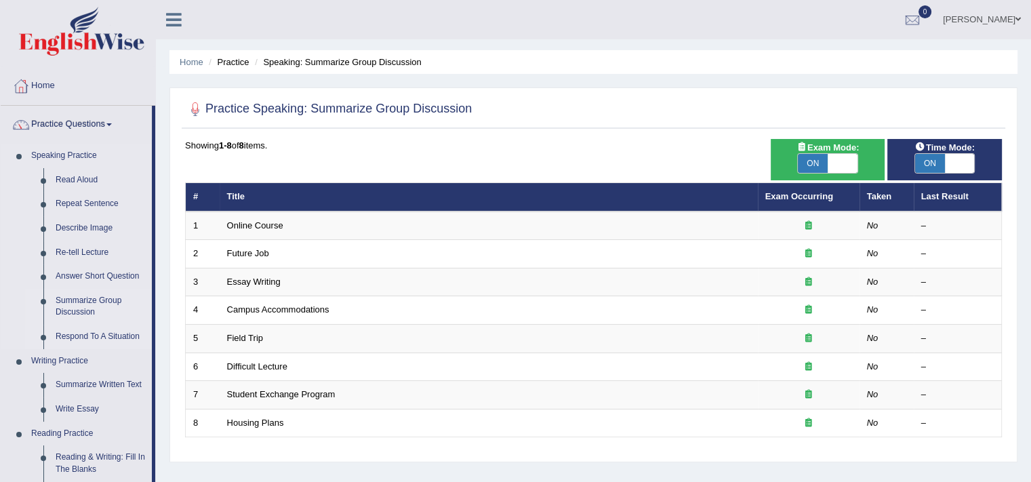
click at [71, 344] on link "Respond To A Situation" at bounding box center [100, 337] width 102 height 24
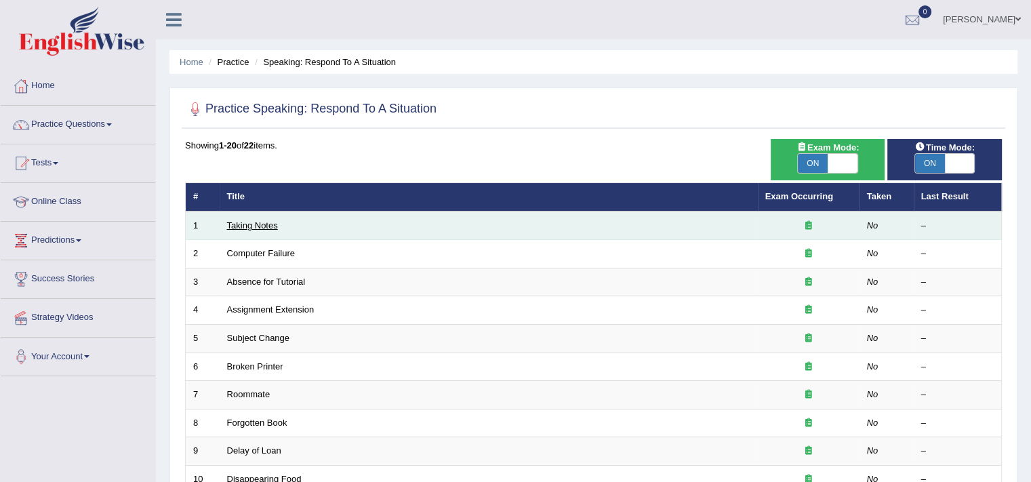
click at [261, 228] on link "Taking Notes" at bounding box center [252, 225] width 51 height 10
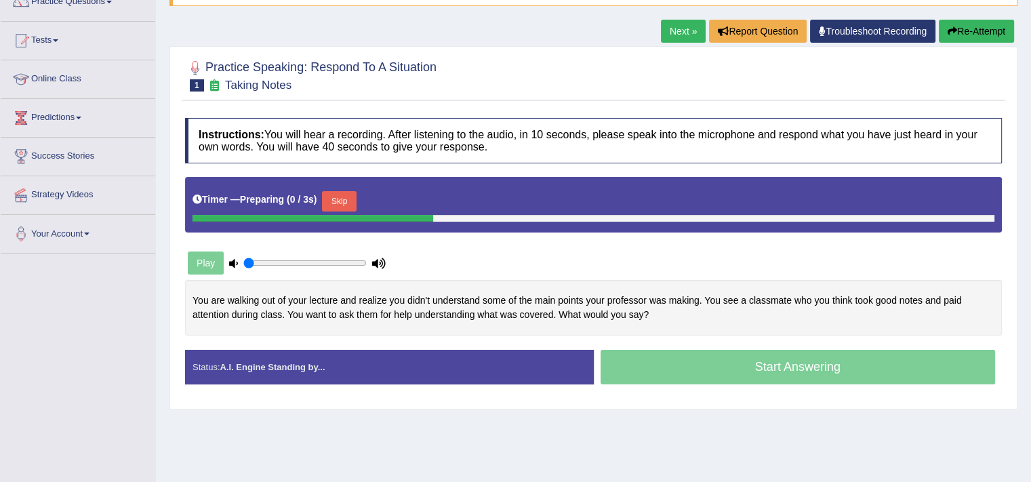
scroll to position [230, 0]
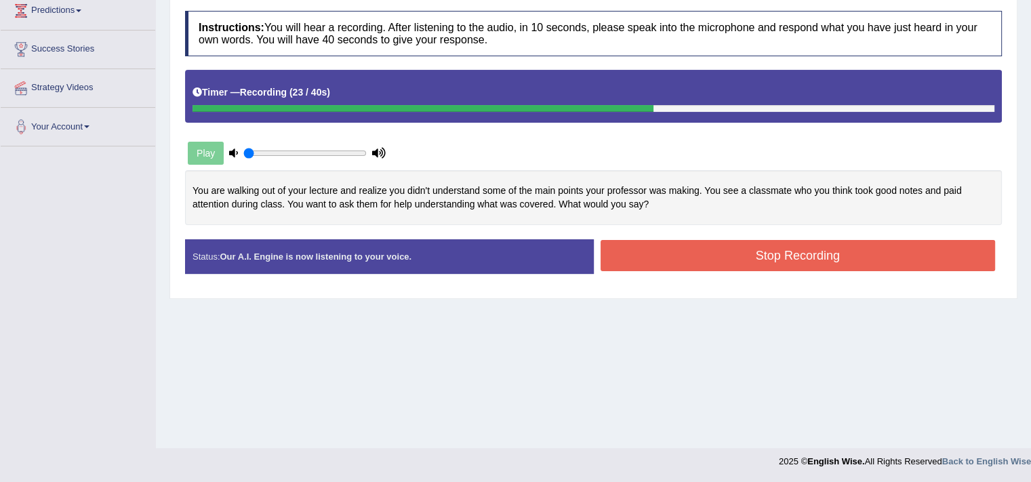
click at [831, 256] on button "Stop Recording" at bounding box center [798, 255] width 395 height 31
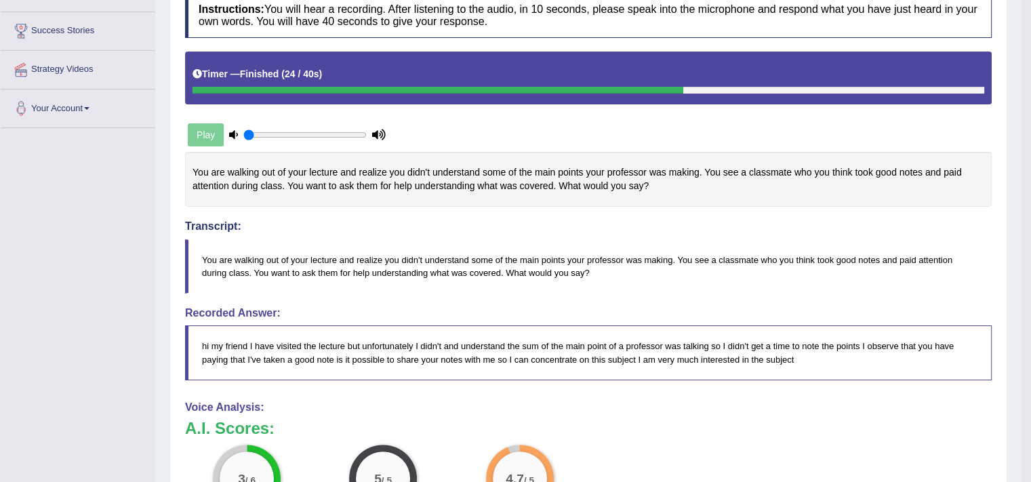
scroll to position [0, 0]
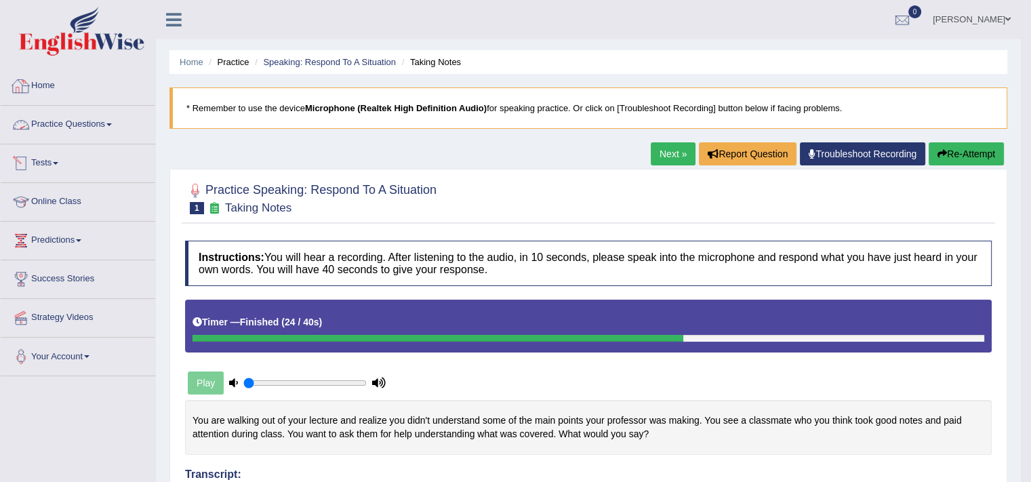
click at [65, 123] on link "Practice Questions" at bounding box center [78, 123] width 155 height 34
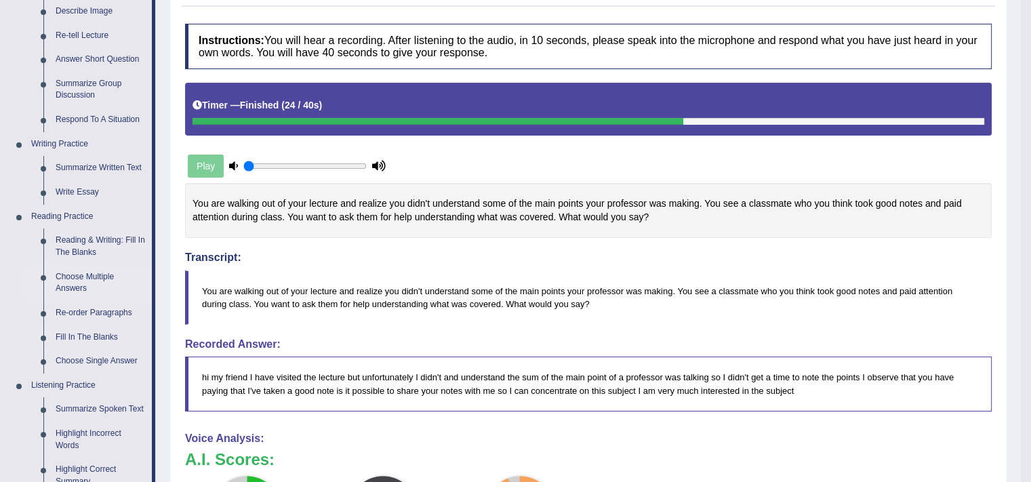
scroll to position [220, 0]
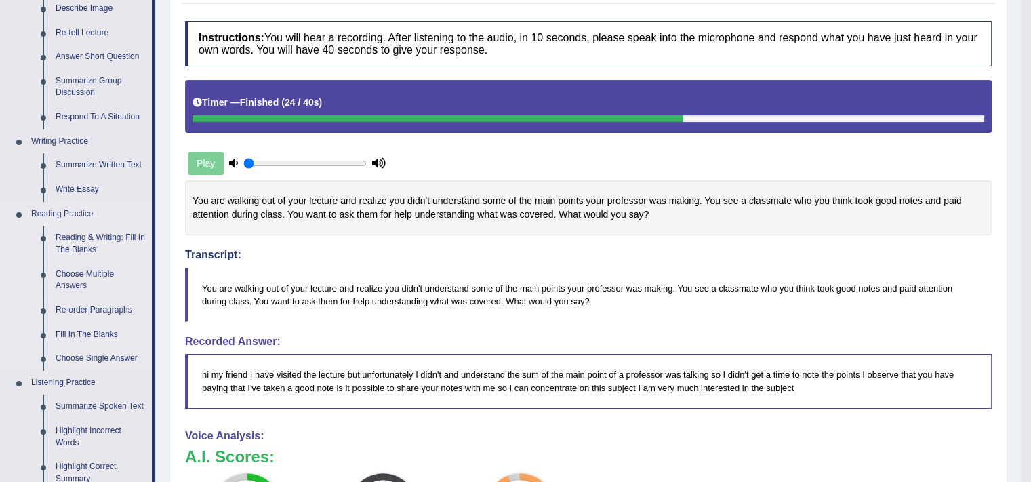
click at [81, 246] on link "Reading & Writing: Fill In The Blanks" at bounding box center [100, 244] width 102 height 36
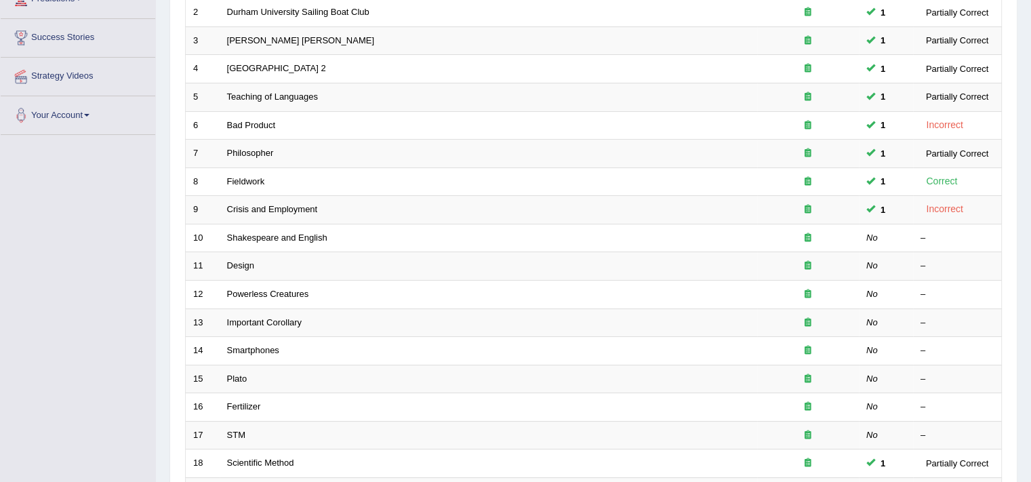
scroll to position [283, 0]
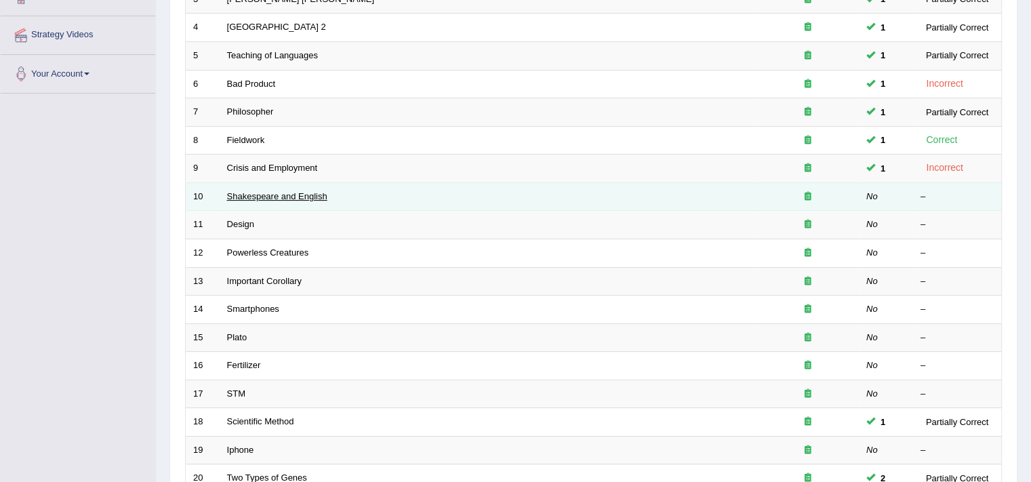
click at [269, 193] on link "Shakespeare and English" at bounding box center [277, 196] width 100 height 10
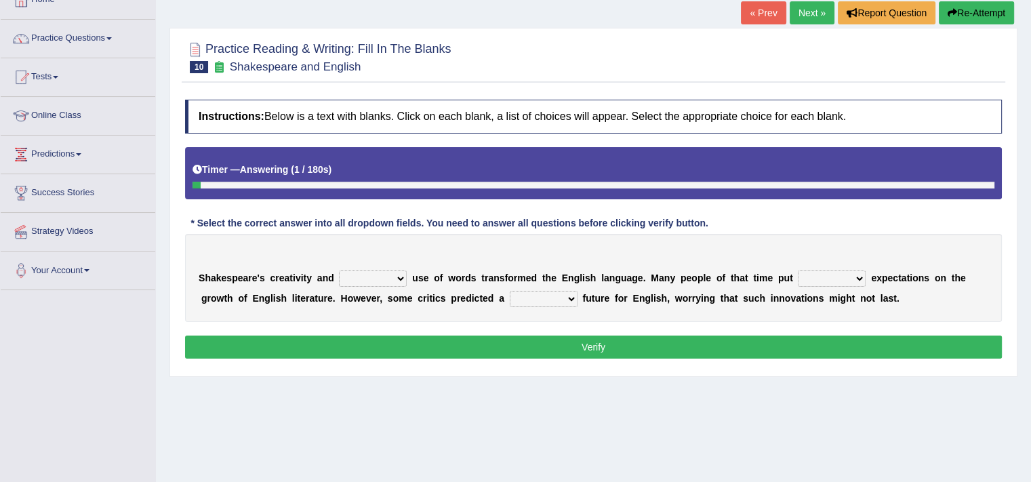
scroll to position [95, 0]
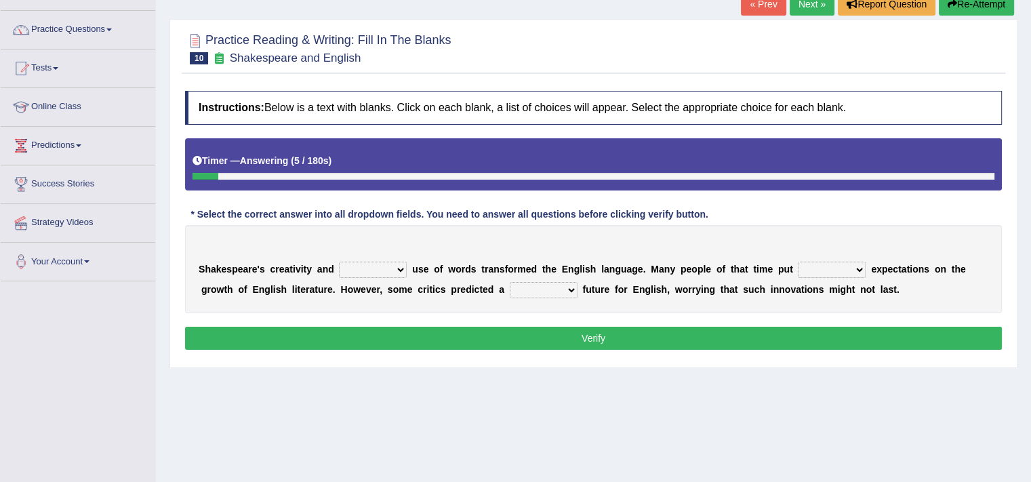
click at [376, 267] on select "idealized intensive fancied inventive" at bounding box center [373, 270] width 68 height 16
select select "inventive"
click at [339, 262] on select "idealized intensive fancied inventive" at bounding box center [373, 270] width 68 height 16
click at [353, 262] on select "idealized intensive fancied inventive" at bounding box center [373, 270] width 68 height 16
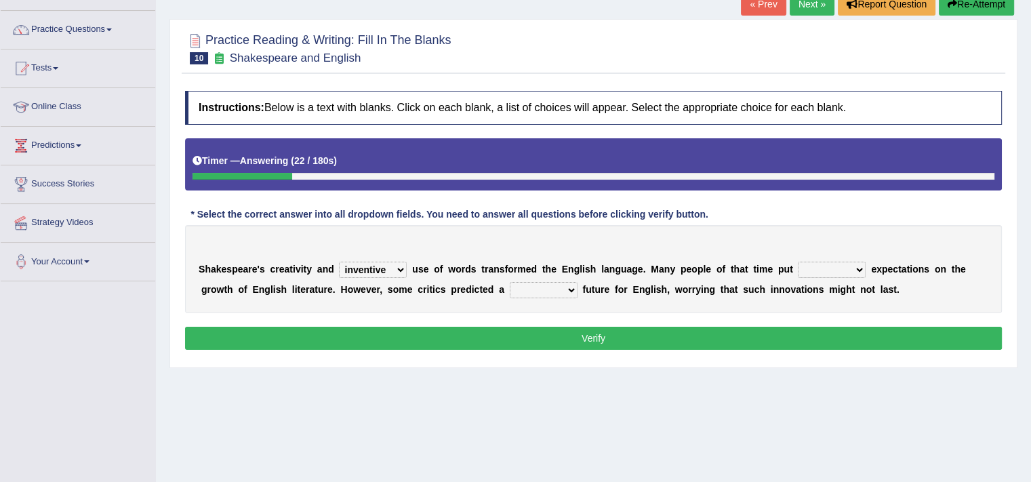
click at [822, 265] on select "wide much high more" at bounding box center [832, 270] width 68 height 16
select select "high"
click at [798, 262] on select "wide much high more" at bounding box center [832, 270] width 68 height 16
click at [533, 287] on select "monetary promising irresistible daunting" at bounding box center [544, 290] width 68 height 16
select select "daunting"
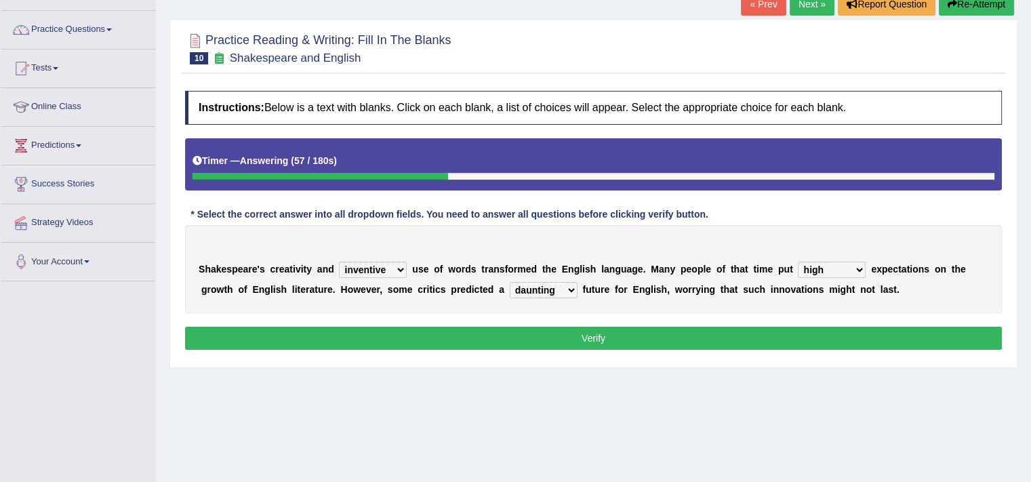
click at [510, 282] on select "monetary promising irresistible daunting" at bounding box center [544, 290] width 68 height 16
click at [599, 330] on button "Verify" at bounding box center [593, 338] width 817 height 23
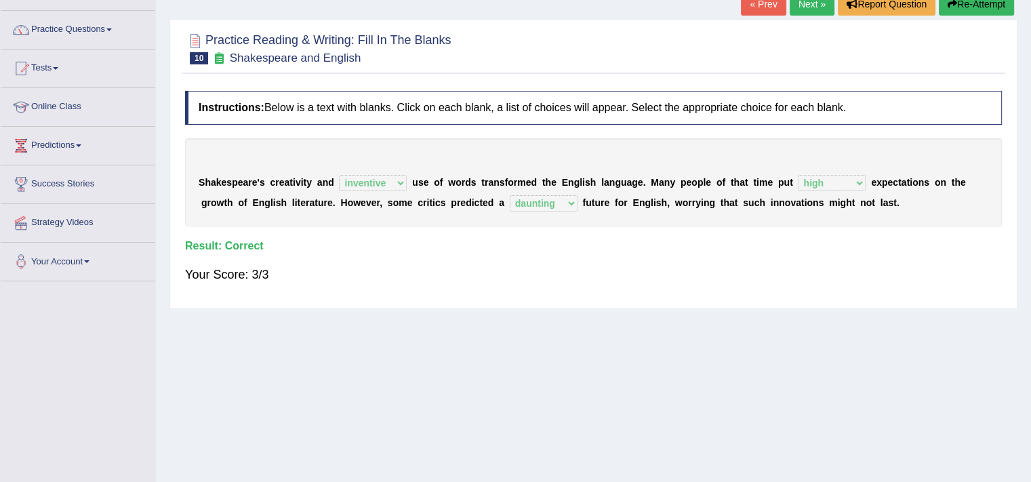
scroll to position [0, 0]
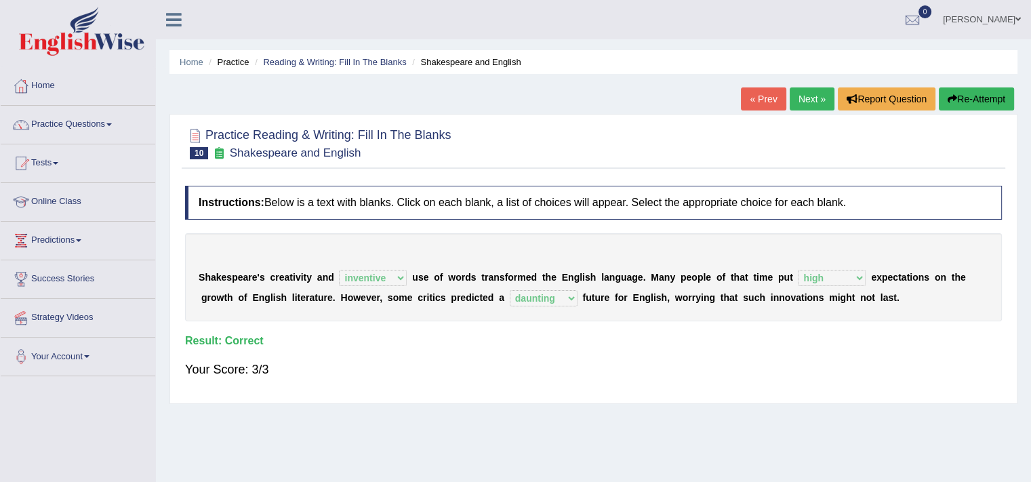
click at [806, 109] on link "Next »" at bounding box center [812, 98] width 45 height 23
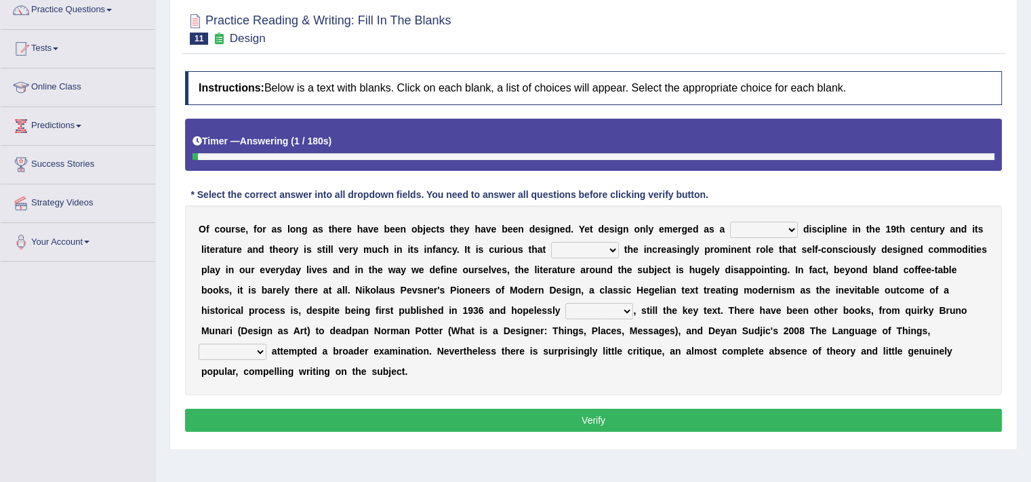
scroll to position [115, 0]
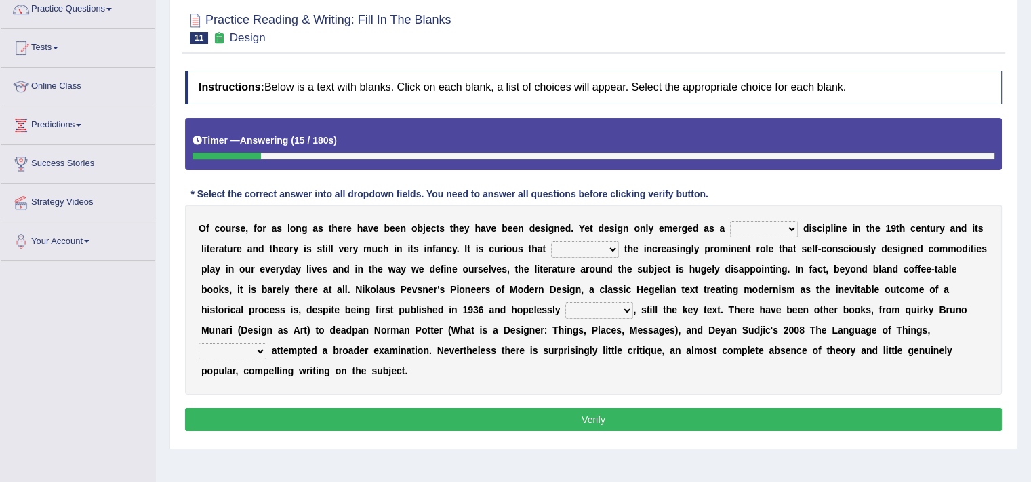
click at [764, 224] on select "bilateral ubiquitous foremost dedicated" at bounding box center [764, 229] width 68 height 16
select select "foremost"
click at [730, 221] on select "bilateral ubiquitous foremost dedicated" at bounding box center [764, 229] width 68 height 16
click at [566, 256] on div "O f c o u r s e , f o r a s l o n g a s t h e r e h a v e b e e n o b j e c t s…" at bounding box center [593, 300] width 817 height 190
click at [577, 256] on div "O f c o u r s e , f o r a s l o n g a s t h e r e h a v e b e e n o b j e c t s…" at bounding box center [593, 300] width 817 height 190
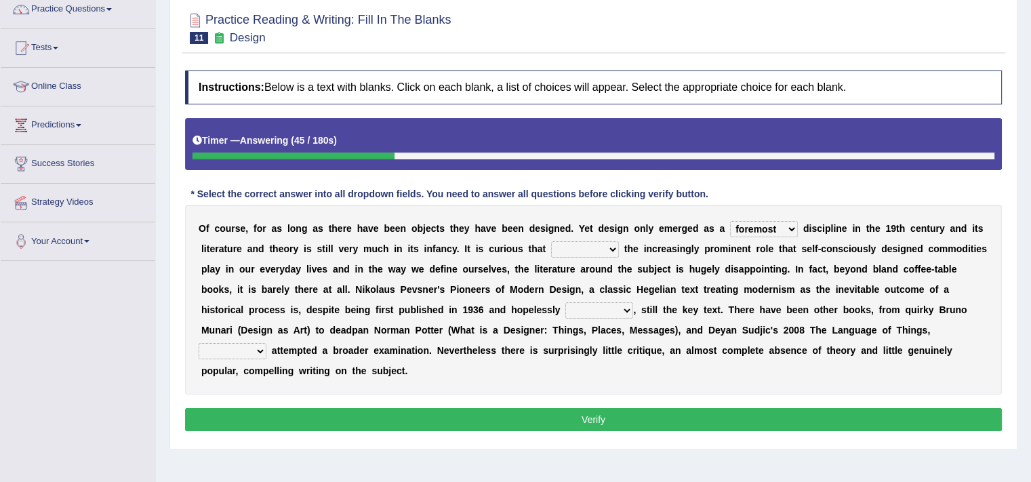
click at [576, 245] on select "since despite within through" at bounding box center [585, 249] width 68 height 16
click at [523, 252] on div "O f c o u r s e , f o r a s l o n g a s t h e r e h a v e b e e n o b j e c t s…" at bounding box center [593, 300] width 817 height 190
click at [605, 243] on select "since despite within through" at bounding box center [585, 249] width 68 height 16
select select "despite"
click at [551, 241] on select "since despite within through" at bounding box center [585, 249] width 68 height 16
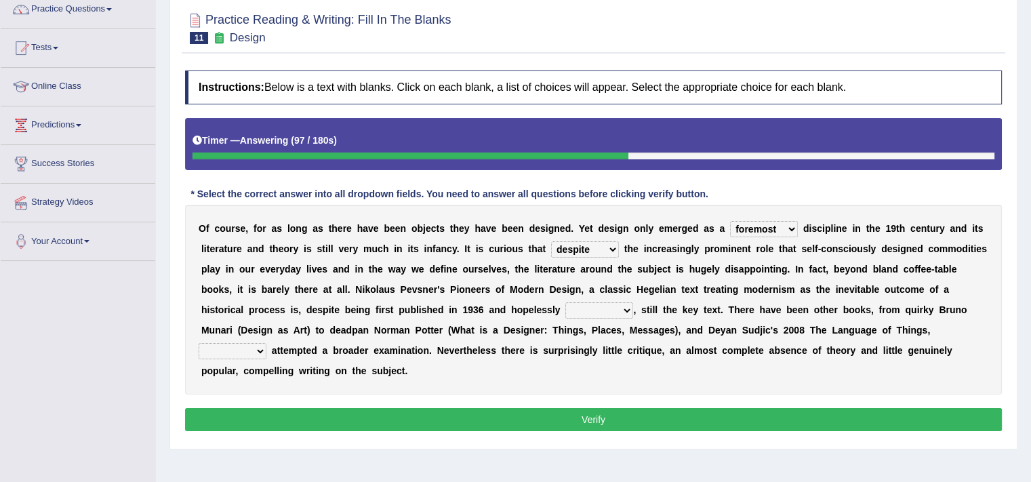
click at [602, 313] on select "dates dating date dated" at bounding box center [599, 310] width 68 height 16
select select "dated"
click at [565, 302] on select "dates dating date dated" at bounding box center [599, 310] width 68 height 16
click at [218, 349] on select "which then however as" at bounding box center [233, 351] width 68 height 16
select select "which"
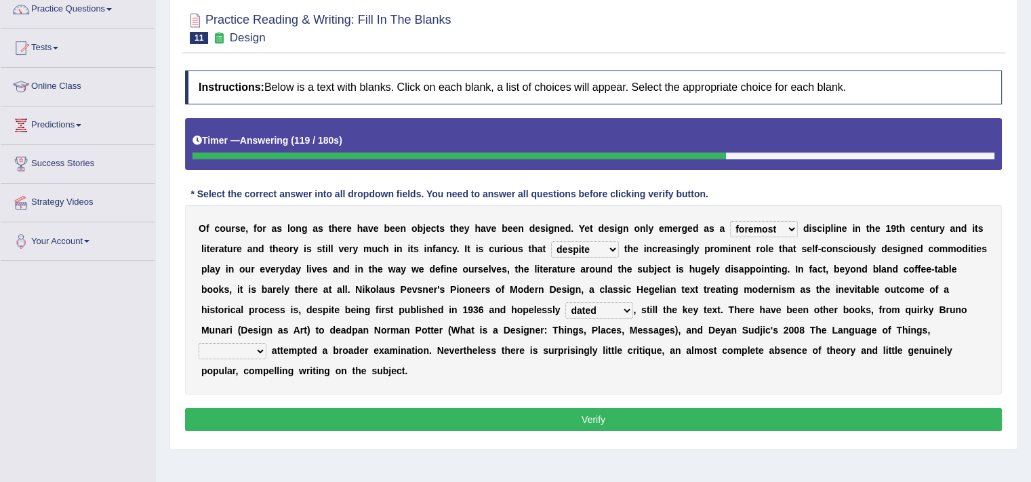
click at [199, 343] on select "which then however as" at bounding box center [233, 351] width 68 height 16
click at [363, 414] on button "Verify" at bounding box center [593, 419] width 817 height 23
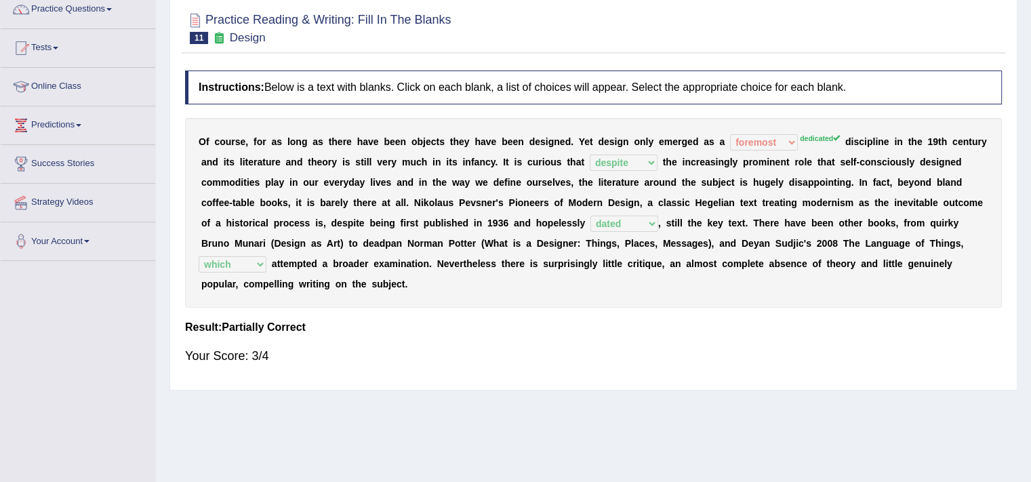
scroll to position [0, 0]
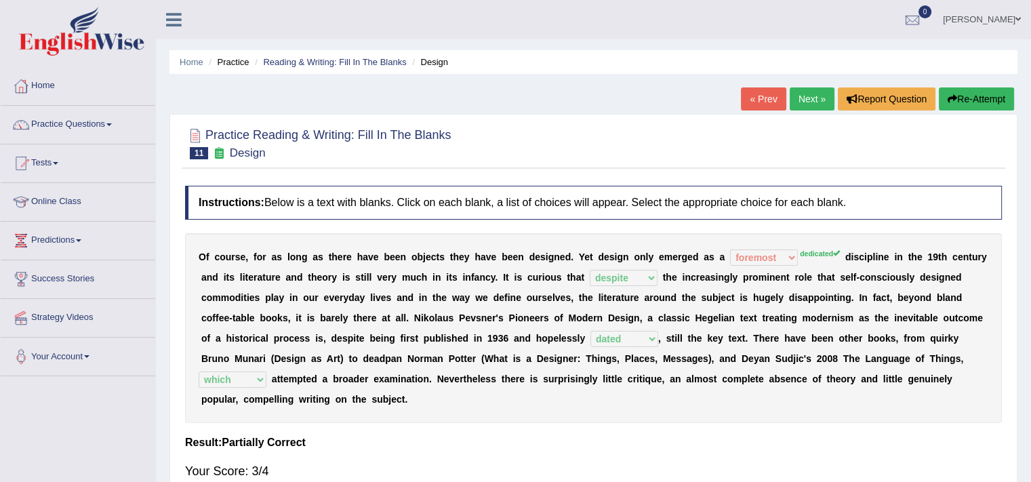
click at [794, 105] on link "Next »" at bounding box center [812, 98] width 45 height 23
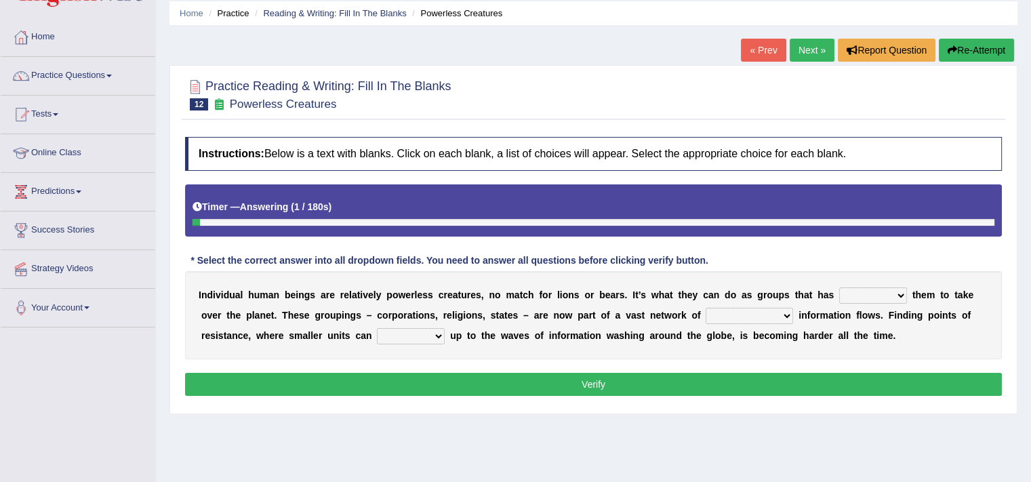
scroll to position [51, 0]
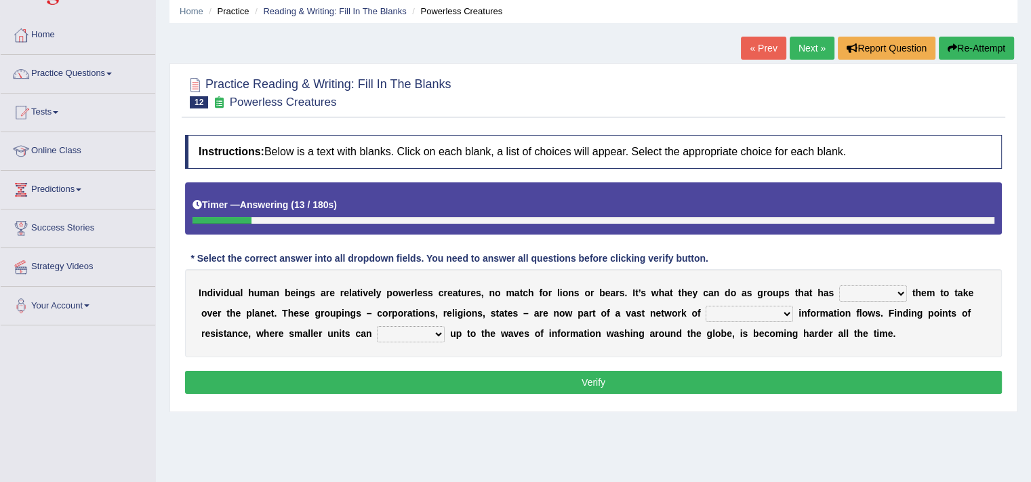
click at [881, 289] on select "enabled contended embodied conjured" at bounding box center [873, 293] width 68 height 16
select select "enabled"
click at [839, 285] on select "enabled contended embodied conjured" at bounding box center [873, 293] width 68 height 16
click at [718, 317] on select "interconnected overlapping fastened exploited" at bounding box center [749, 314] width 87 height 16
select select "interconnected"
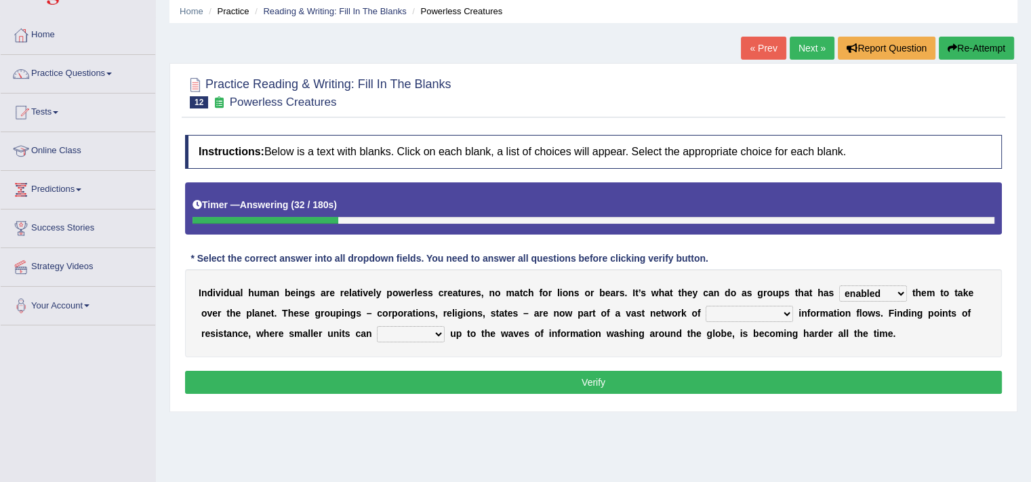
click at [706, 306] on select "interconnected overlapping fastened exploited" at bounding box center [749, 314] width 87 height 16
click at [419, 327] on select "stand raise hail pump" at bounding box center [411, 334] width 68 height 16
click at [377, 326] on select "stand raise hail pump" at bounding box center [411, 334] width 68 height 16
click at [893, 296] on select "enabled contended embodied conjured" at bounding box center [873, 293] width 68 height 16
click at [478, 292] on b "s" at bounding box center [478, 292] width 5 height 11
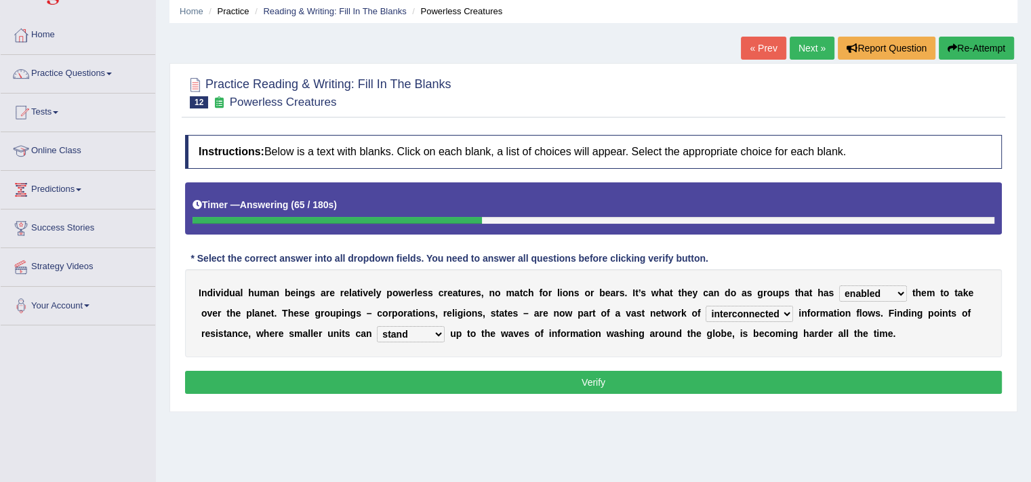
click at [478, 292] on b "s" at bounding box center [478, 292] width 5 height 11
click at [759, 313] on select "interconnected overlapping fastened exploited" at bounding box center [749, 314] width 87 height 16
click at [426, 328] on select "stand raise hail pump" at bounding box center [411, 334] width 68 height 16
select select "raise"
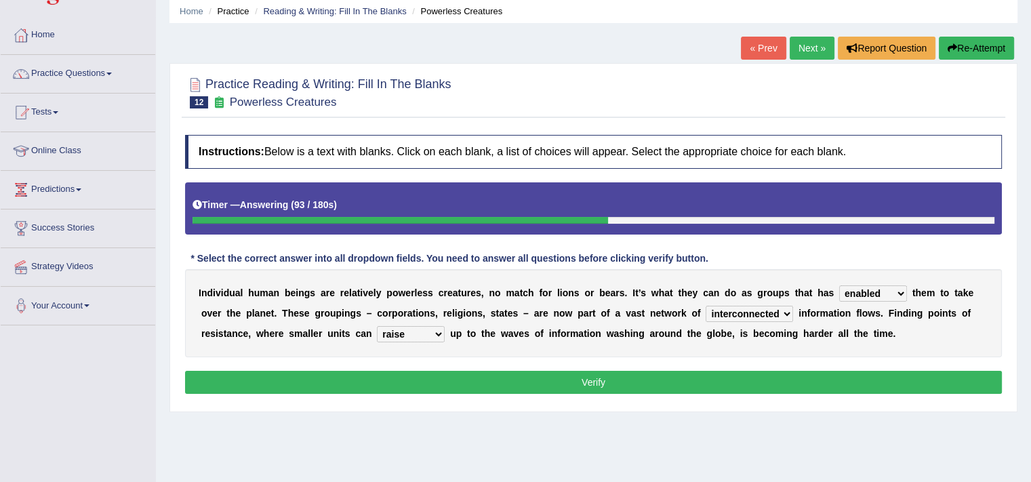
click at [377, 326] on select "stand raise hail pump" at bounding box center [411, 334] width 68 height 16
click at [519, 374] on button "Verify" at bounding box center [593, 382] width 817 height 23
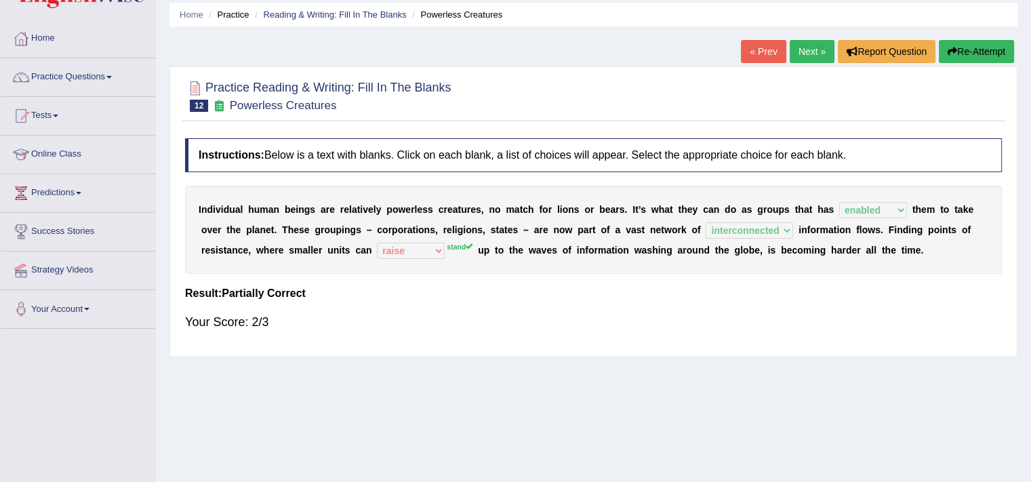
scroll to position [45, 0]
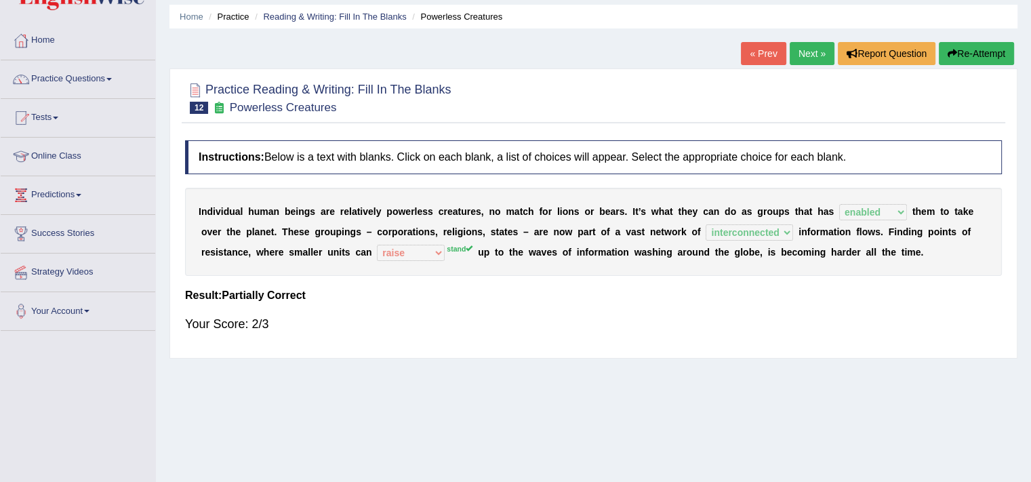
click at [811, 58] on link "Next »" at bounding box center [812, 53] width 45 height 23
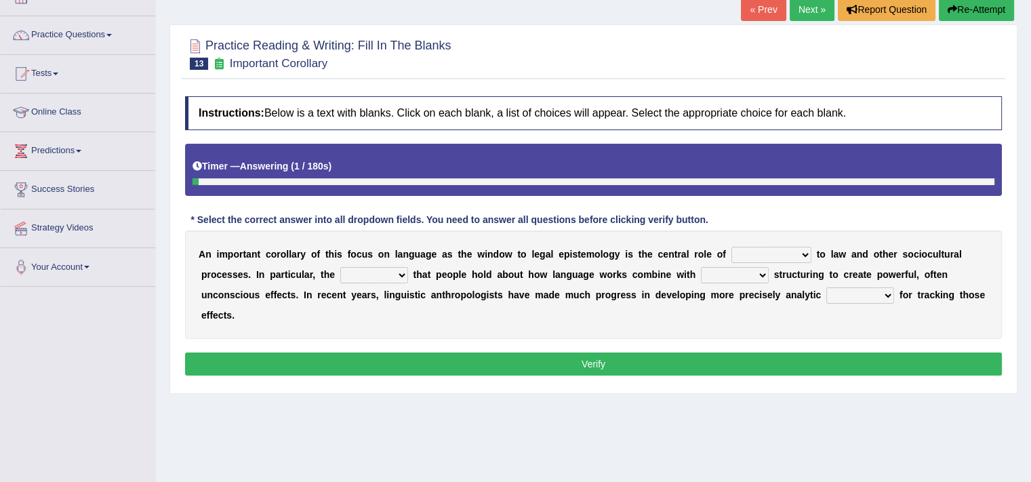
scroll to position [89, 0]
click at [778, 256] on select "discourse epoch dialect acquaintance" at bounding box center [772, 255] width 80 height 16
select select "epoch"
click at [732, 247] on select "discourse epoch dialect acquaintance" at bounding box center [772, 255] width 80 height 16
click at [388, 275] on select "deviation besmirch consent ideas" at bounding box center [374, 275] width 68 height 16
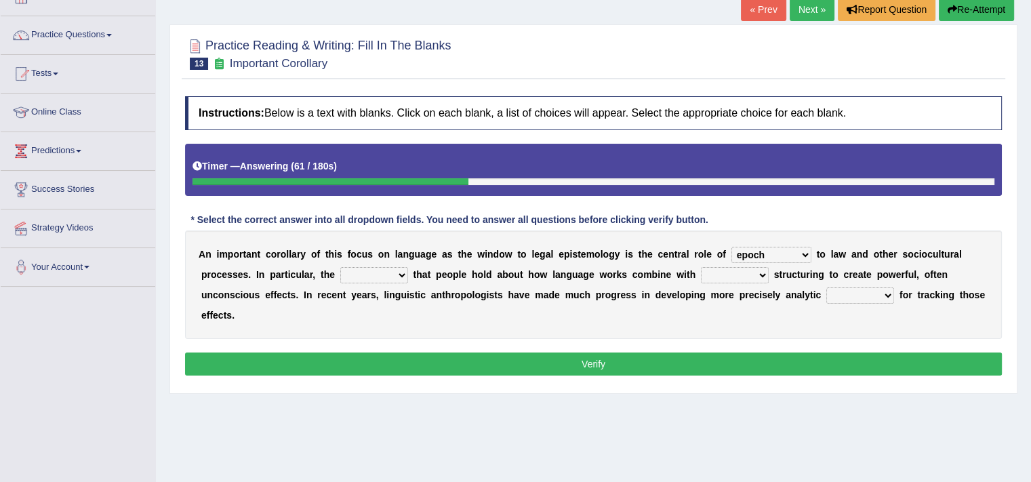
select select "ideas"
click at [340, 267] on select "deviation besmirch consent ideas" at bounding box center [374, 275] width 68 height 16
click at [374, 271] on select "deviation besmirch consent ideas" at bounding box center [374, 275] width 68 height 16
click at [340, 267] on select "deviation besmirch consent ideas" at bounding box center [374, 275] width 68 height 16
click at [715, 267] on select "mandatory linguistic legitimate customary" at bounding box center [735, 275] width 68 height 16
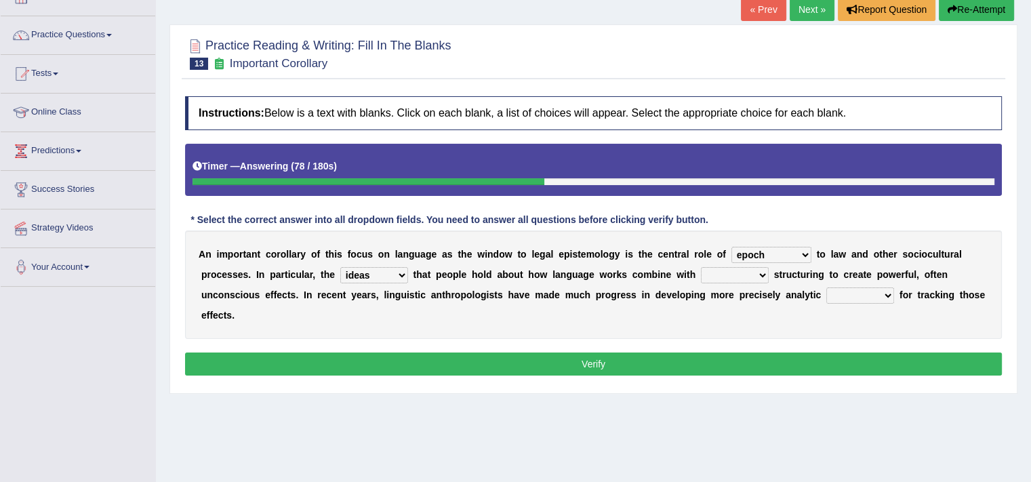
select select "linguistic"
click at [701, 267] on select "mandatory linguistic legitimate customary" at bounding box center [735, 275] width 68 height 16
click at [841, 299] on select "tools appetite albums stroke" at bounding box center [860, 295] width 68 height 16
select select "tools"
click at [826, 287] on select "tools appetite albums stroke" at bounding box center [860, 295] width 68 height 16
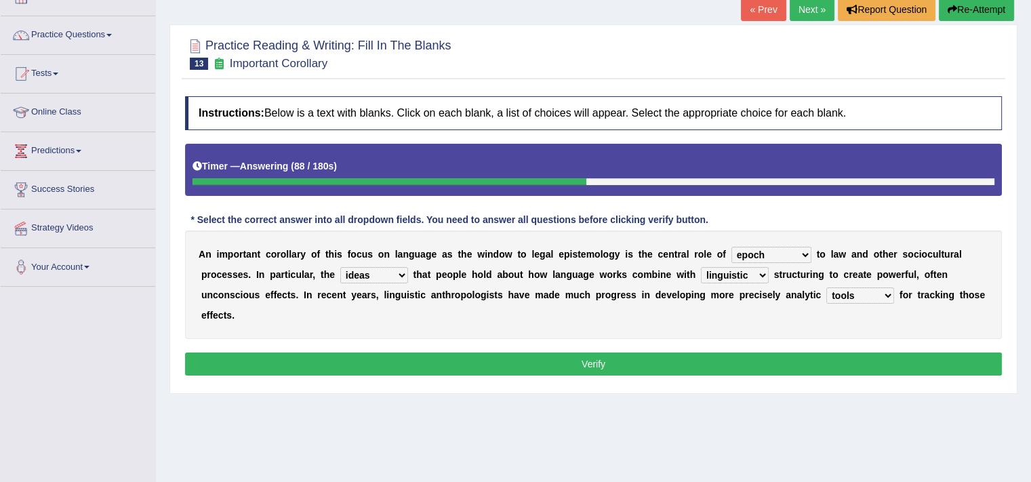
click at [767, 365] on button "Verify" at bounding box center [593, 364] width 817 height 23
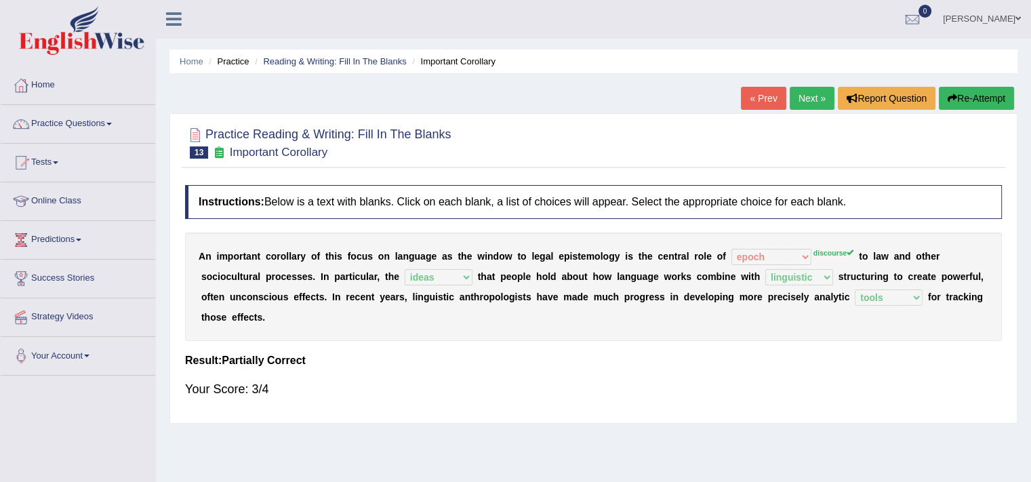
scroll to position [0, 0]
click at [807, 108] on link "Next »" at bounding box center [812, 98] width 45 height 23
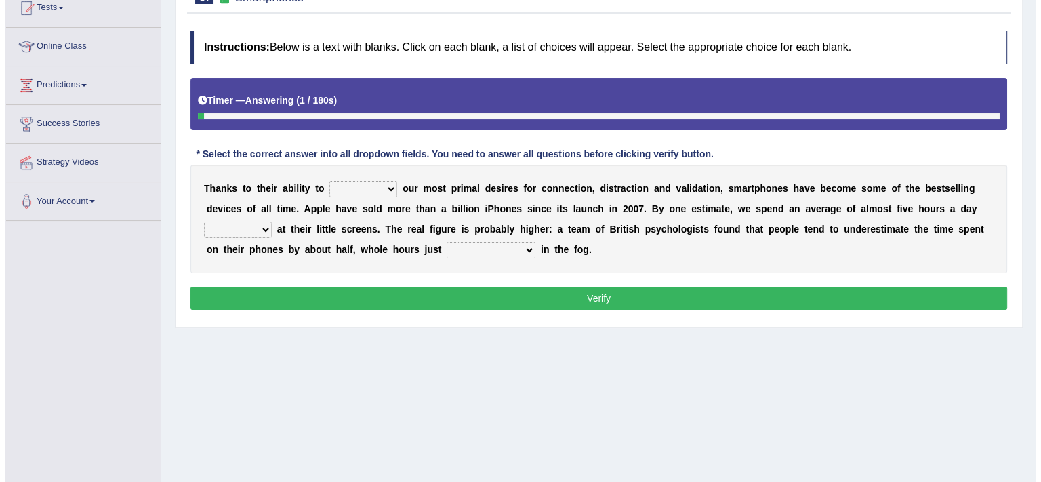
scroll to position [159, 0]
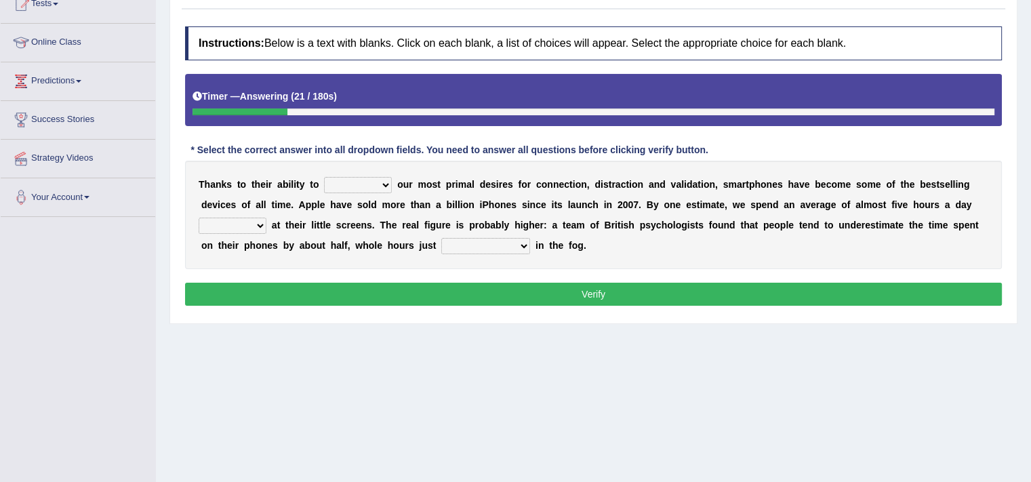
click at [344, 178] on select "hijack describe sharpen conserve" at bounding box center [358, 185] width 68 height 16
select select "hijack"
click at [324, 177] on select "hijack describe sharpen conserve" at bounding box center [358, 185] width 68 height 16
click at [209, 222] on select "watching waggling snoring staring" at bounding box center [233, 226] width 68 height 16
select select "staring"
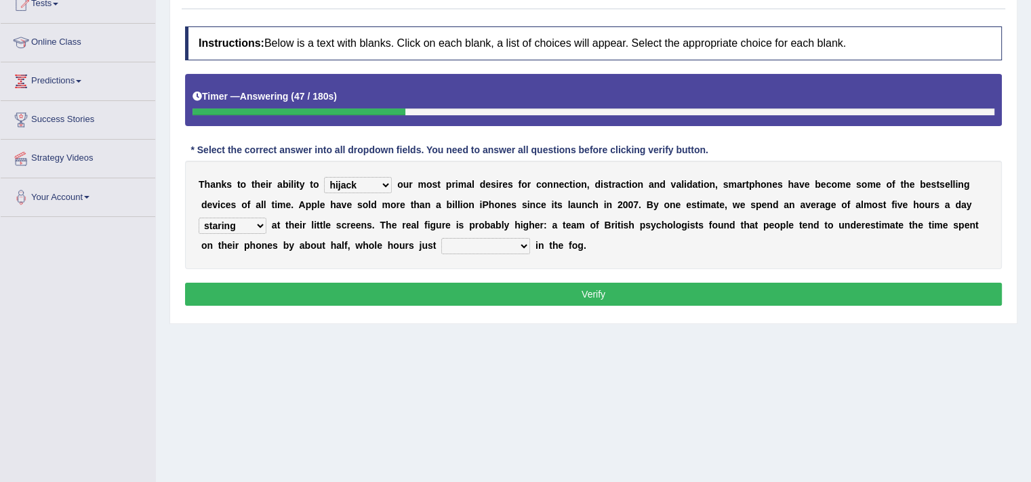
click at [199, 218] on select "watching waggling snoring staring" at bounding box center [233, 226] width 68 height 16
click at [459, 243] on select "has evaporated evaporating evaporate evaporates" at bounding box center [485, 246] width 89 height 16
select select "evaporate"
click at [441, 238] on select "has evaporated evaporating evaporate evaporates" at bounding box center [485, 246] width 89 height 16
click at [686, 246] on div "T h a n k s t o t h e i r a b i l i t y t o hijack describe sharpen conserve o …" at bounding box center [593, 215] width 817 height 108
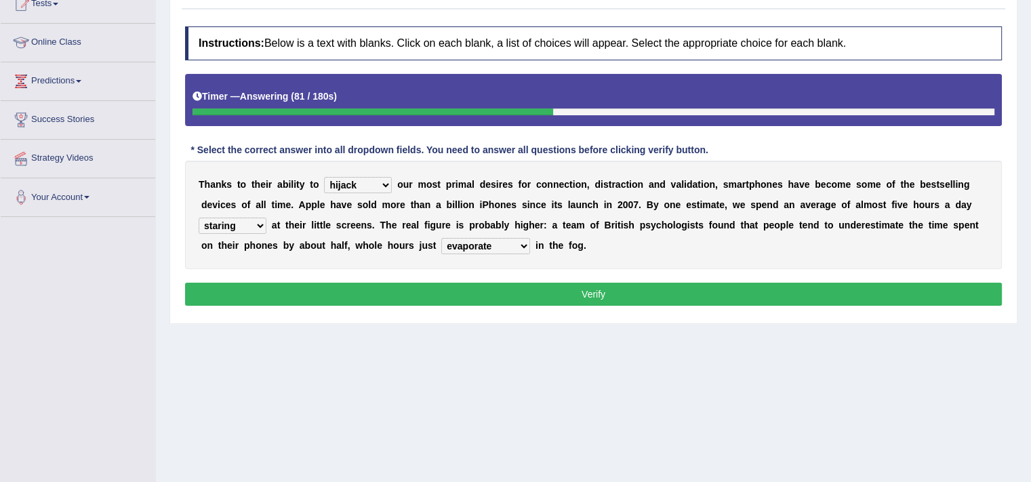
click at [568, 294] on button "Verify" at bounding box center [593, 294] width 817 height 23
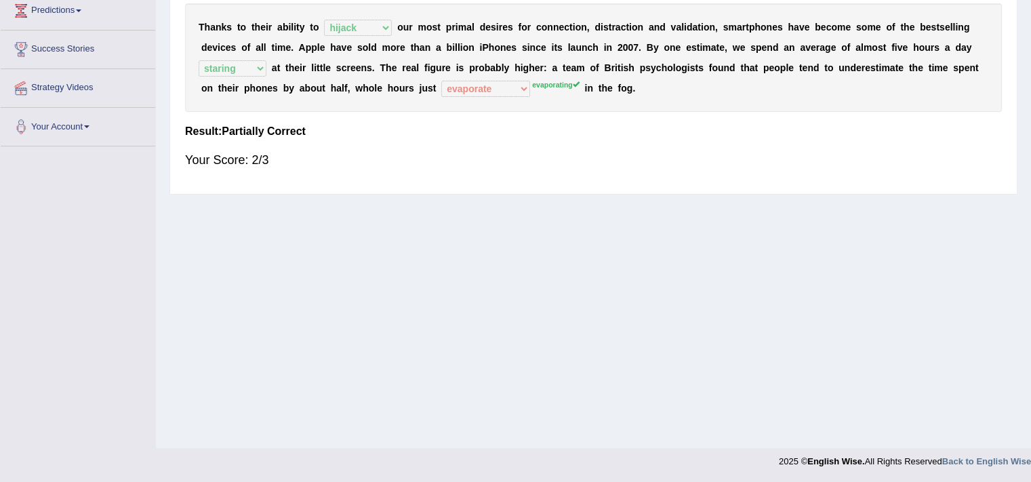
scroll to position [0, 0]
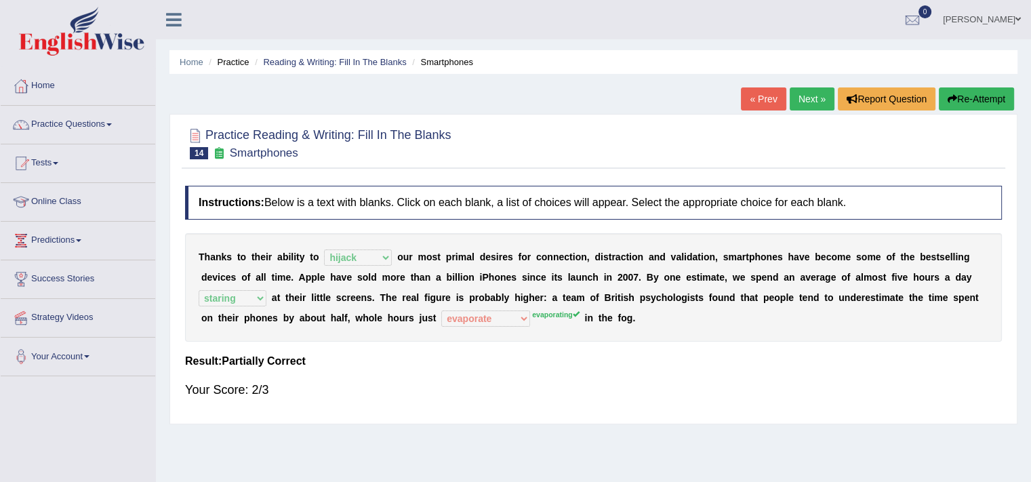
click at [805, 98] on link "Next »" at bounding box center [812, 98] width 45 height 23
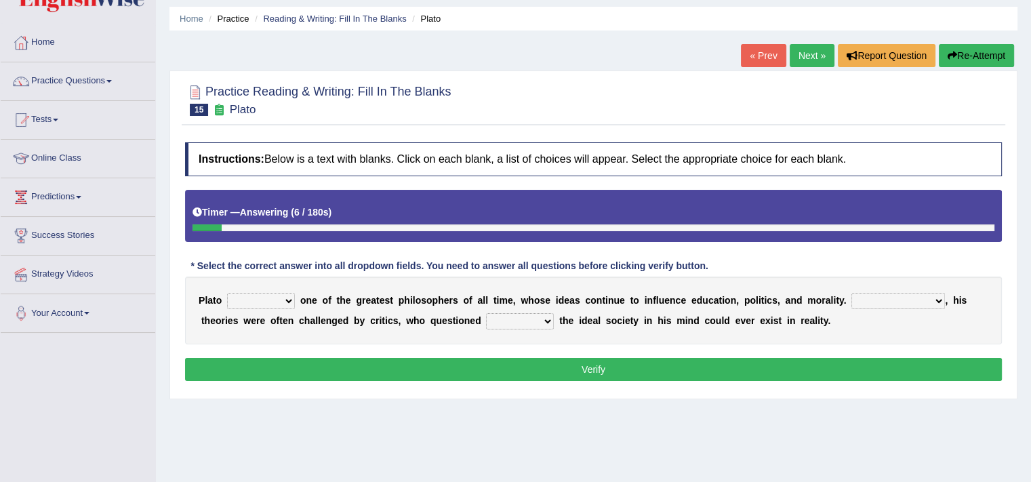
scroll to position [56, 0]
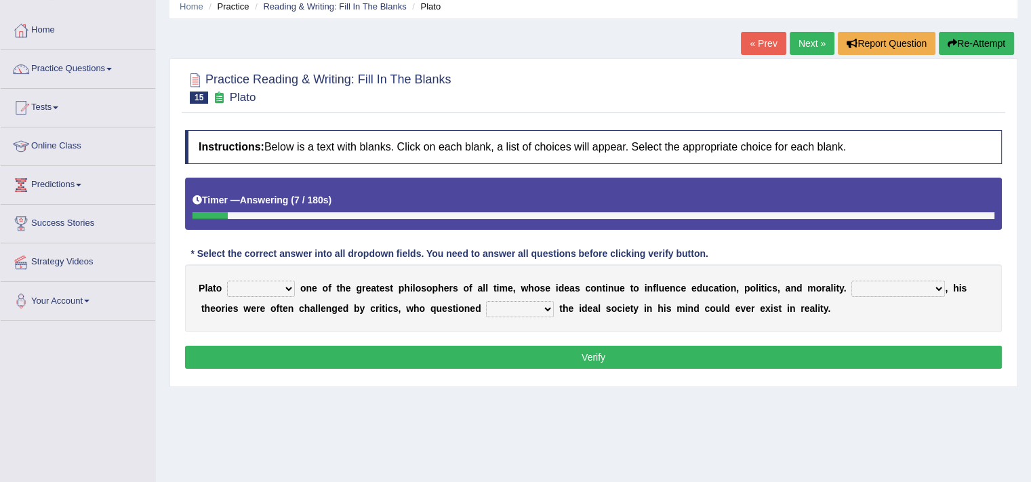
click at [259, 294] on select "keeps comes claims remains" at bounding box center [261, 289] width 68 height 16
select select "remains"
click at [227, 281] on select "keeps comes claims remains" at bounding box center [261, 289] width 68 height 16
click at [908, 292] on select "Notwithstanding So However Whatever" at bounding box center [899, 289] width 94 height 16
select select "However"
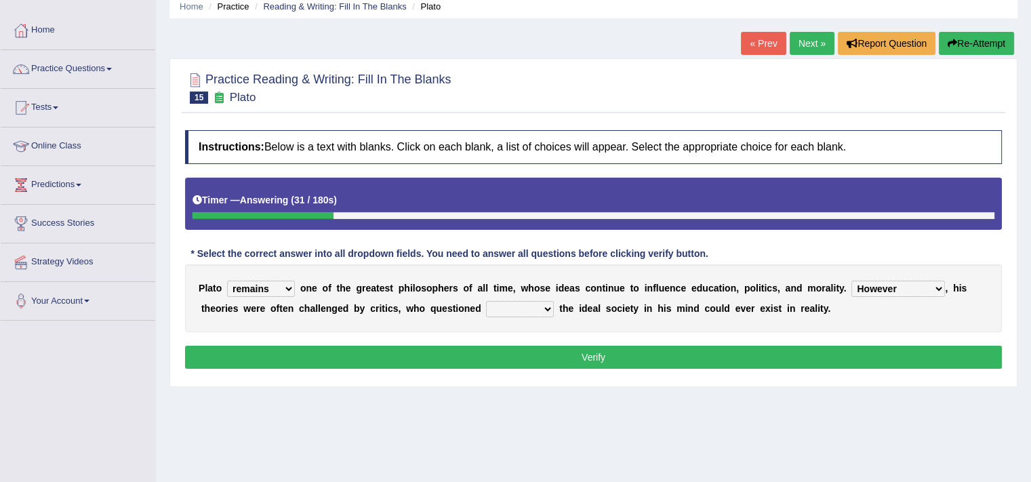
click at [852, 281] on select "Notwithstanding So However Whatever" at bounding box center [899, 289] width 94 height 16
click at [535, 312] on select "which what that whether" at bounding box center [520, 309] width 68 height 16
select select "whether"
click at [486, 301] on select "which what that whether" at bounding box center [520, 309] width 68 height 16
click at [609, 348] on button "Verify" at bounding box center [593, 357] width 817 height 23
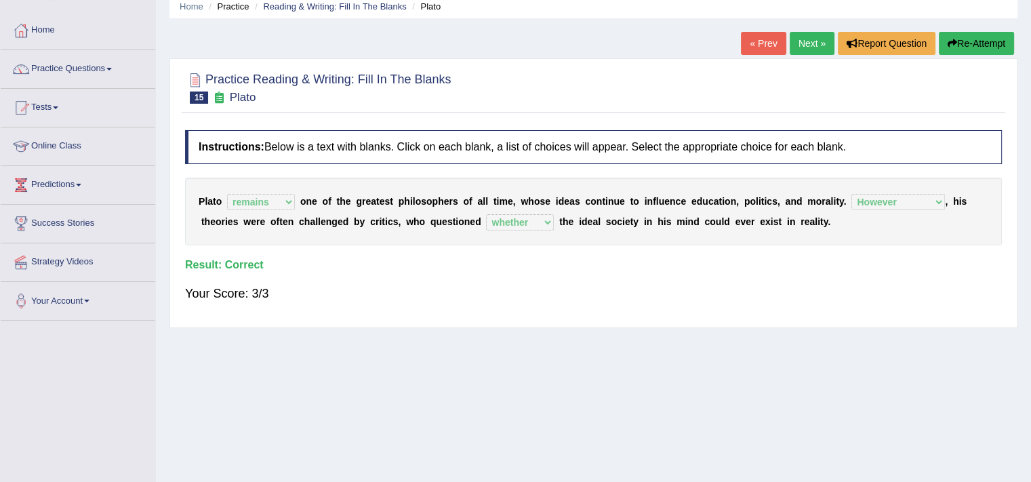
click at [797, 39] on link "Next »" at bounding box center [812, 43] width 45 height 23
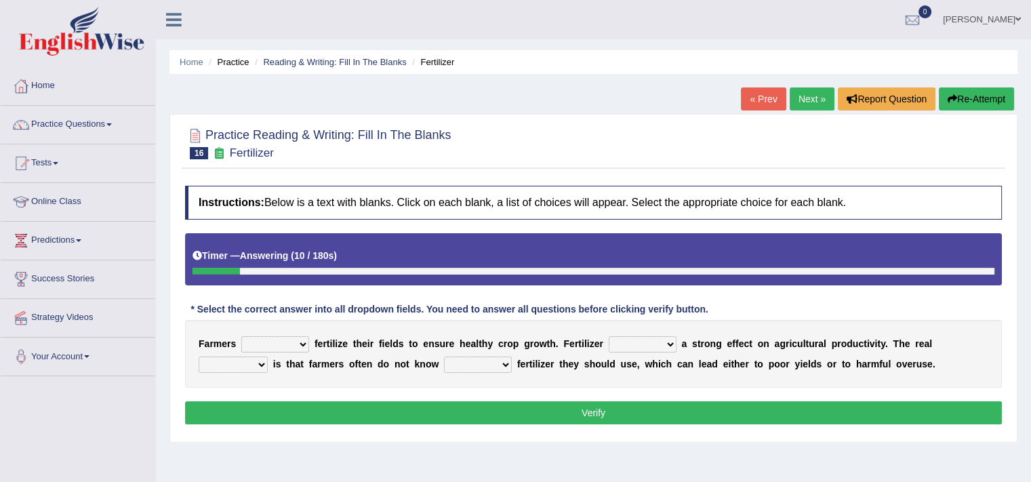
click at [289, 345] on select "must should need can" at bounding box center [275, 344] width 68 height 16
select select "must"
click at [241, 336] on select "must should need can" at bounding box center [275, 344] width 68 height 16
click at [652, 344] on select "has had have having" at bounding box center [643, 344] width 68 height 16
select select "has"
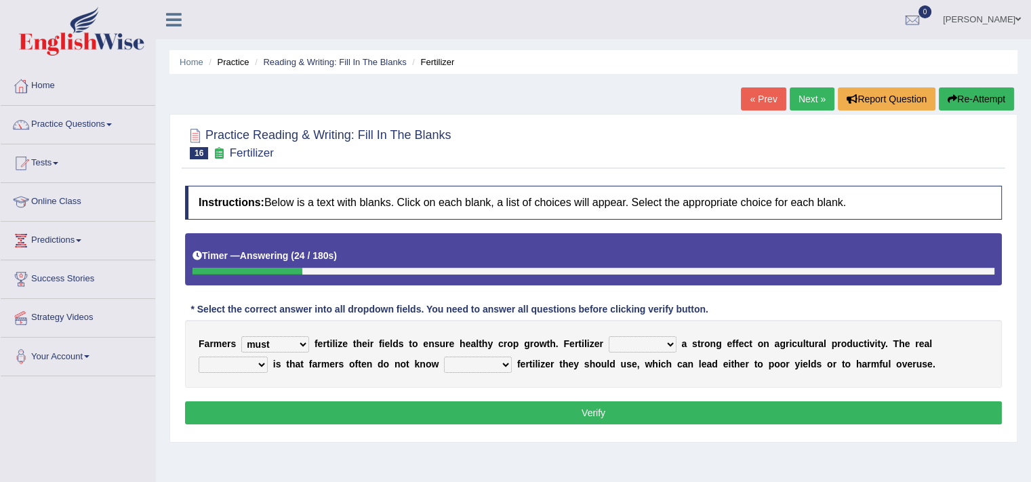
click at [609, 336] on select "has had have having" at bounding box center [643, 344] width 68 height 16
click at [217, 376] on div "F a r m e r s must should need can f e r t i l i z e t h e i r f i e l d s t o …" at bounding box center [593, 354] width 817 height 68
click at [209, 365] on select "problem question conclusion answer" at bounding box center [233, 365] width 69 height 16
select select "problem"
click at [199, 357] on select "problem question conclusion answer" at bounding box center [233, 365] width 69 height 16
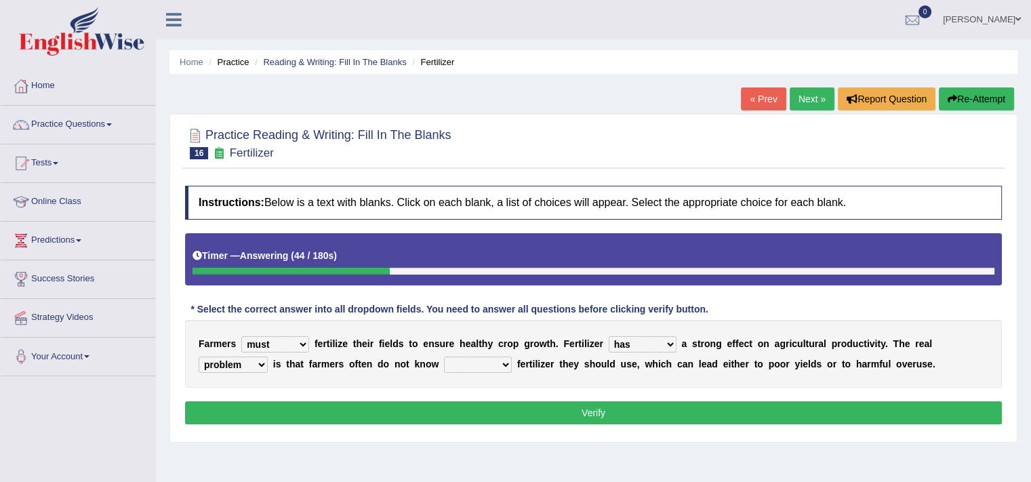
click at [472, 363] on select "how much how many however so much" at bounding box center [478, 365] width 68 height 16
select select "how much"
click at [444, 357] on select "how much how many however so much" at bounding box center [478, 365] width 68 height 16
click at [477, 407] on button "Verify" at bounding box center [593, 412] width 817 height 23
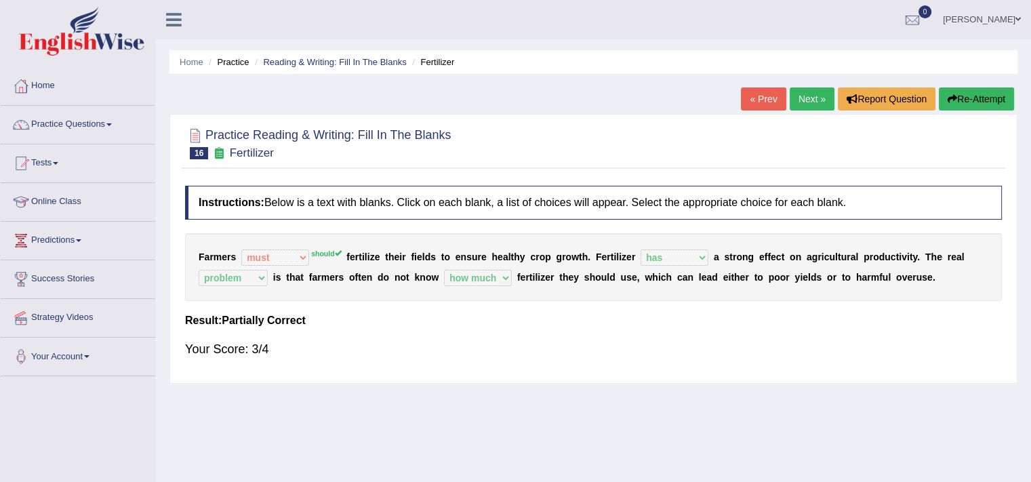
drag, startPoint x: 198, startPoint y: 254, endPoint x: 512, endPoint y: 268, distance: 314.2
click at [512, 268] on div "F a r m e r s must should need can should f e r t i l i z e t h e i r f i e l d…" at bounding box center [593, 267] width 817 height 68
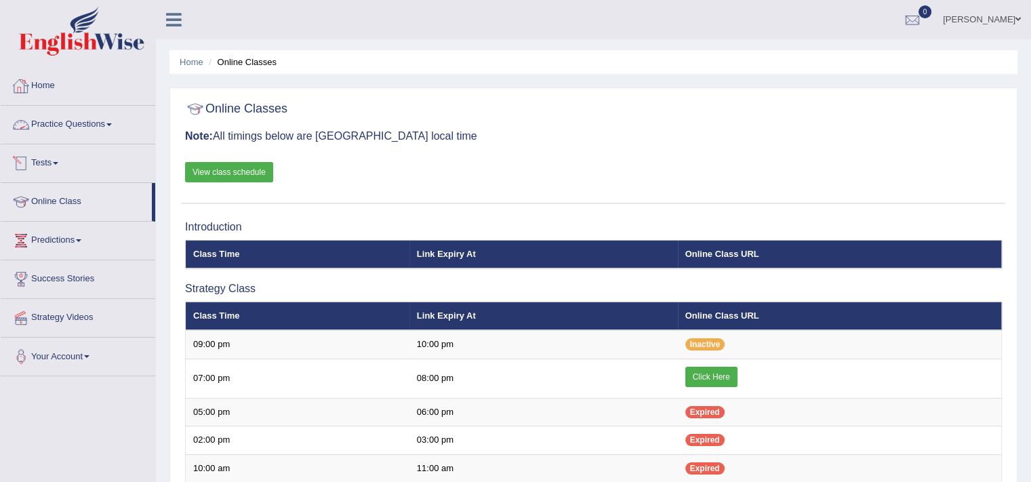
click at [73, 136] on link "Practice Questions" at bounding box center [78, 123] width 155 height 34
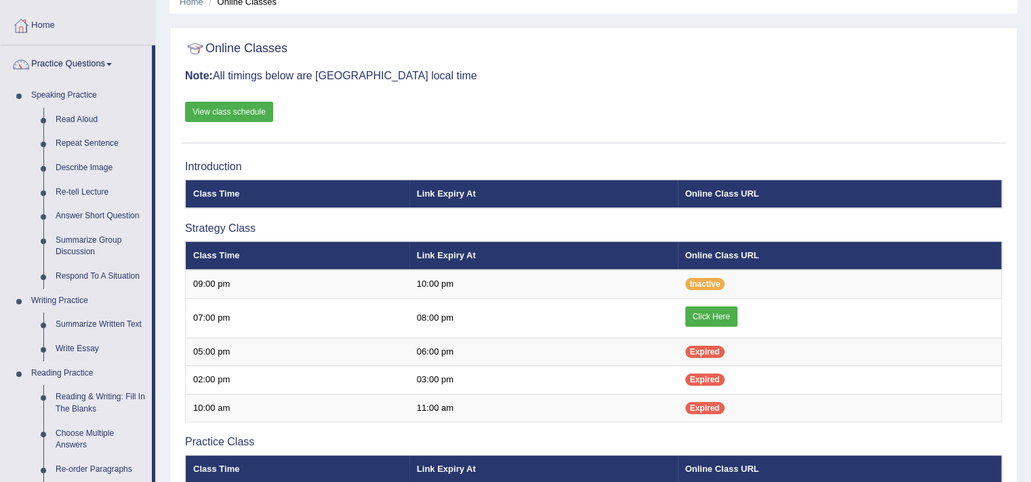
scroll to position [78, 0]
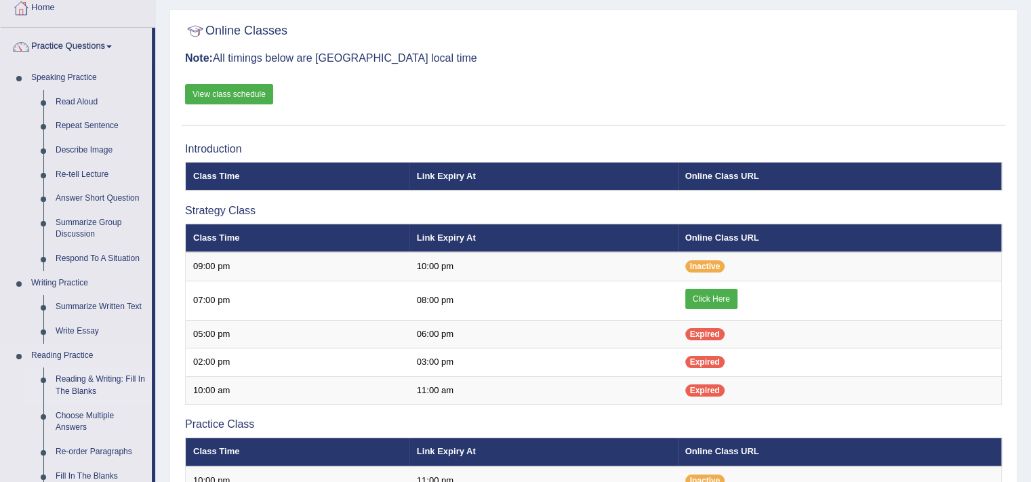
click at [83, 381] on link "Reading & Writing: Fill In The Blanks" at bounding box center [100, 385] width 102 height 36
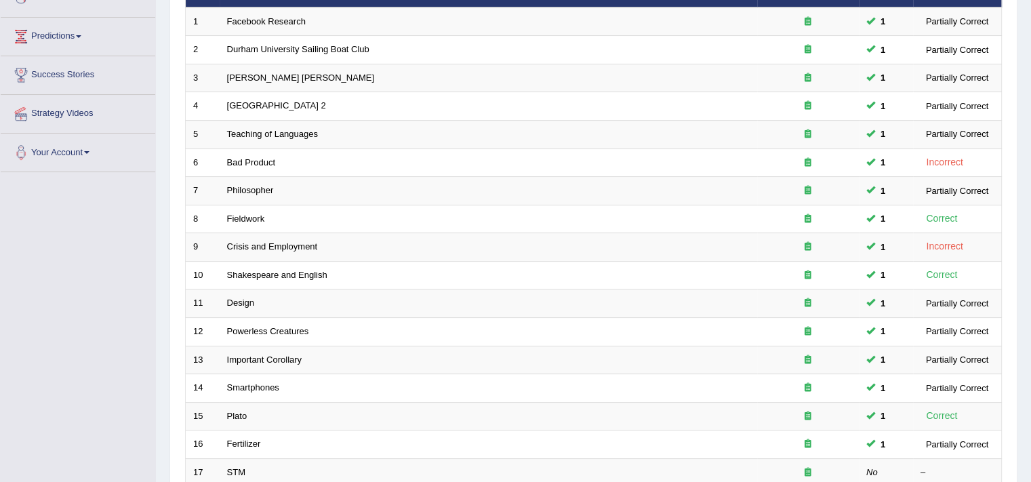
scroll to position [412, 0]
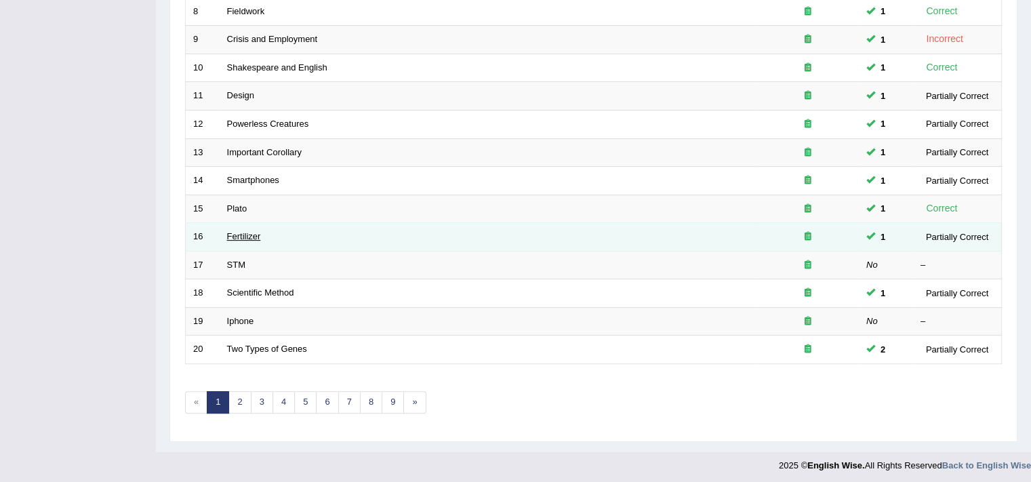
click at [248, 233] on link "Fertilizer" at bounding box center [244, 236] width 34 height 10
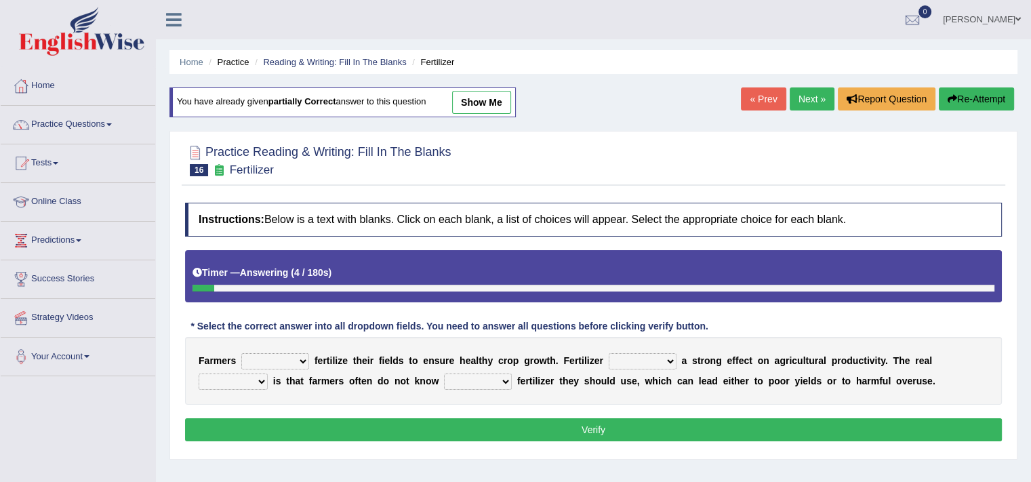
click at [265, 359] on select "must should need can" at bounding box center [275, 361] width 68 height 16
select select "should"
click at [241, 353] on select "must should need can" at bounding box center [275, 361] width 68 height 16
click at [649, 356] on select "has had have having" at bounding box center [643, 361] width 68 height 16
select select "has"
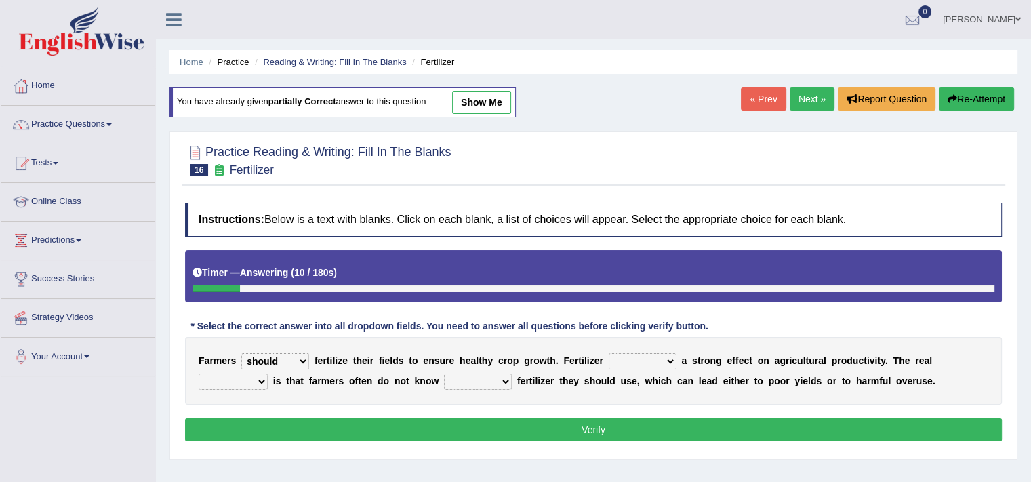
click at [609, 353] on select "has had have having" at bounding box center [643, 361] width 68 height 16
click at [220, 377] on select "problem question conclusion answer" at bounding box center [233, 382] width 69 height 16
click at [220, 384] on select "problem question conclusion answer" at bounding box center [233, 382] width 69 height 16
select select "problem"
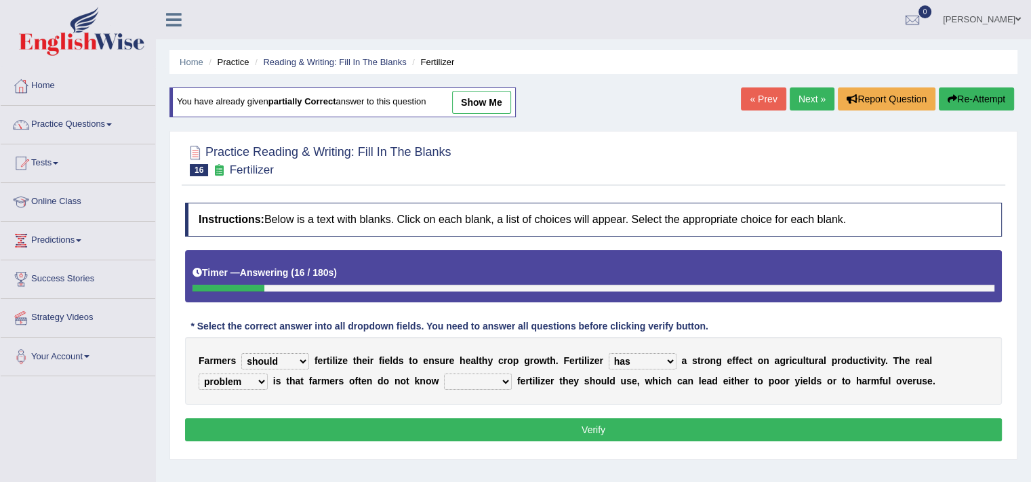
click at [199, 374] on select "problem question conclusion answer" at bounding box center [233, 382] width 69 height 16
click at [483, 382] on select "how much how many however so much" at bounding box center [478, 382] width 68 height 16
select select "how much"
click at [444, 374] on select "how much how many however so much" at bounding box center [478, 382] width 68 height 16
click at [506, 432] on button "Verify" at bounding box center [593, 429] width 817 height 23
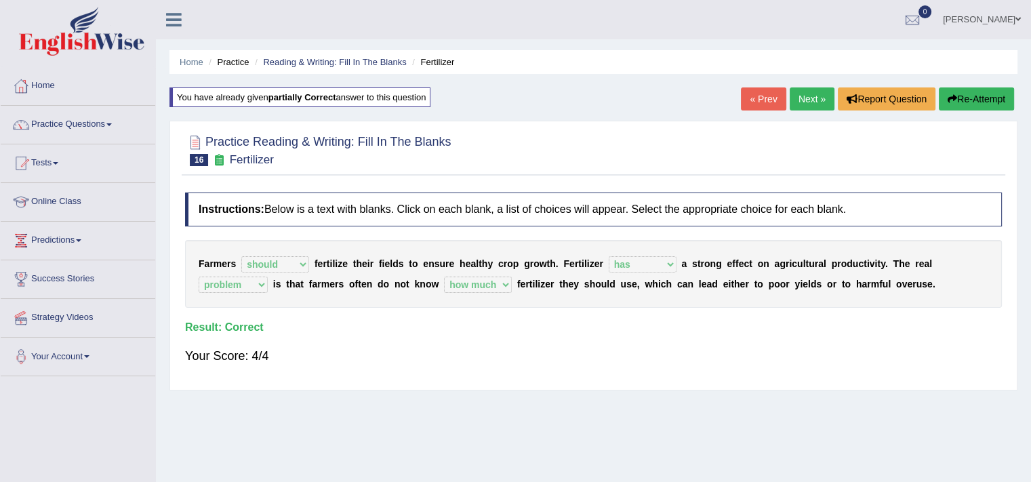
click at [797, 107] on link "Next »" at bounding box center [812, 98] width 45 height 23
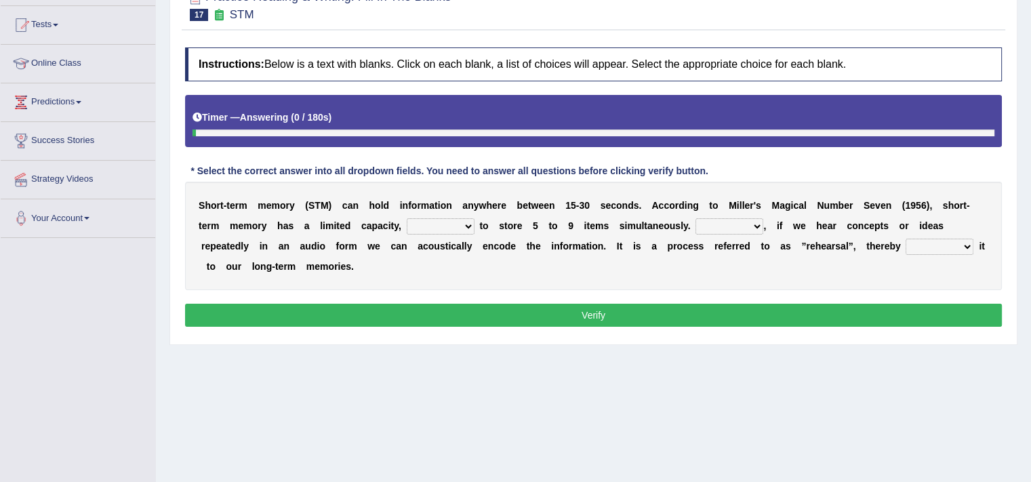
scroll to position [142, 0]
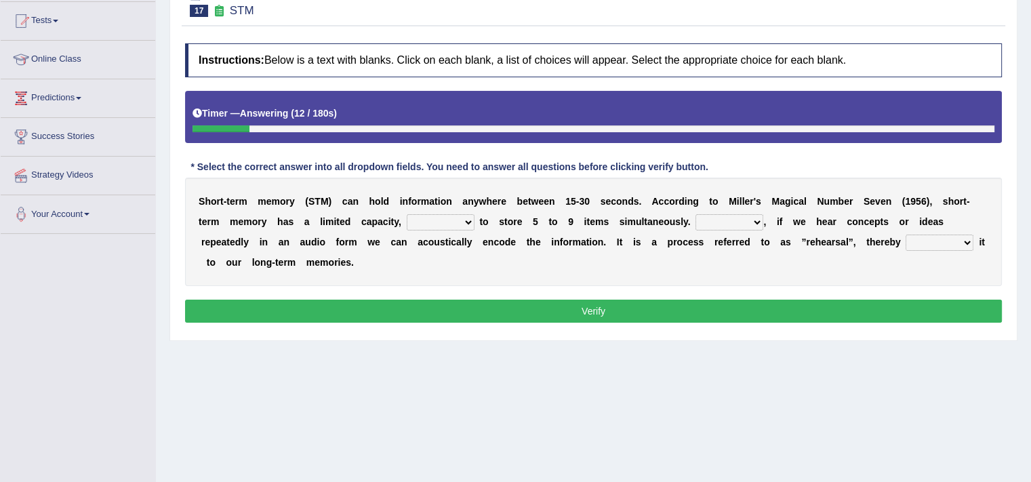
click at [443, 222] on select "being able is able be able unable" at bounding box center [441, 222] width 68 height 16
select select "being able"
click at [407, 214] on select "being able is able be able unable" at bounding box center [441, 222] width 68 height 16
click at [734, 219] on select "However So Moreover Therefore" at bounding box center [730, 222] width 68 height 16
select select "However"
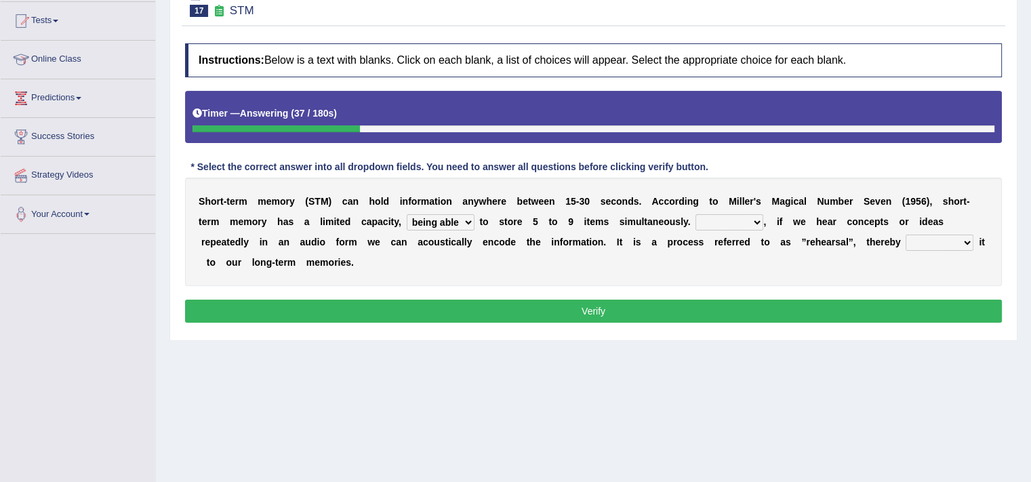
click at [696, 214] on select "However So Moreover Therefore" at bounding box center [730, 222] width 68 height 16
click at [938, 224] on b "s" at bounding box center [940, 221] width 5 height 11
click at [938, 241] on select "commit commits commiting commited" at bounding box center [940, 243] width 68 height 16
select select "commiting"
click at [906, 235] on select "commit commits commiting commited" at bounding box center [940, 243] width 68 height 16
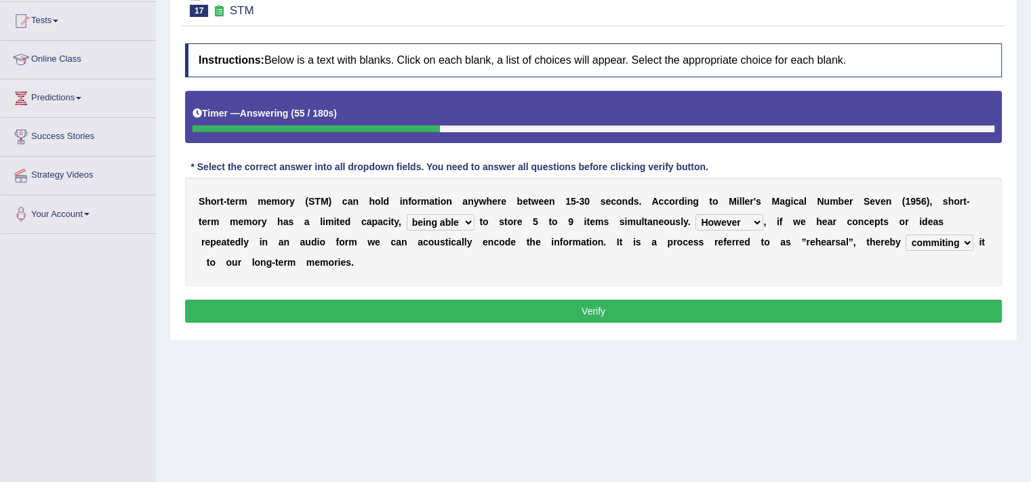
click at [915, 312] on button "Verify" at bounding box center [593, 311] width 817 height 23
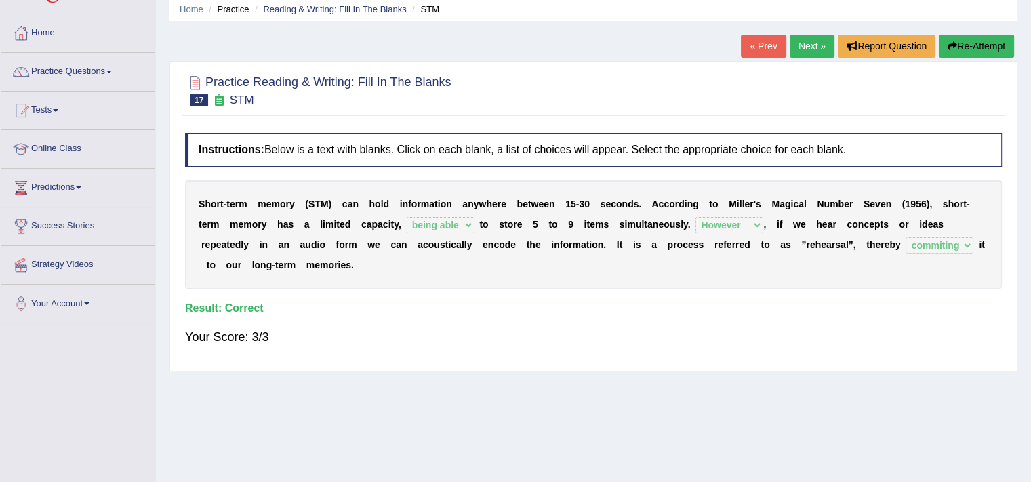
scroll to position [0, 0]
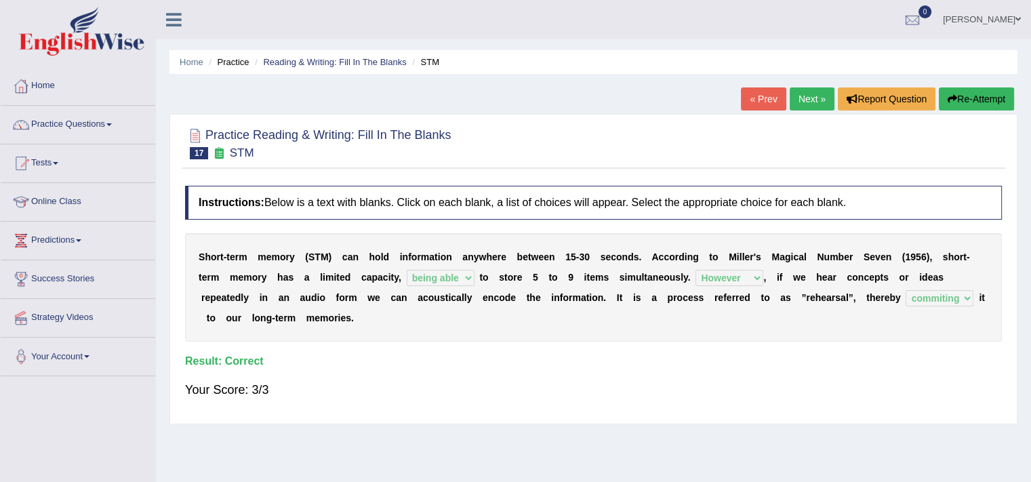
click at [795, 94] on link "Next »" at bounding box center [812, 98] width 45 height 23
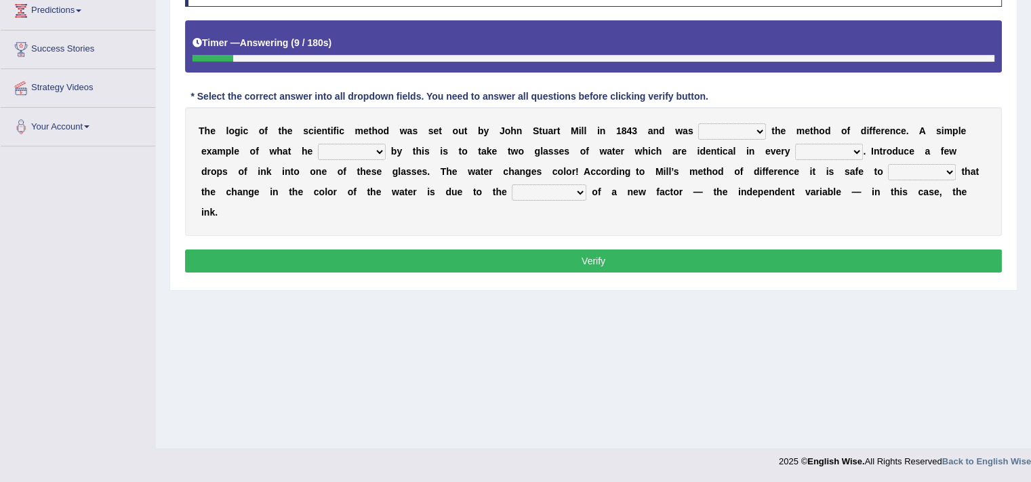
click at [722, 128] on select "pointed claimed demanded named" at bounding box center [732, 131] width 68 height 16
select select "named"
click at [698, 123] on select "pointed claimed demanded named" at bounding box center [732, 131] width 68 height 16
click at [358, 155] on select "capped charged found meant" at bounding box center [352, 152] width 68 height 16
select select "found"
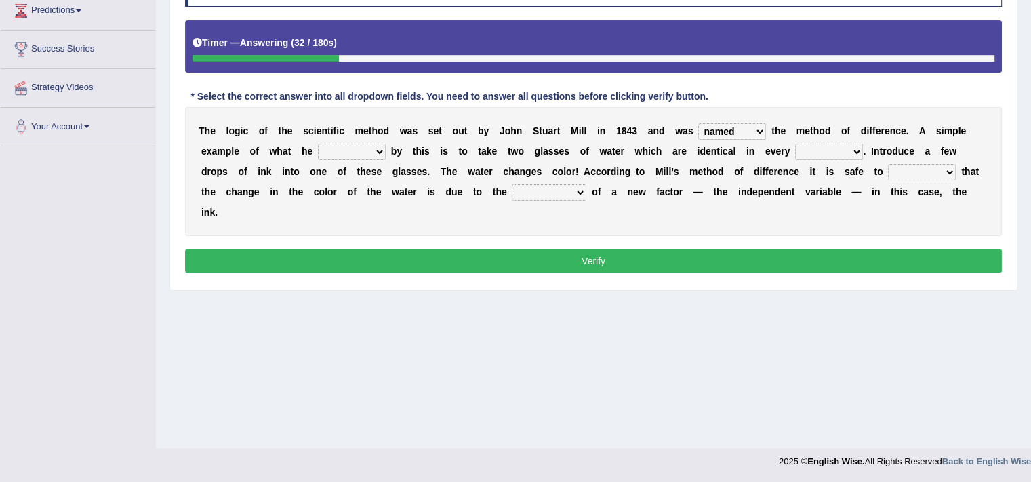
click at [318, 144] on select "capped charged found meant" at bounding box center [352, 152] width 68 height 16
click at [350, 154] on select "capped charged found meant" at bounding box center [352, 152] width 68 height 16
click at [854, 155] on select "thought identity measure respect" at bounding box center [829, 152] width 68 height 16
click at [795, 144] on select "thought identity measure respect" at bounding box center [829, 152] width 68 height 16
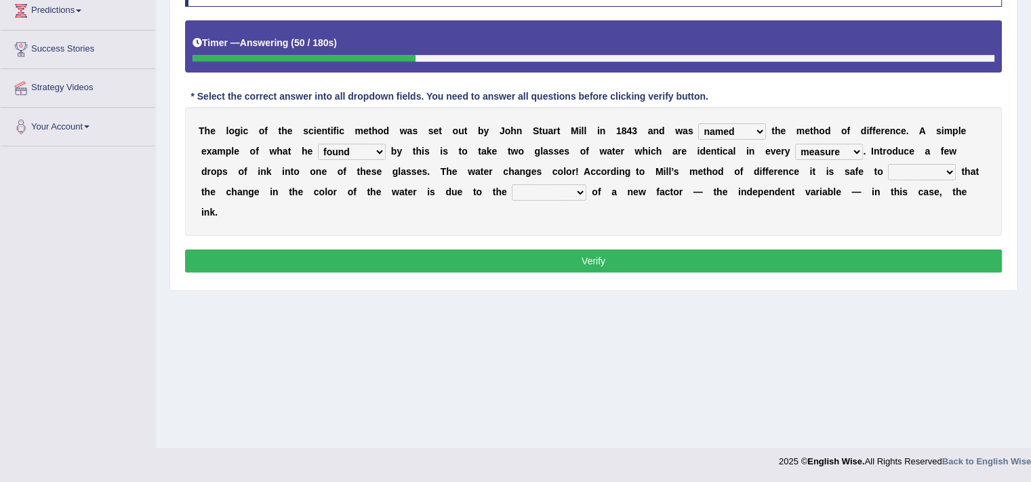
click at [817, 147] on select "thought identity measure respect" at bounding box center [829, 152] width 68 height 16
select select "identity"
click at [795, 144] on select "thought identity measure respect" at bounding box center [829, 152] width 68 height 16
click at [802, 235] on div "Instructions: Below is a text with blanks. Click on each blank, a list of choic…" at bounding box center [594, 124] width 824 height 317
click at [900, 178] on select "assume discuss prefer acclaim" at bounding box center [922, 172] width 68 height 16
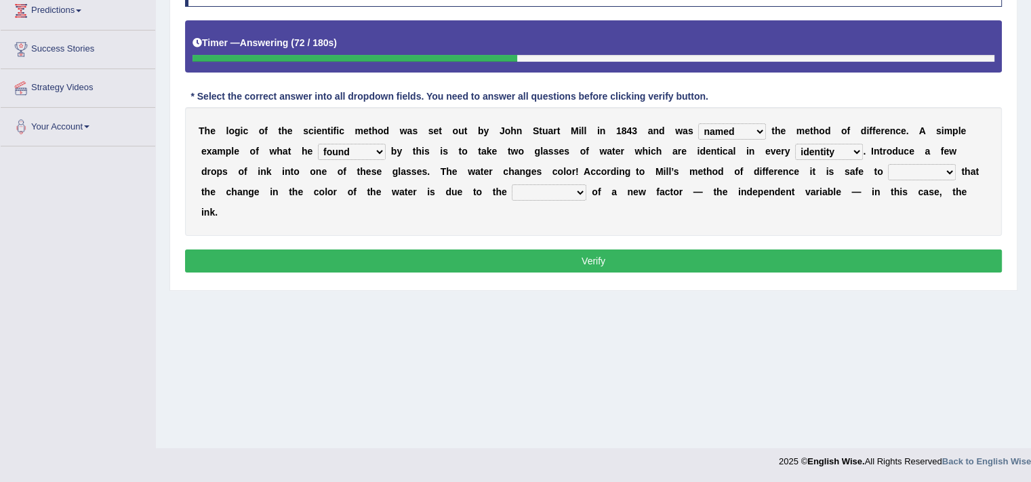
select select "assume"
click at [888, 164] on select "assume discuss prefer acclaim" at bounding box center [922, 172] width 68 height 16
click at [540, 186] on select "introduction magnitude preparation purification" at bounding box center [549, 192] width 75 height 16
select select "introduction"
click at [512, 184] on select "introduction magnitude preparation purification" at bounding box center [549, 192] width 75 height 16
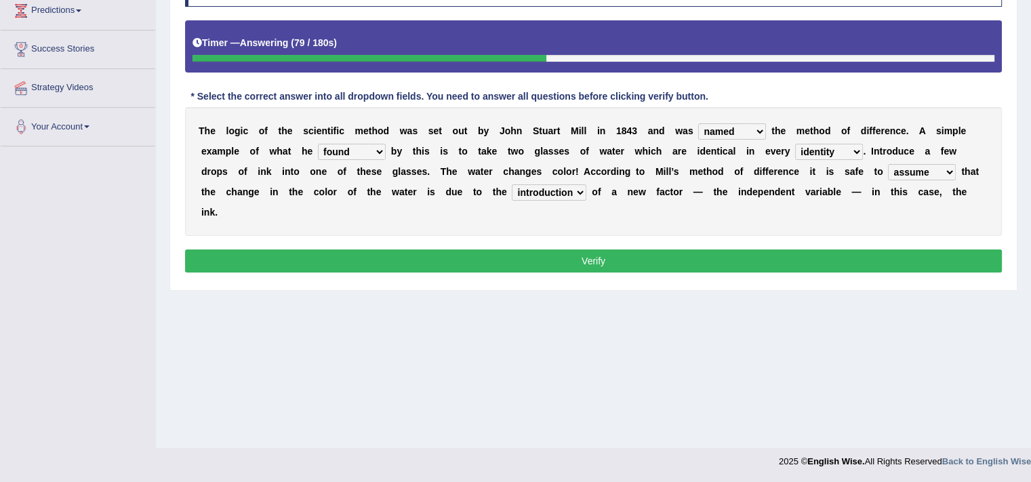
click at [548, 268] on button "Verify" at bounding box center [593, 260] width 817 height 23
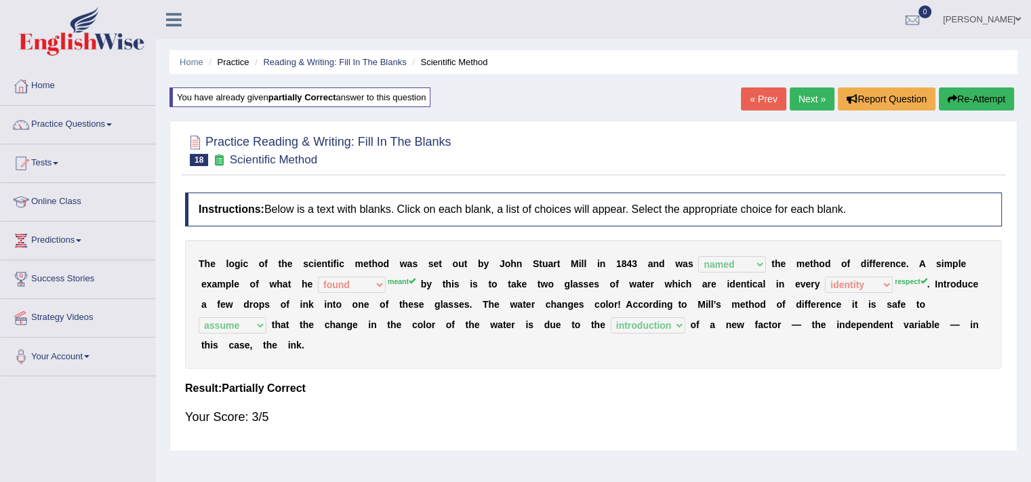
click at [801, 97] on link "Next »" at bounding box center [812, 98] width 45 height 23
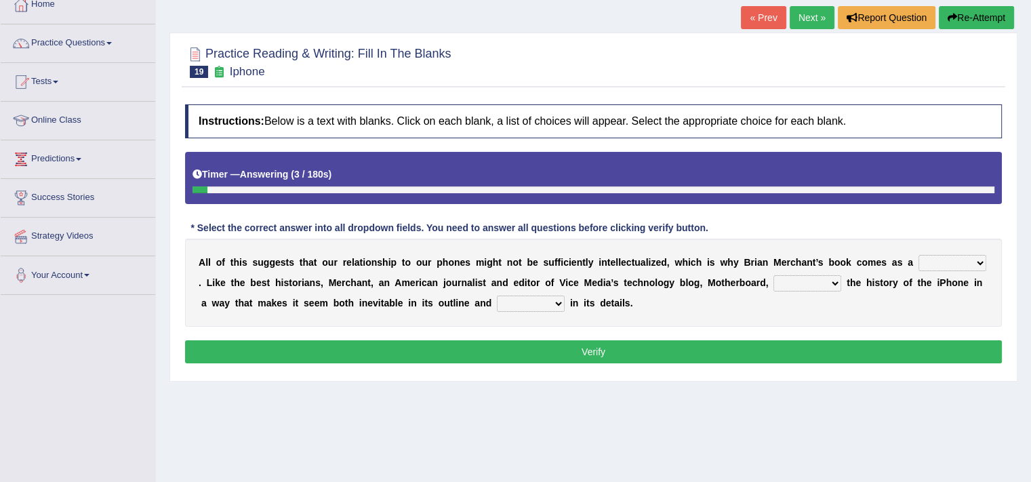
scroll to position [88, 0]
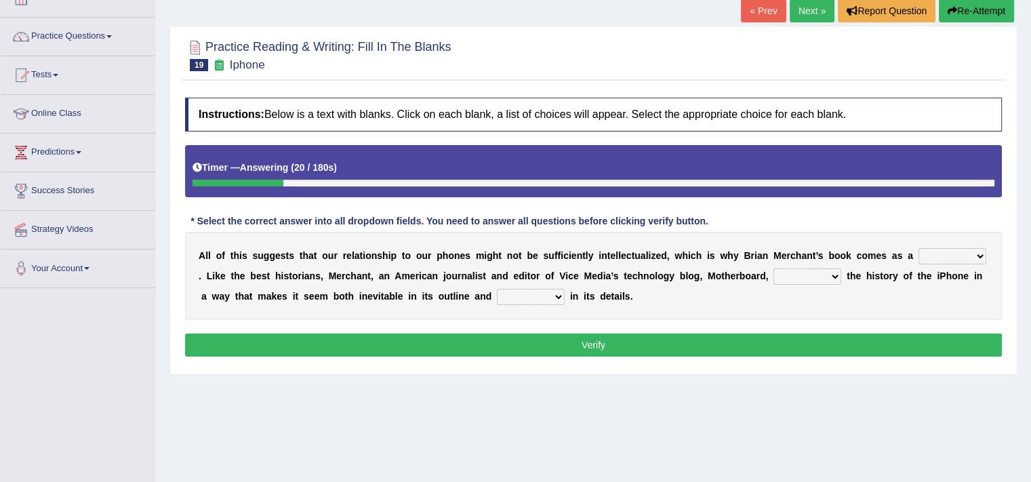
click at [957, 257] on select "privilege relief demotion flash" at bounding box center [953, 256] width 68 height 16
select select "relief"
click at [919, 248] on select "privilege relief demotion flash" at bounding box center [953, 256] width 68 height 16
click at [807, 270] on select "enriches unpacks detours contorts" at bounding box center [808, 276] width 68 height 16
select select "enriches"
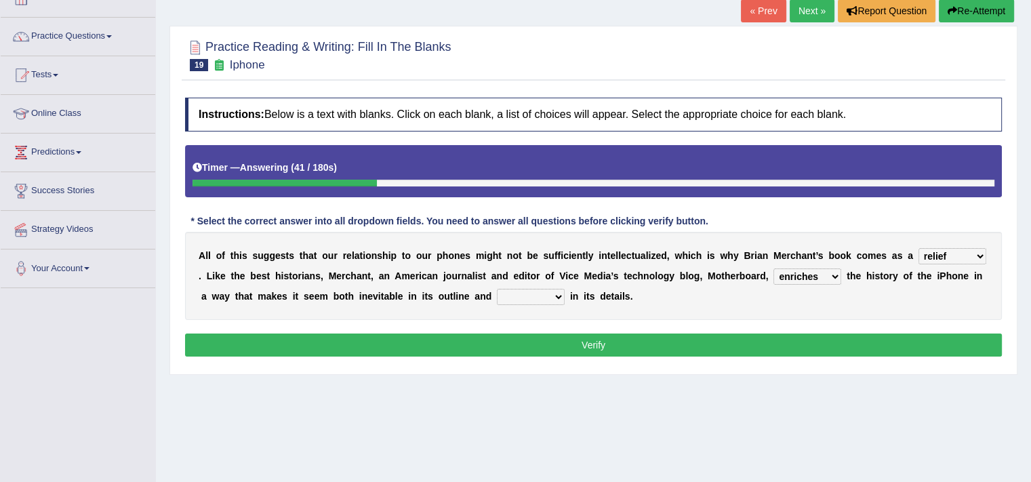
click at [774, 268] on select "enriches unpacks detours contorts" at bounding box center [808, 276] width 68 height 16
click at [521, 295] on select "surprises surprised surprising surprise" at bounding box center [531, 297] width 68 height 16
select select "surprising"
click at [497, 289] on select "surprises surprised surprising surprise" at bounding box center [531, 297] width 68 height 16
click at [513, 297] on select "surprises surprised surprising surprise" at bounding box center [531, 297] width 68 height 16
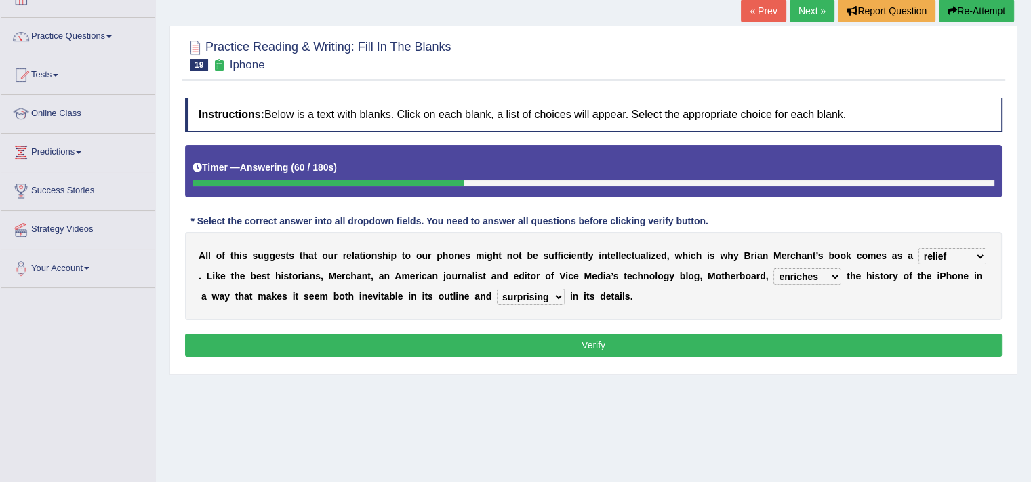
click at [610, 334] on button "Verify" at bounding box center [593, 345] width 817 height 23
